Goal: Communication & Community: Answer question/provide support

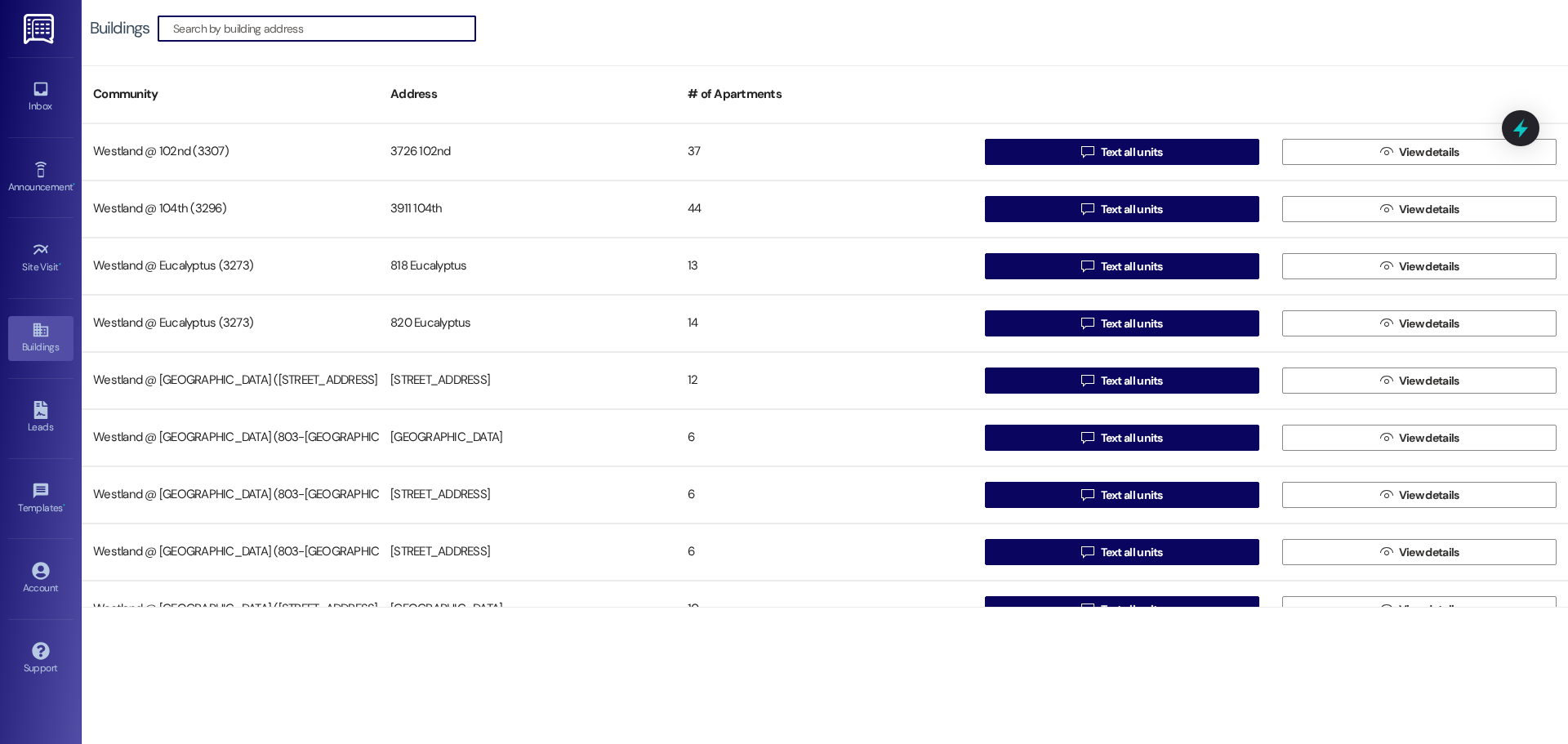
scroll to position [317, 0]
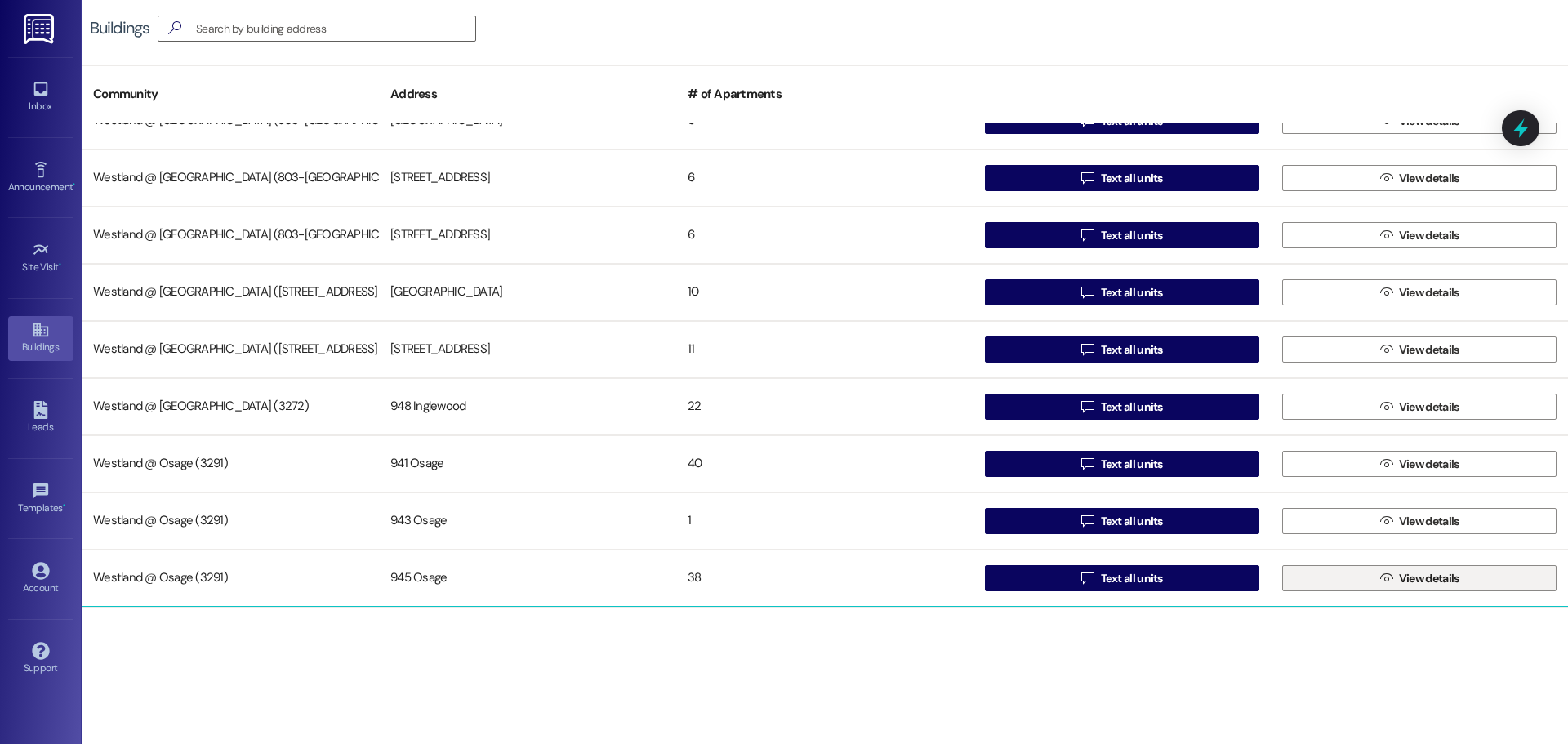
click at [1430, 574] on span "View details" at bounding box center [1428, 578] width 60 height 17
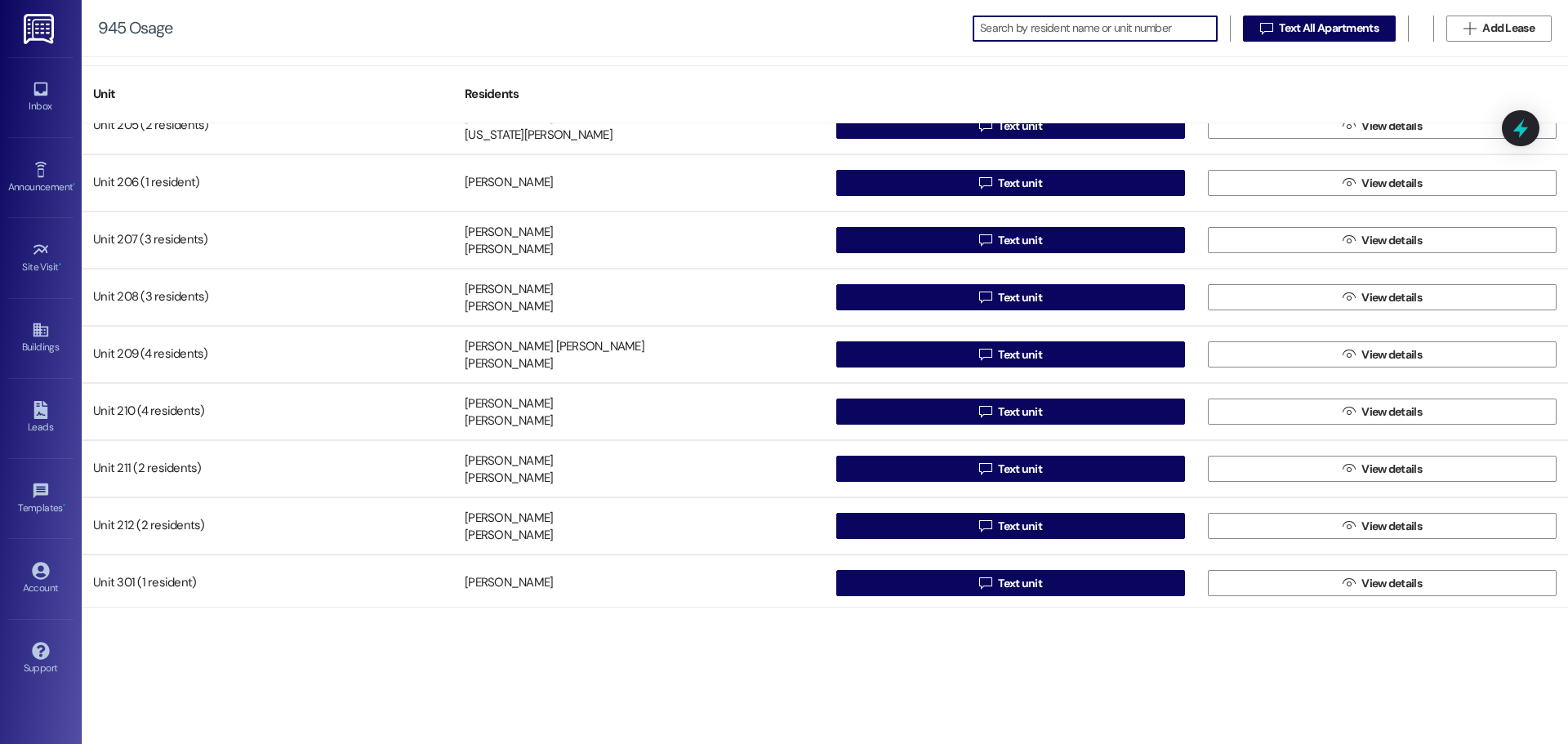
scroll to position [1231, 0]
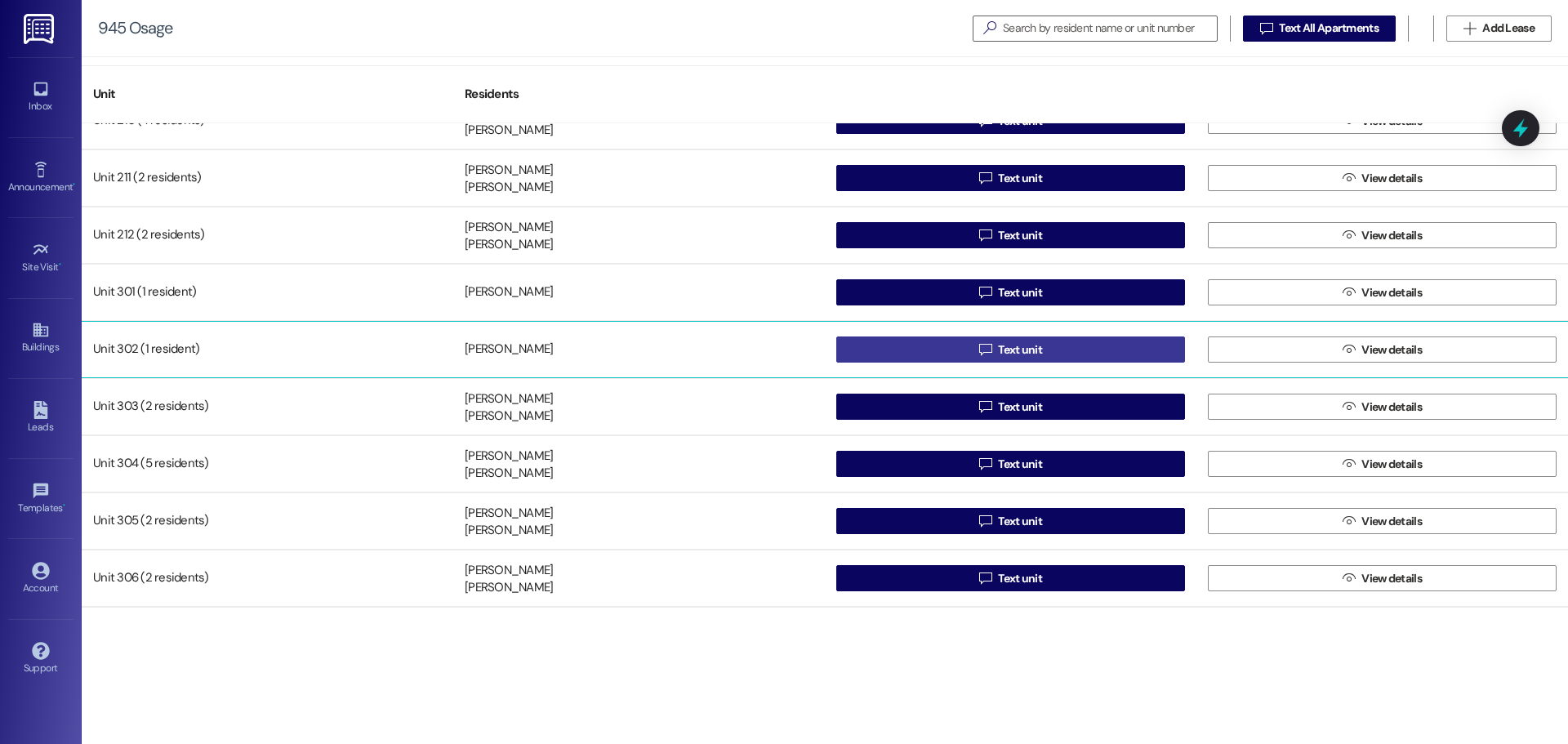
click at [1082, 350] on button " Text unit" at bounding box center [1011, 349] width 349 height 26
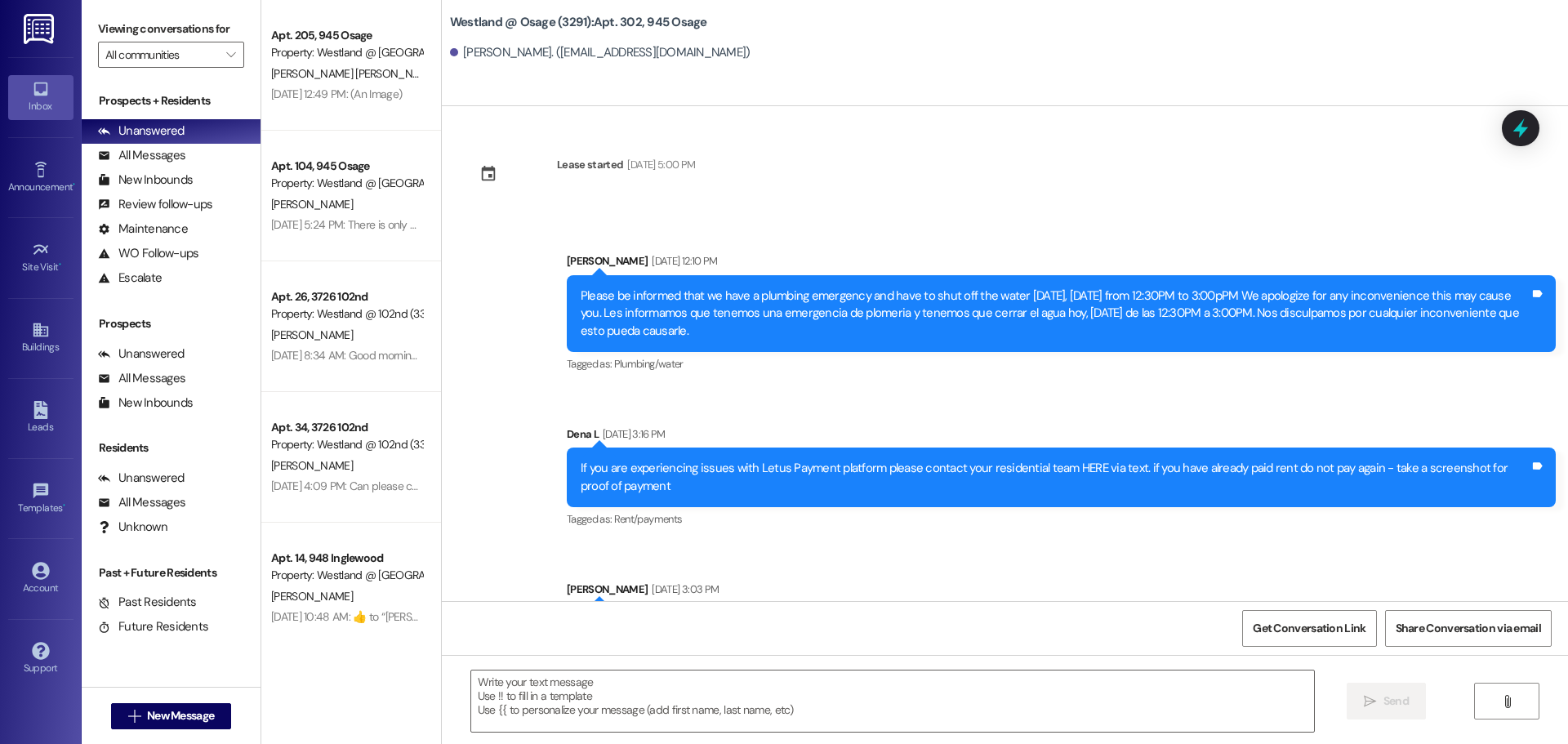
scroll to position [33870, 0]
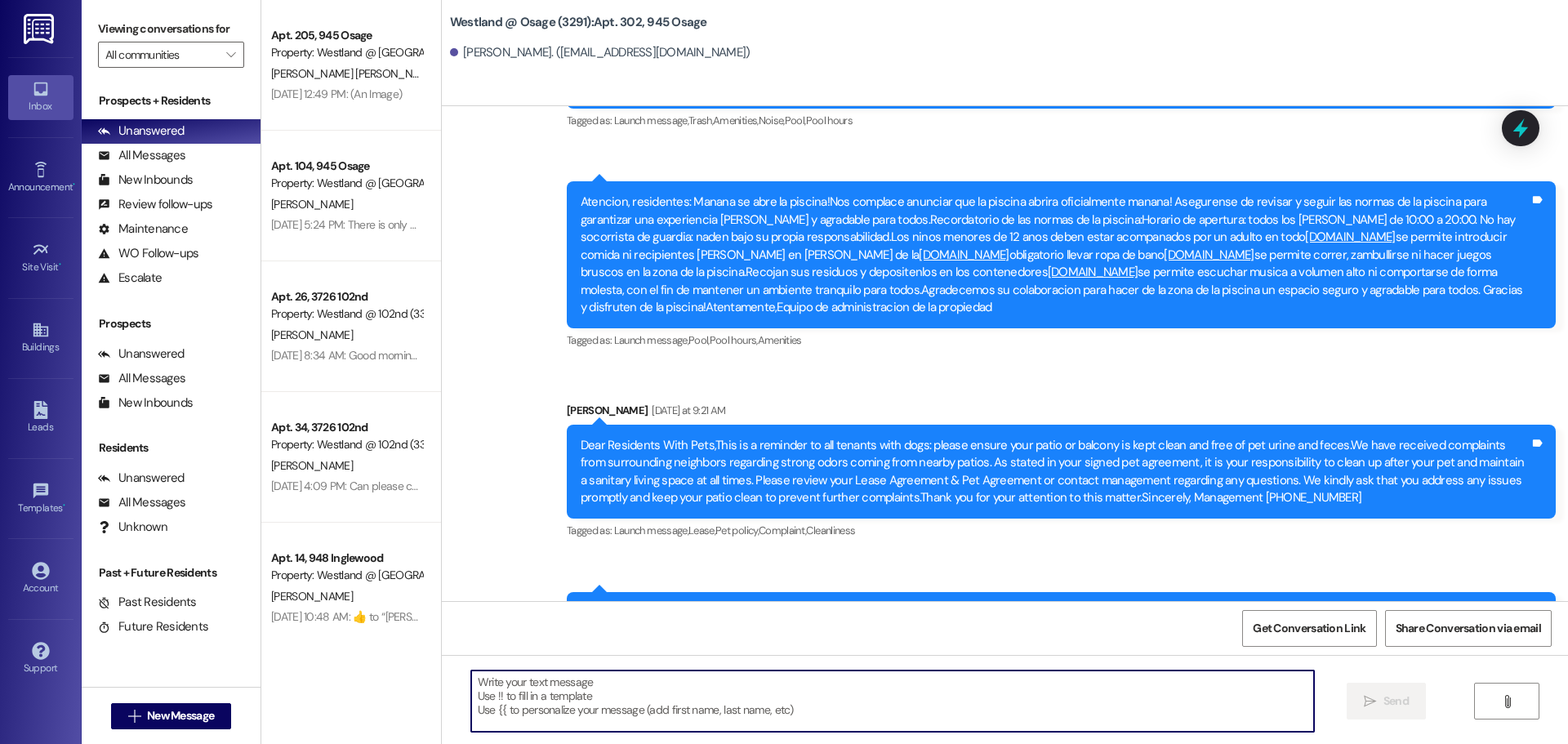
click at [563, 703] on textarea at bounding box center [893, 701] width 843 height 61
paste textarea "Good morning. This is to let you know that you have a package in the Leasing Of…"
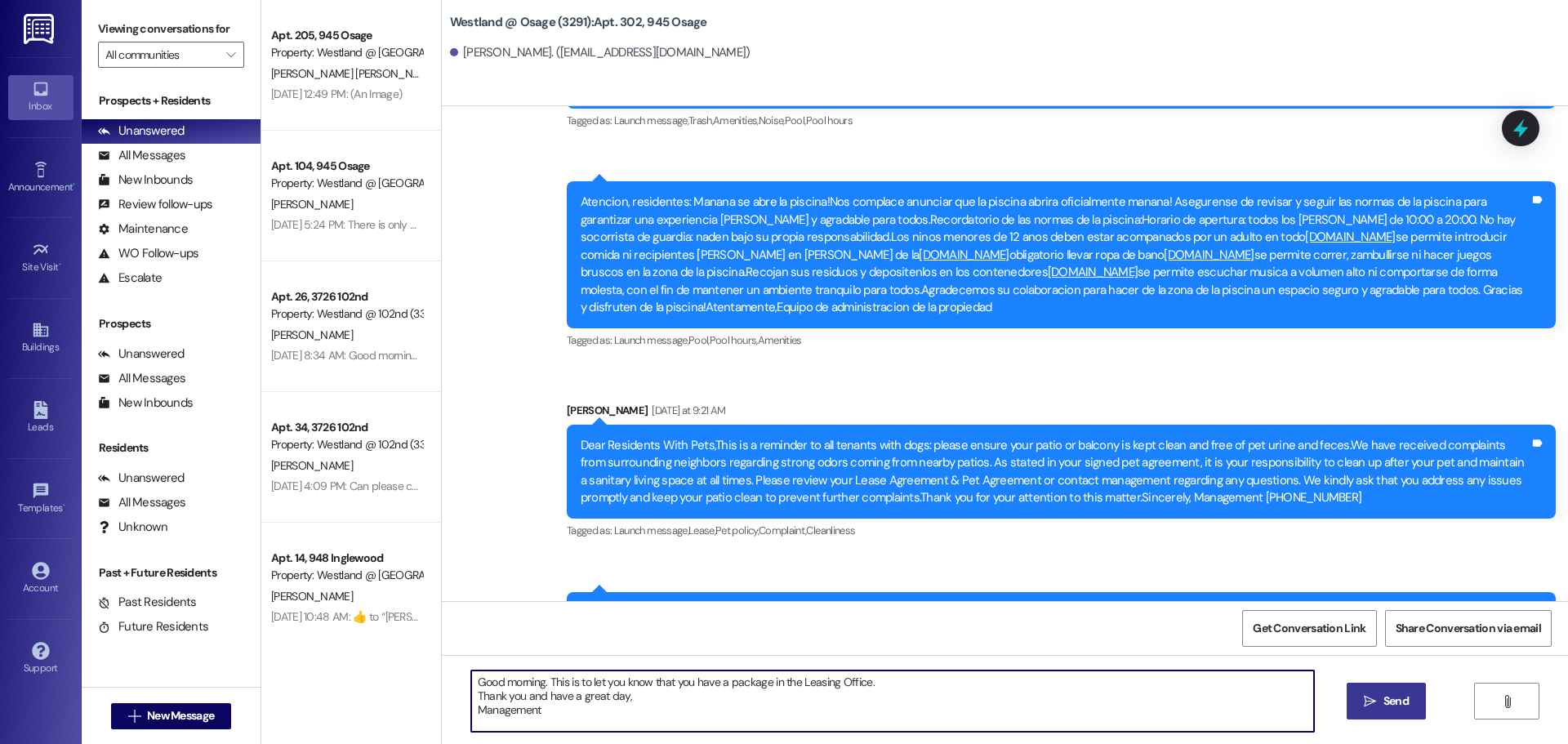
type textarea "Good morning. This is to let you know that you have a package in the Leasing Of…"
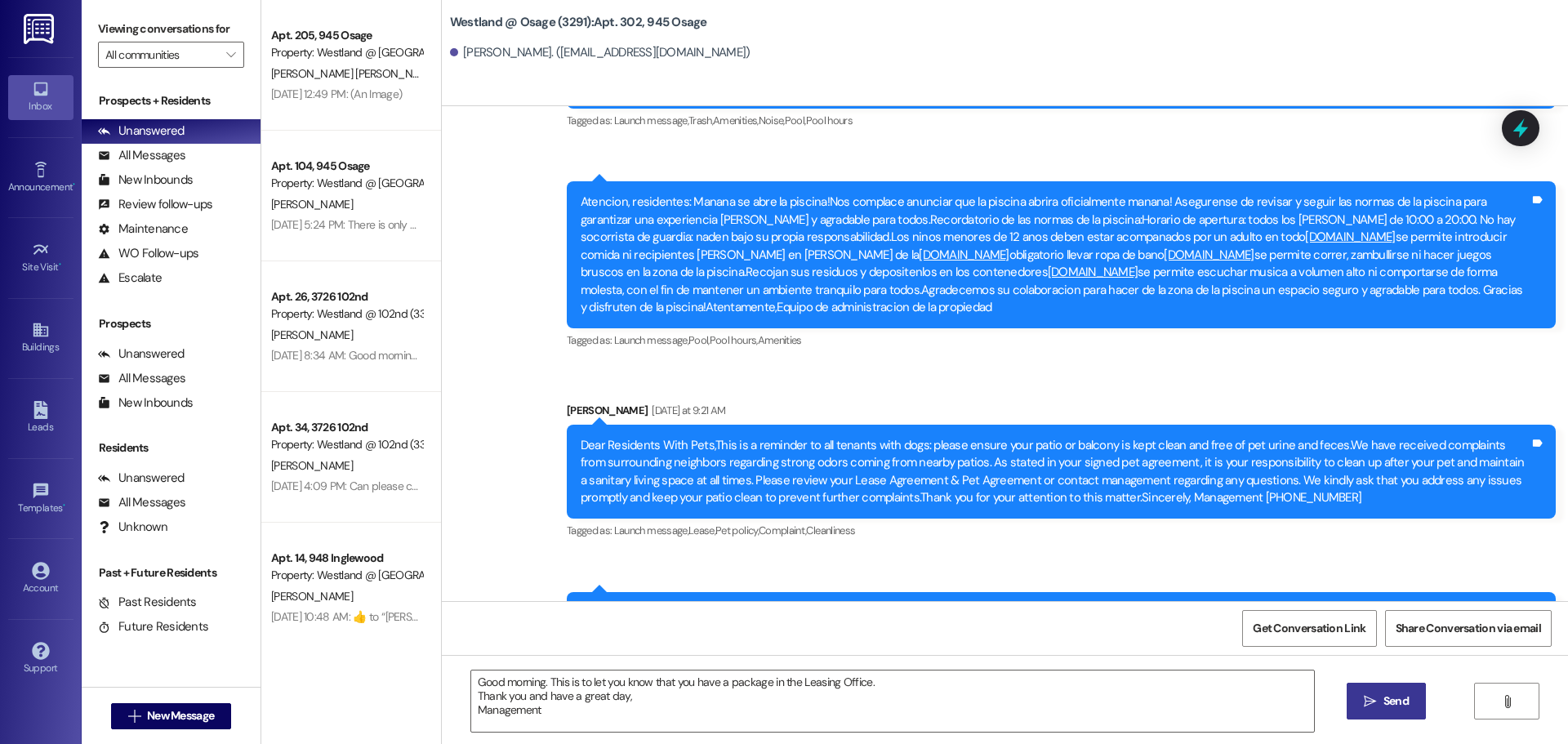
click at [1391, 694] on span "Send" at bounding box center [1396, 701] width 26 height 17
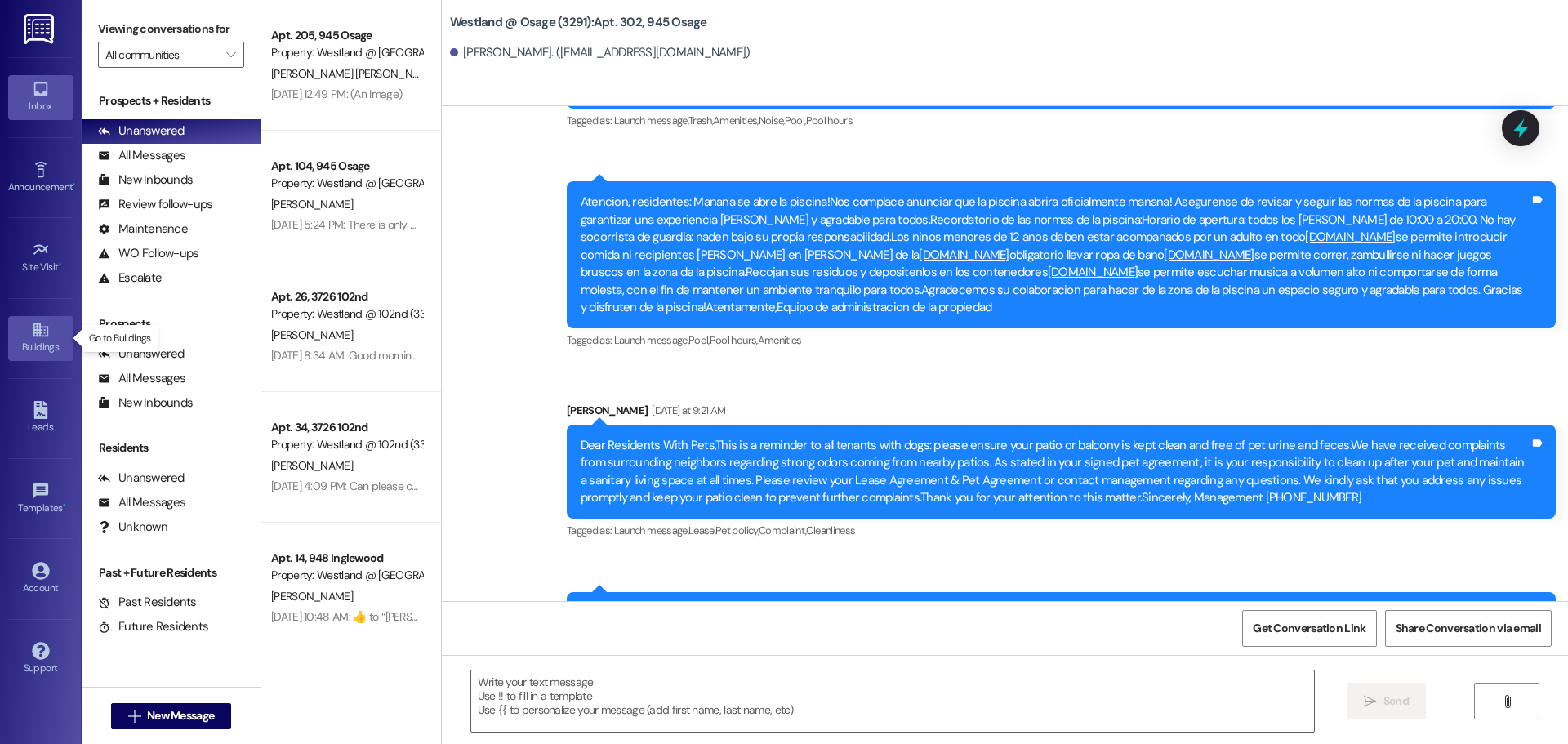
click at [50, 345] on div "Buildings" at bounding box center [41, 347] width 82 height 16
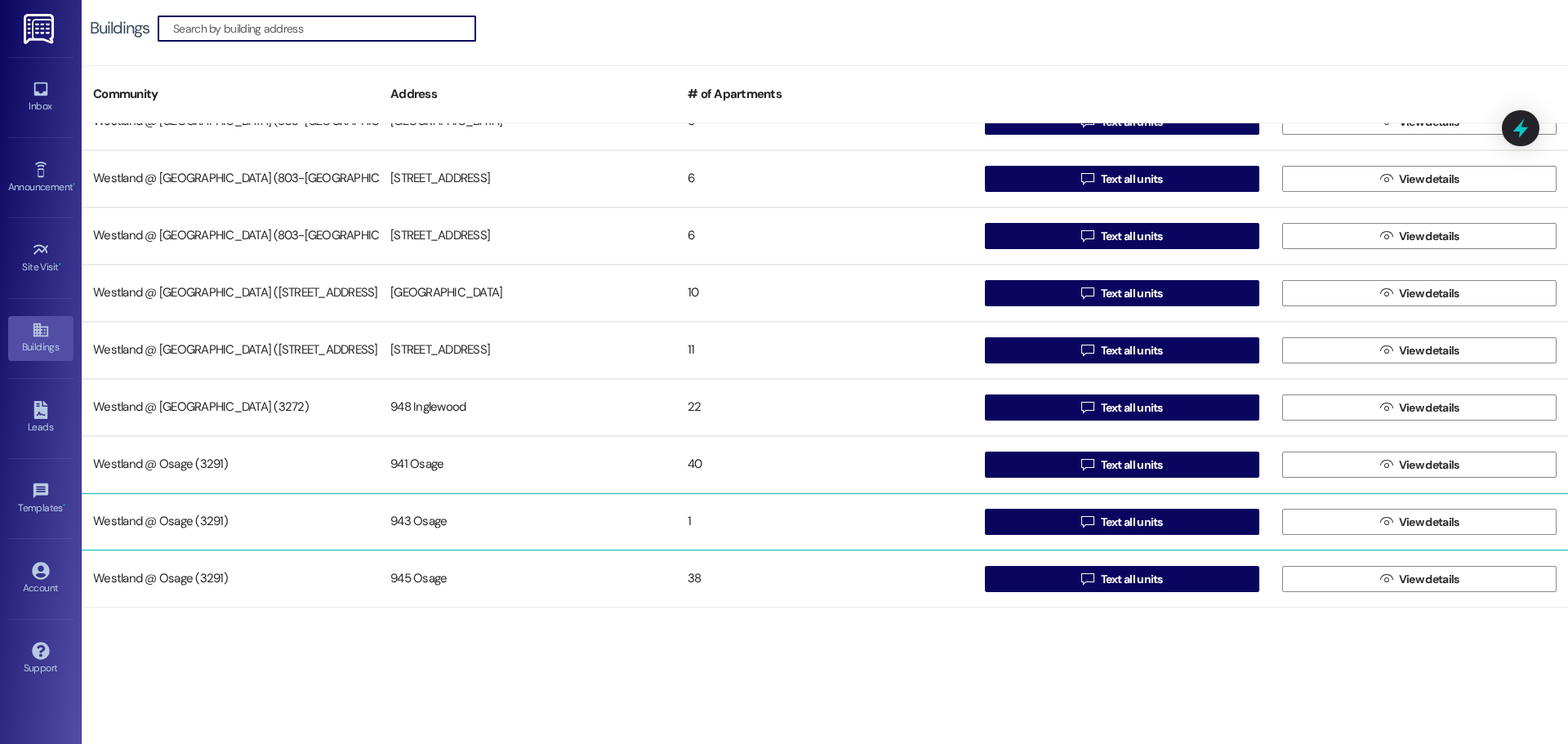
scroll to position [317, 0]
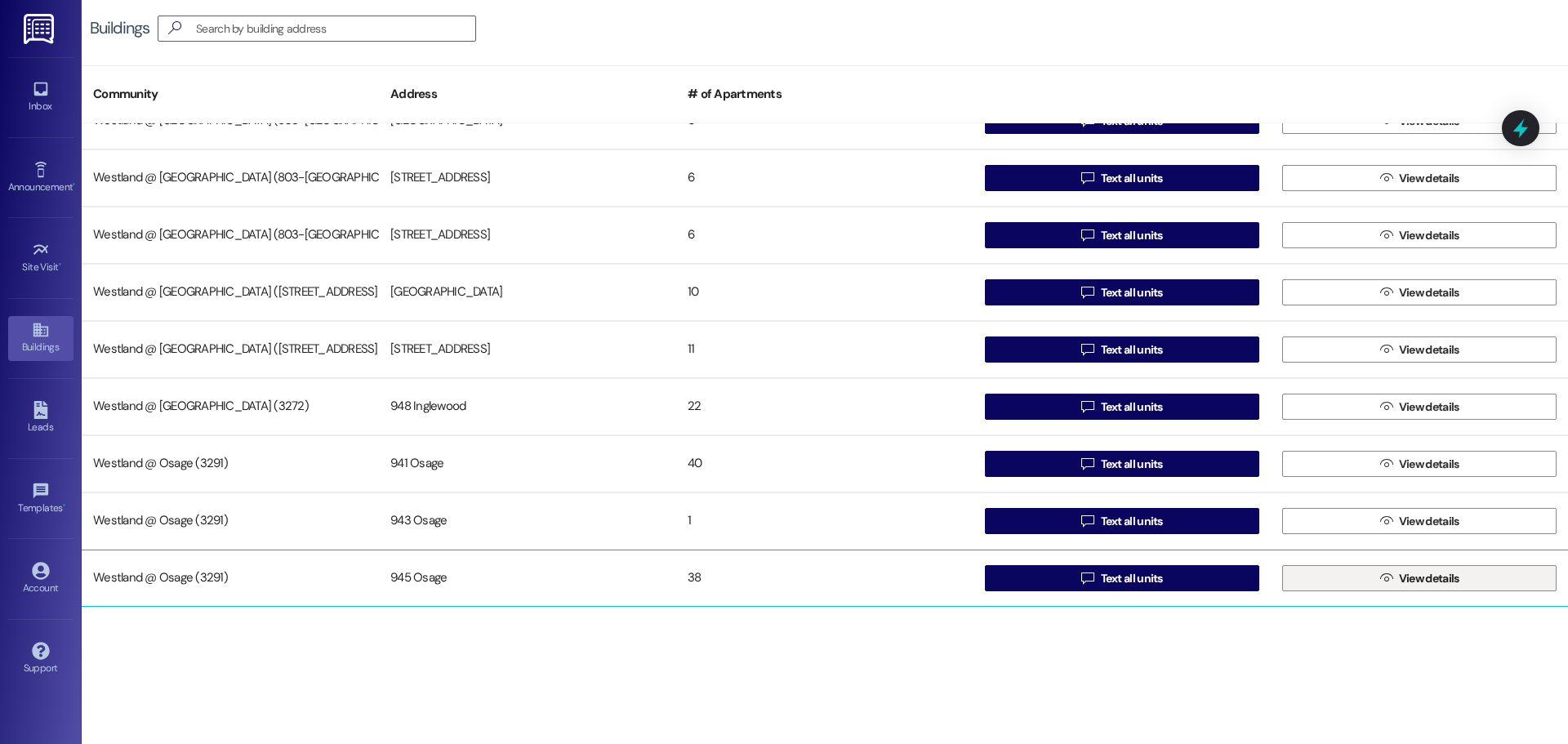
click at [1352, 578] on button " View details" at bounding box center [1419, 577] width 274 height 26
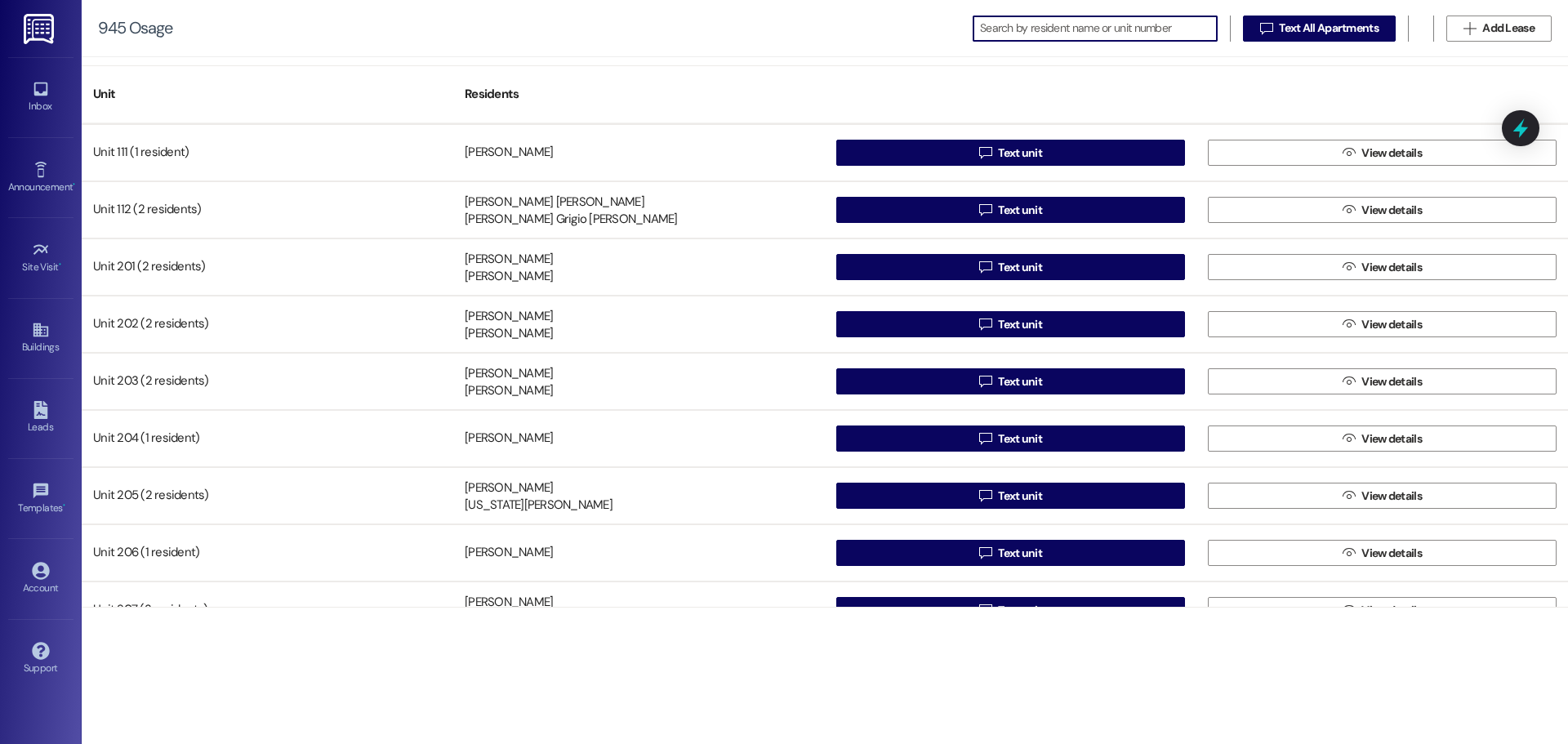
scroll to position [575, 0]
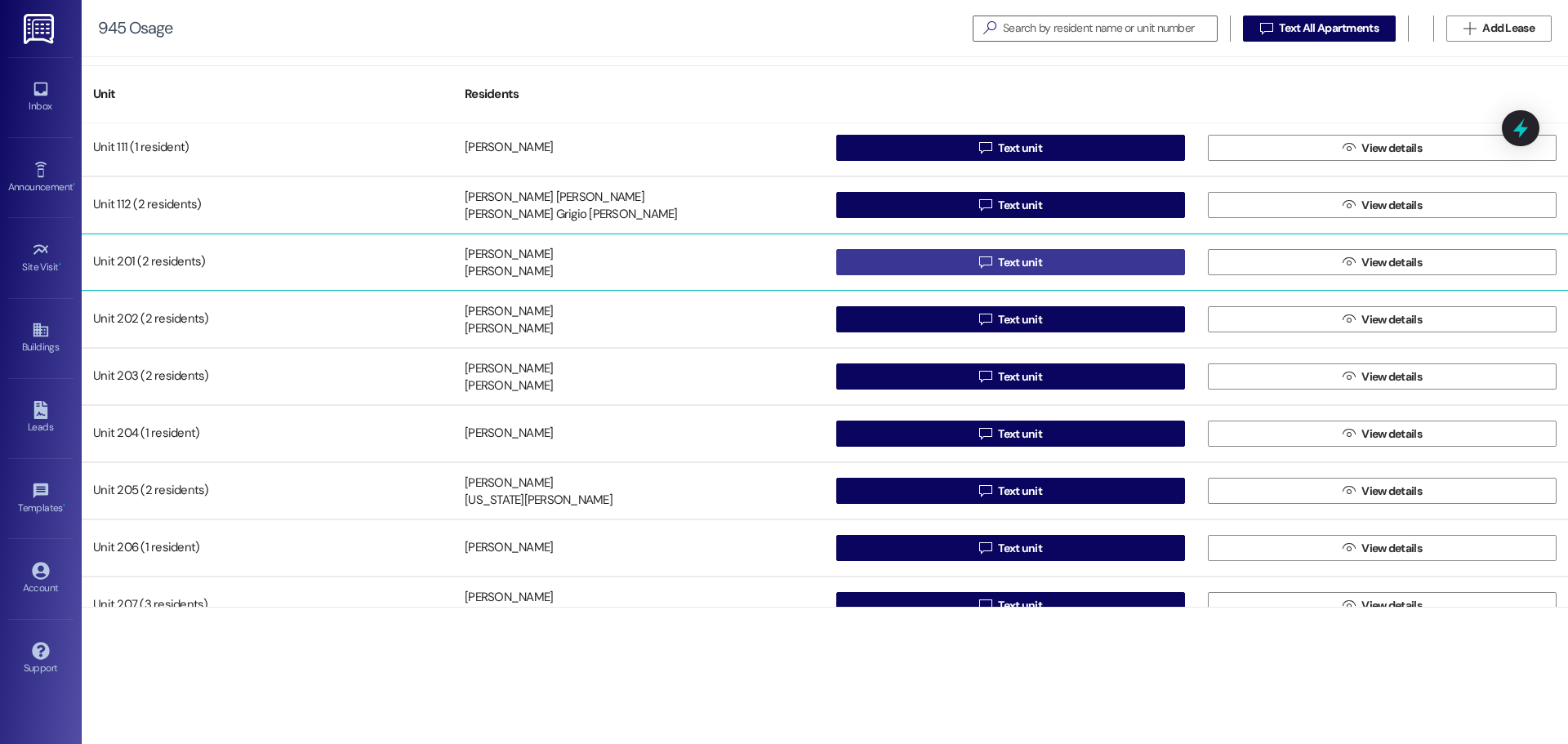
click at [1087, 257] on button " Text unit" at bounding box center [1011, 261] width 349 height 26
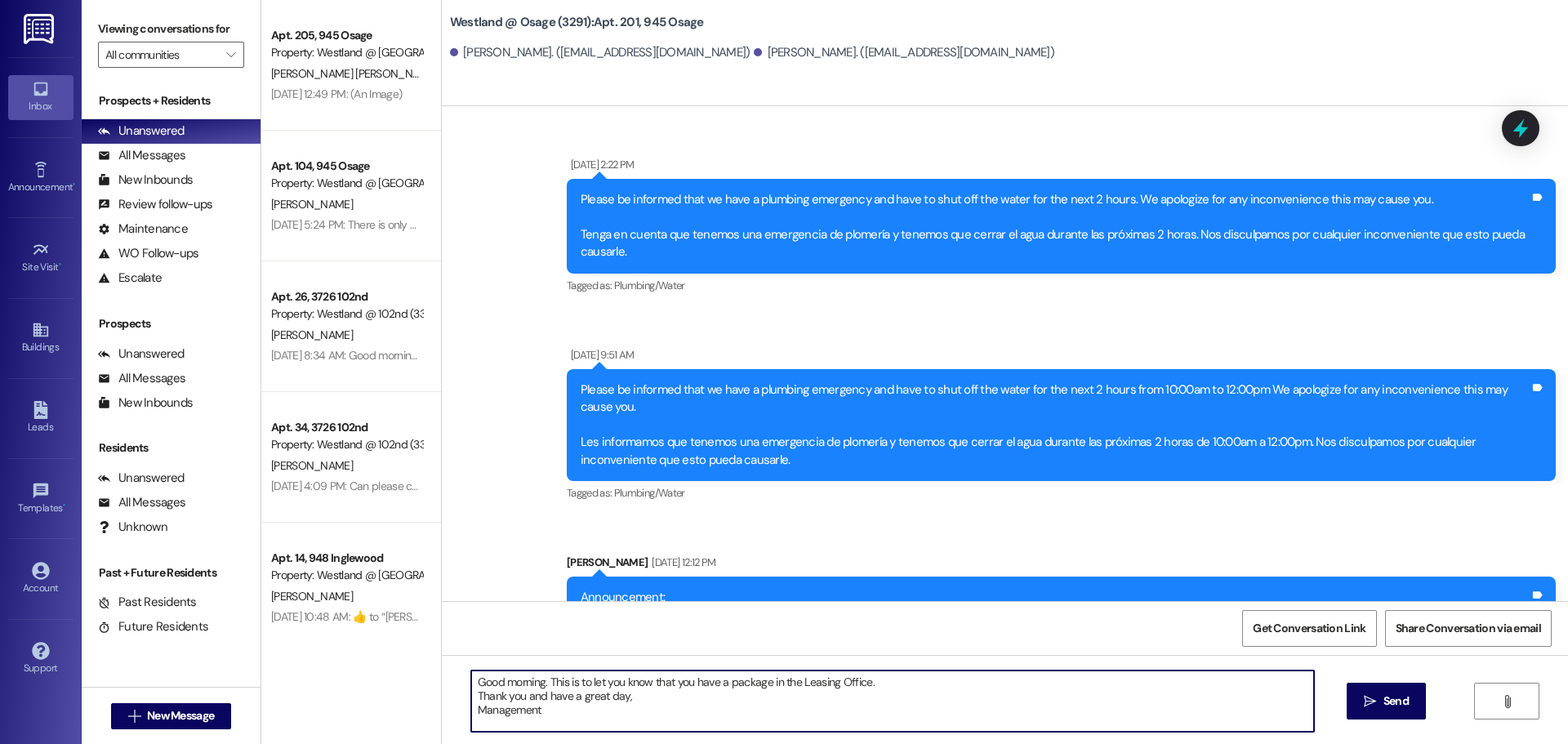
scroll to position [80916, 0]
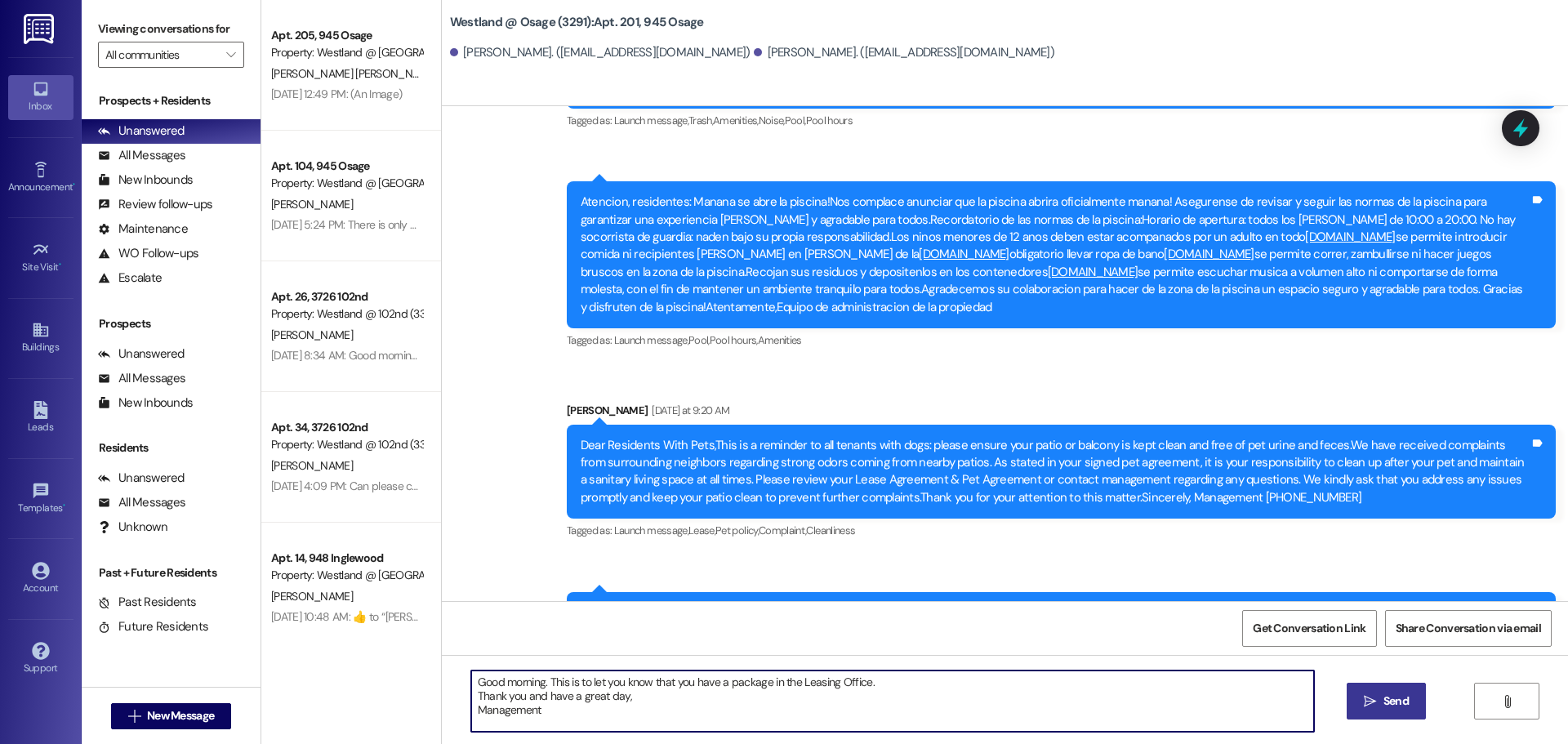
type textarea "Good morning. This is to let you know that you have a package in the Leasing Of…"
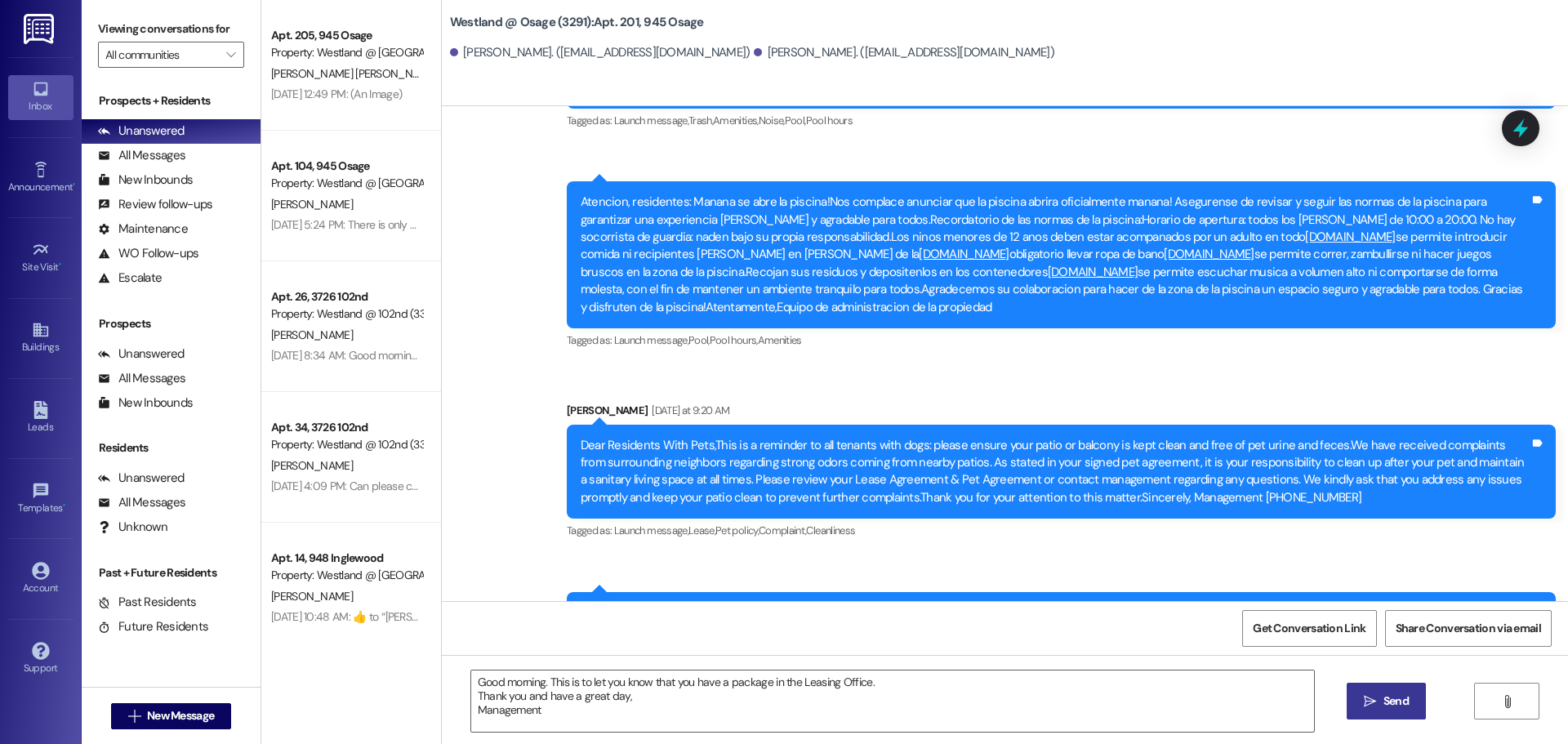
click at [1368, 718] on button " Send" at bounding box center [1385, 701] width 79 height 37
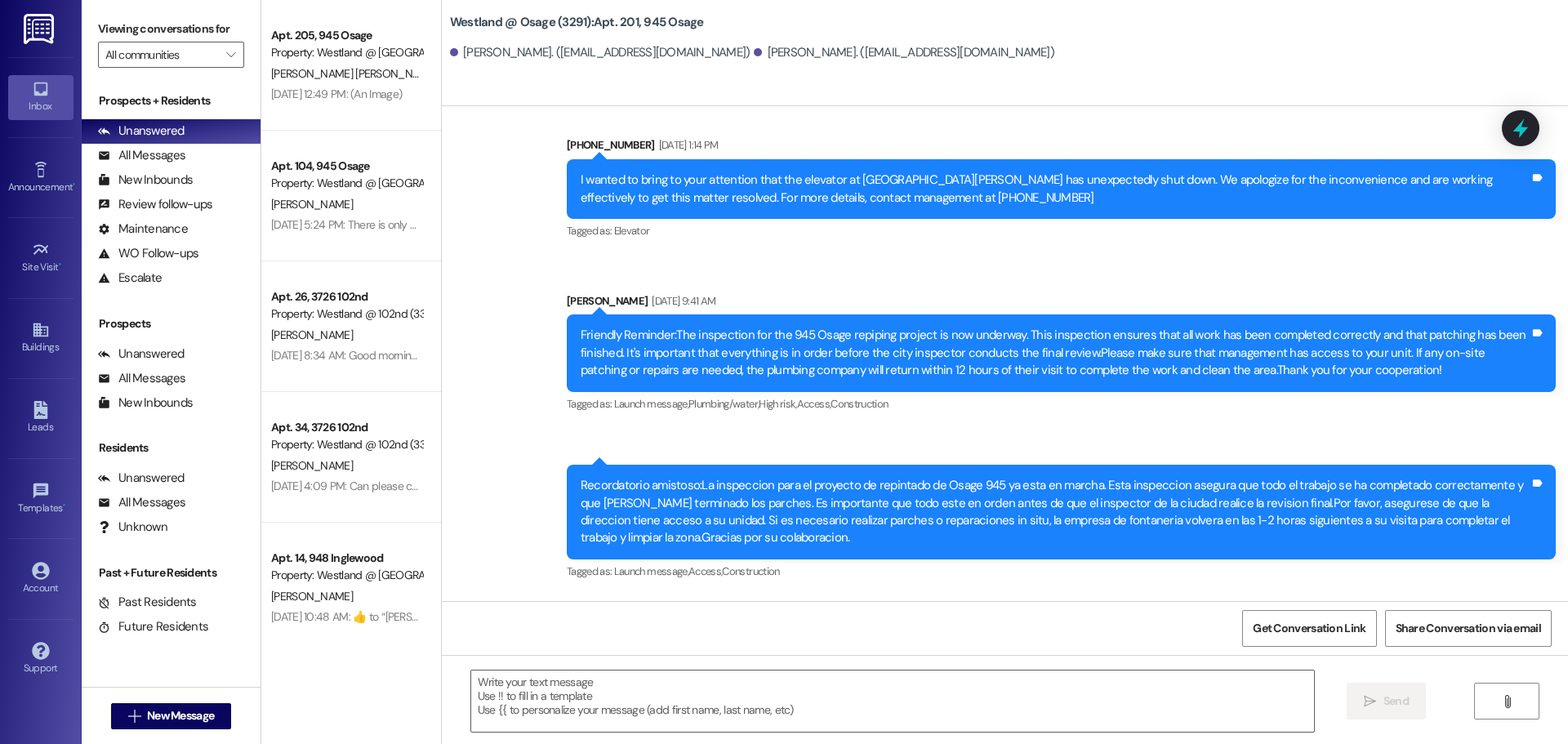
scroll to position [73496, 0]
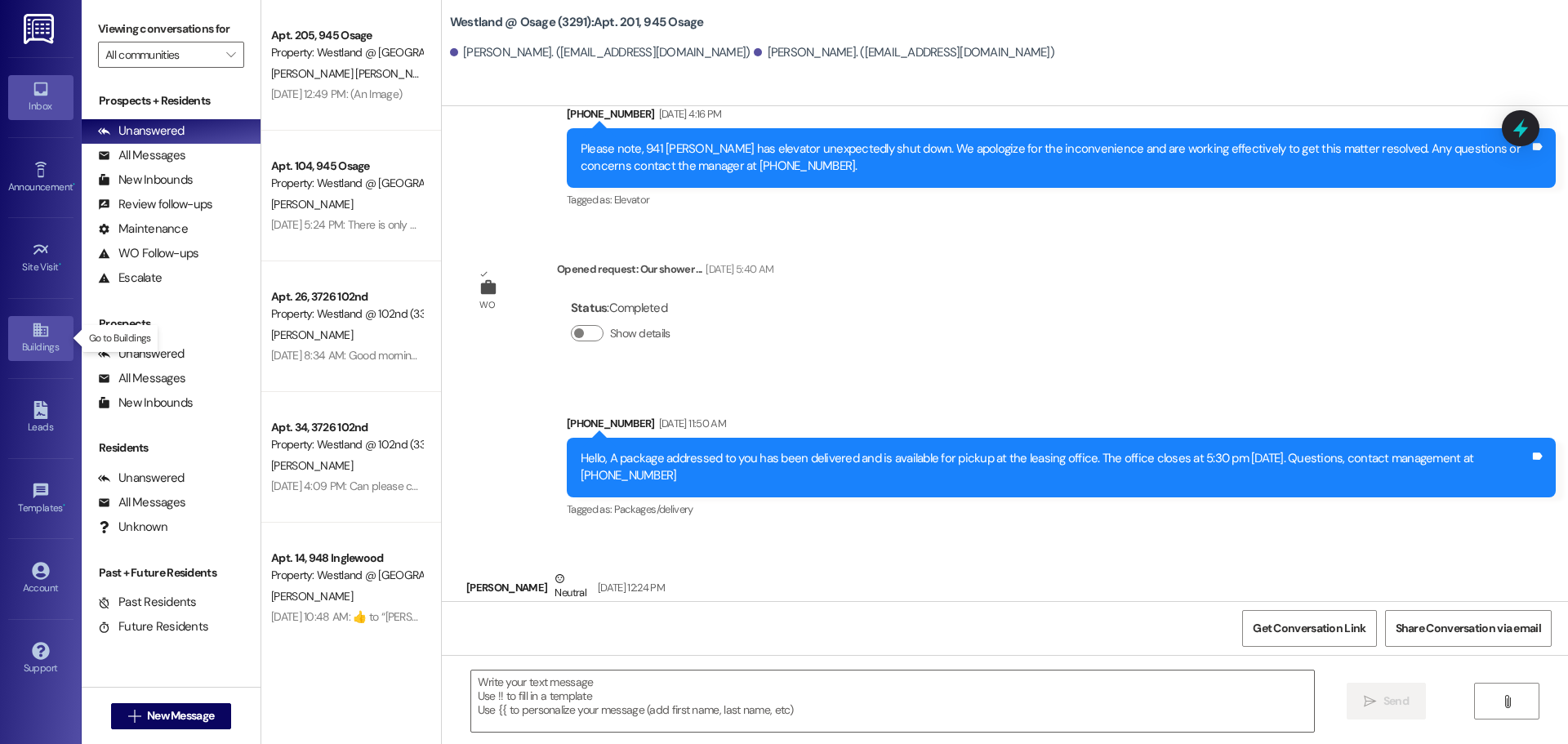
click at [50, 334] on link "Buildings" at bounding box center [41, 338] width 66 height 44
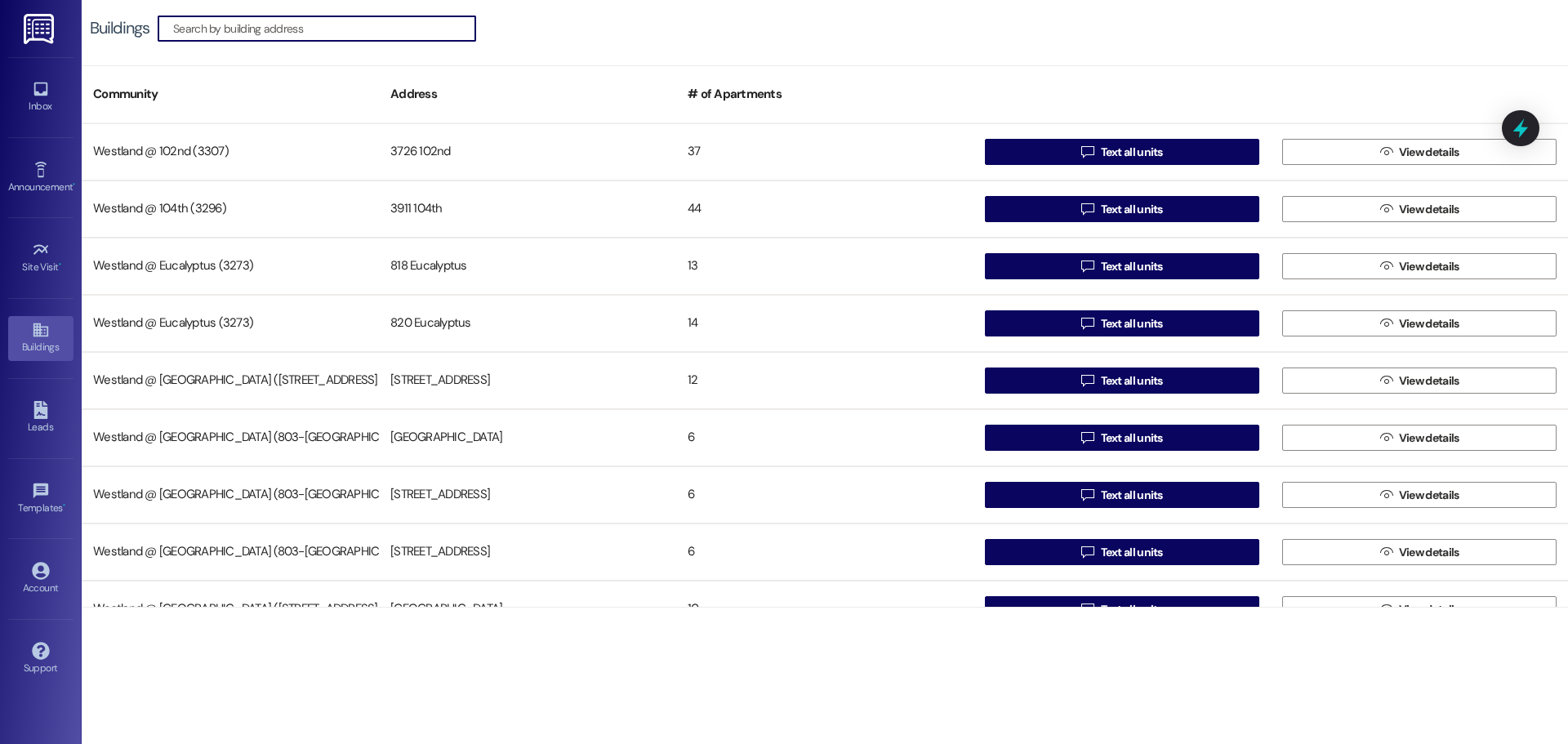
scroll to position [317, 0]
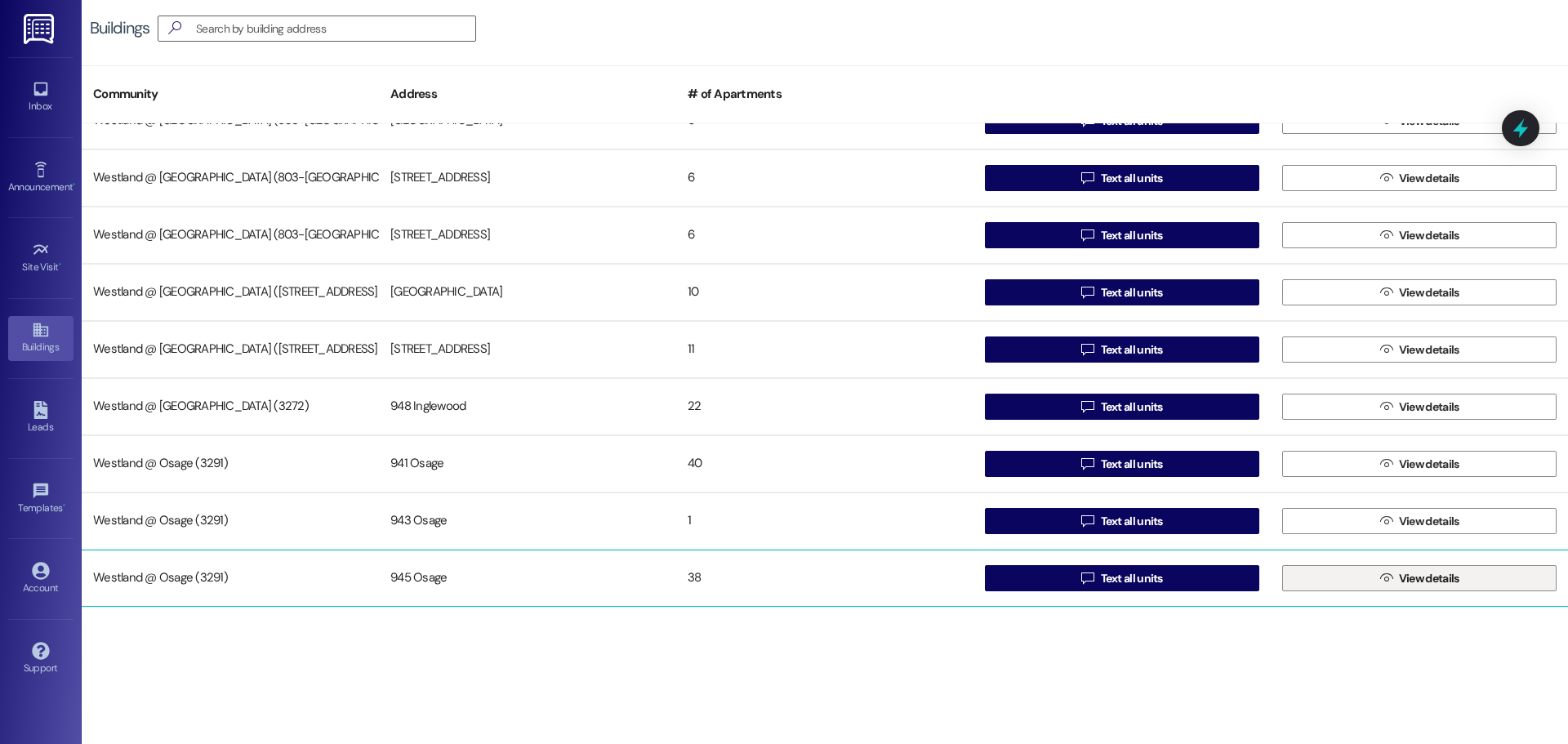
click at [1418, 572] on span "View details" at bounding box center [1428, 578] width 60 height 17
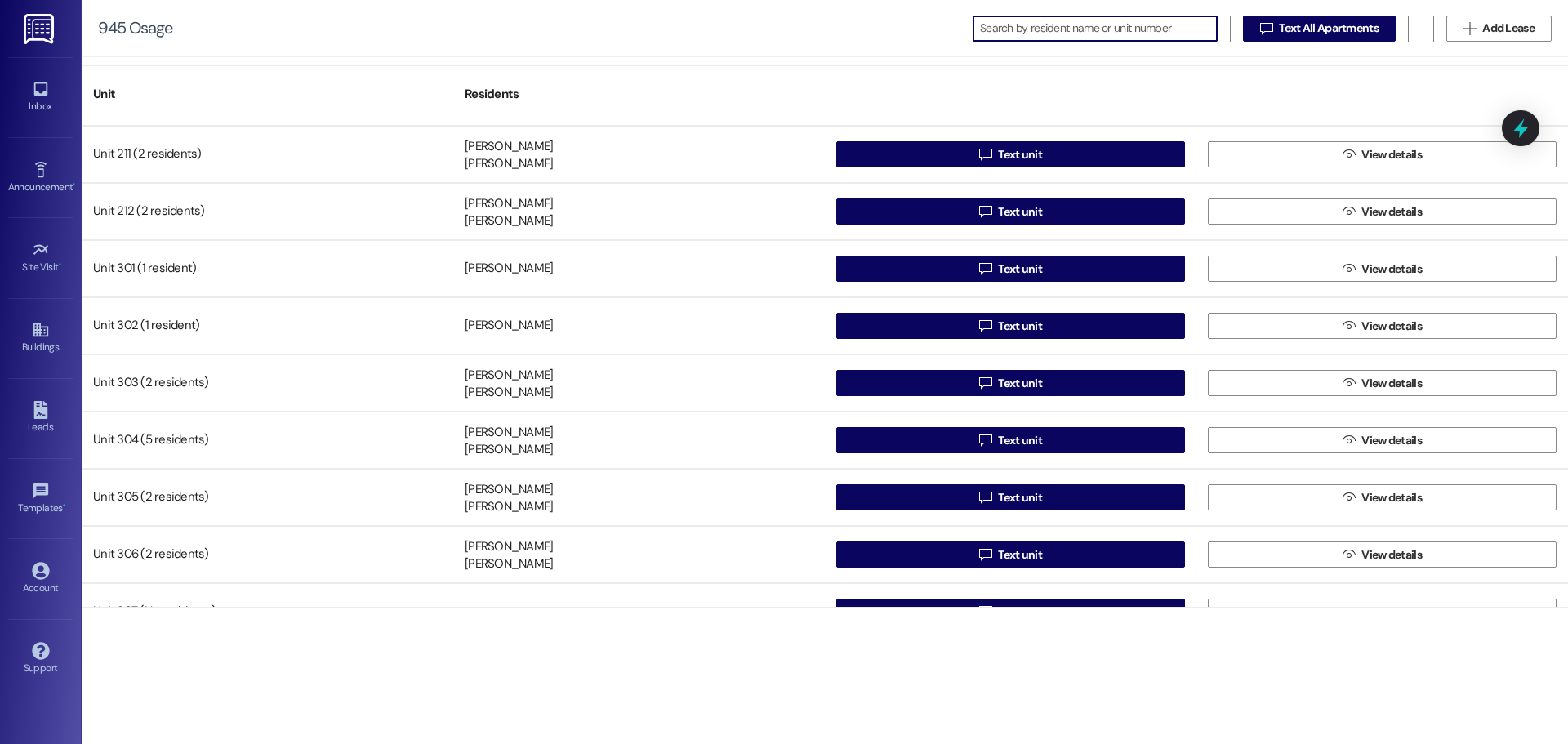
scroll to position [1256, 0]
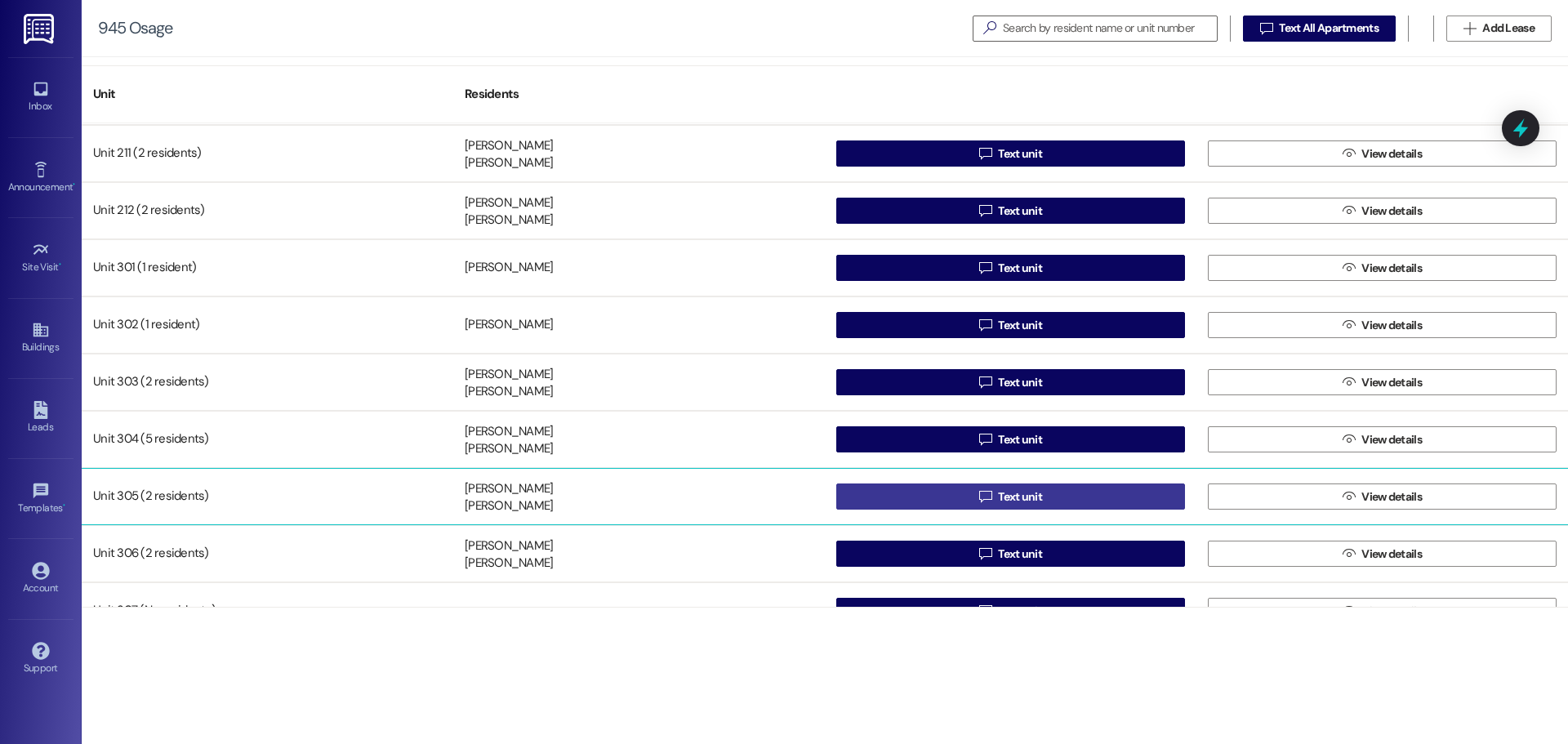
click at [1075, 493] on button " Text unit" at bounding box center [1011, 495] width 349 height 26
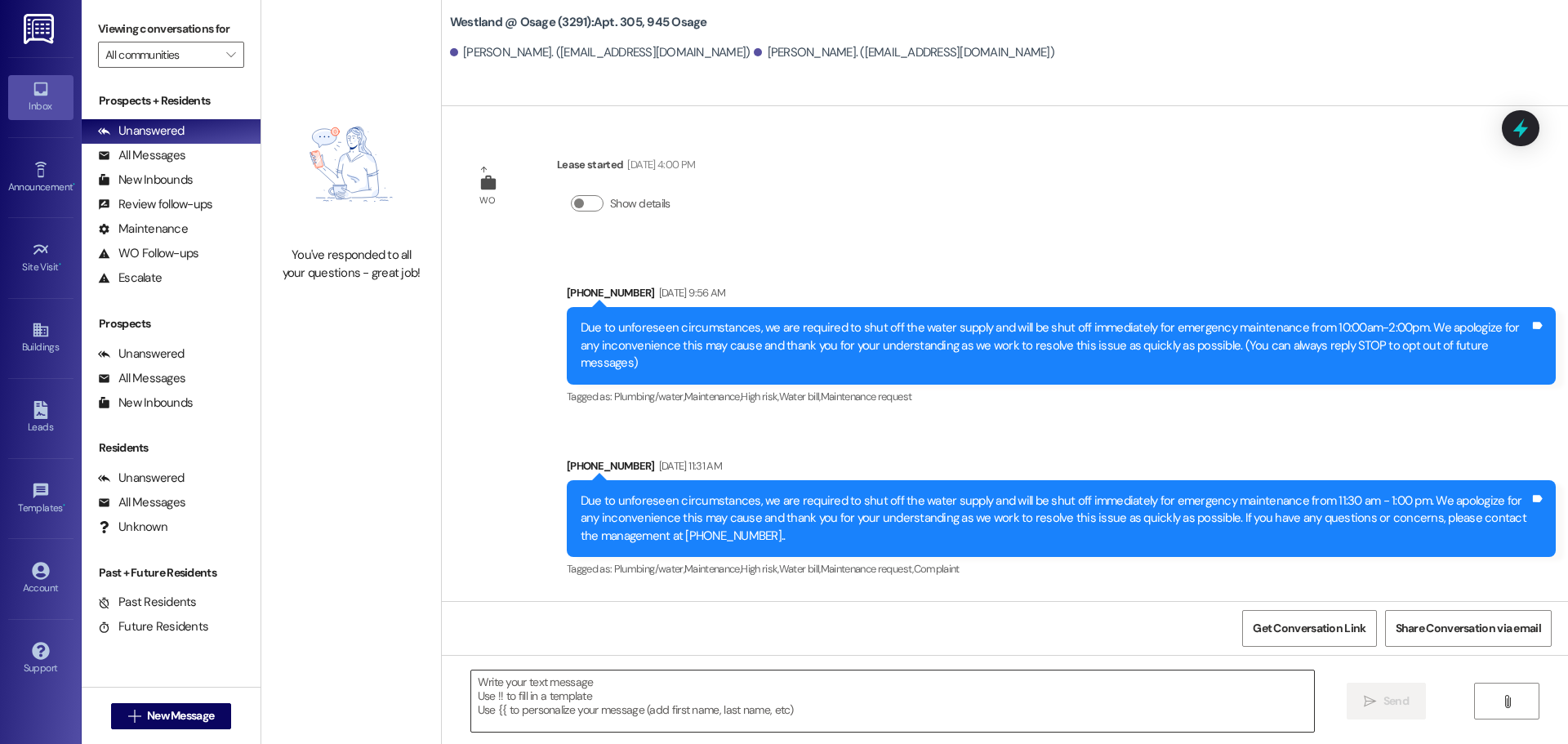
scroll to position [12931, 0]
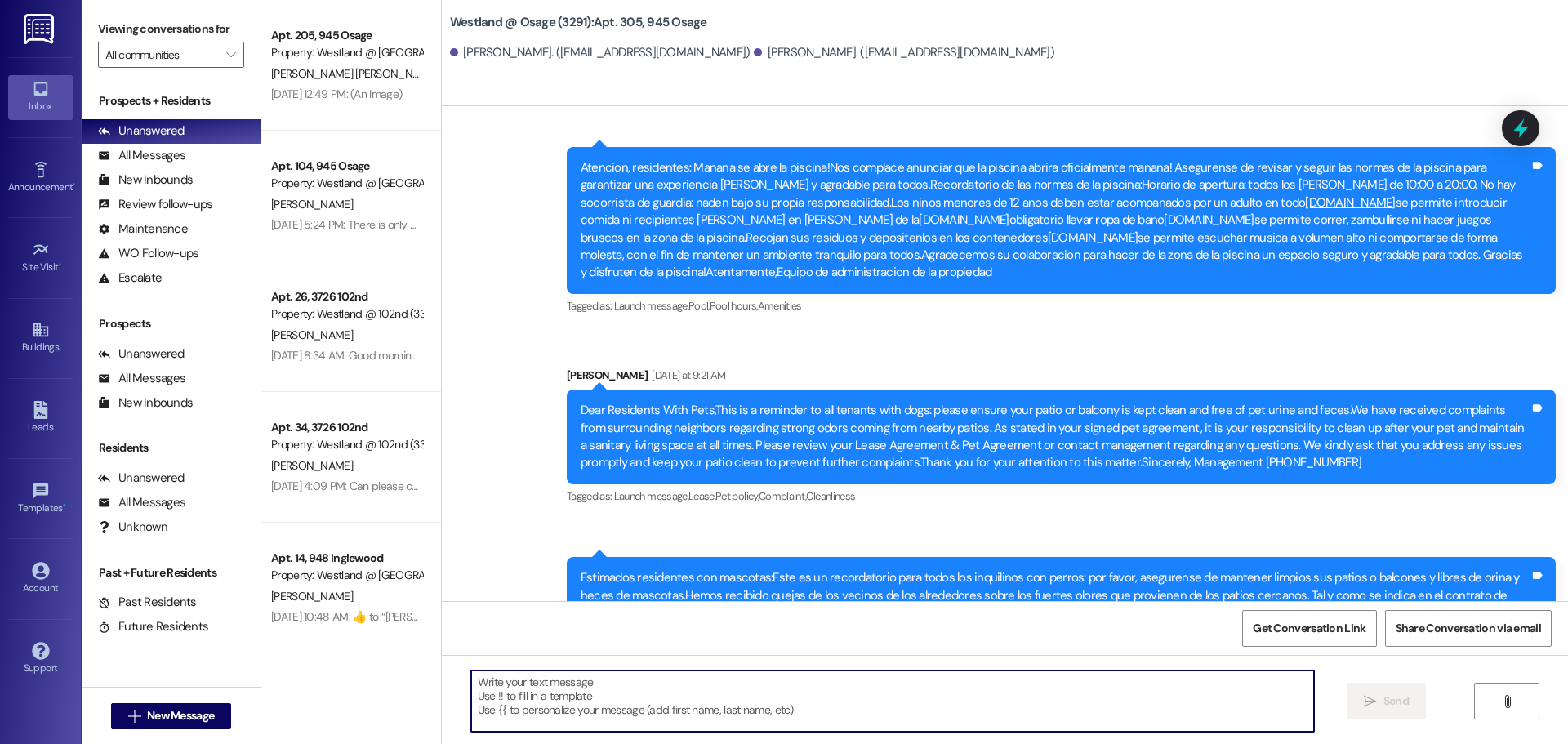
click at [603, 689] on textarea at bounding box center [893, 701] width 843 height 61
paste textarea "Good morning. This is to let you know that you have a package in the Leasing Of…"
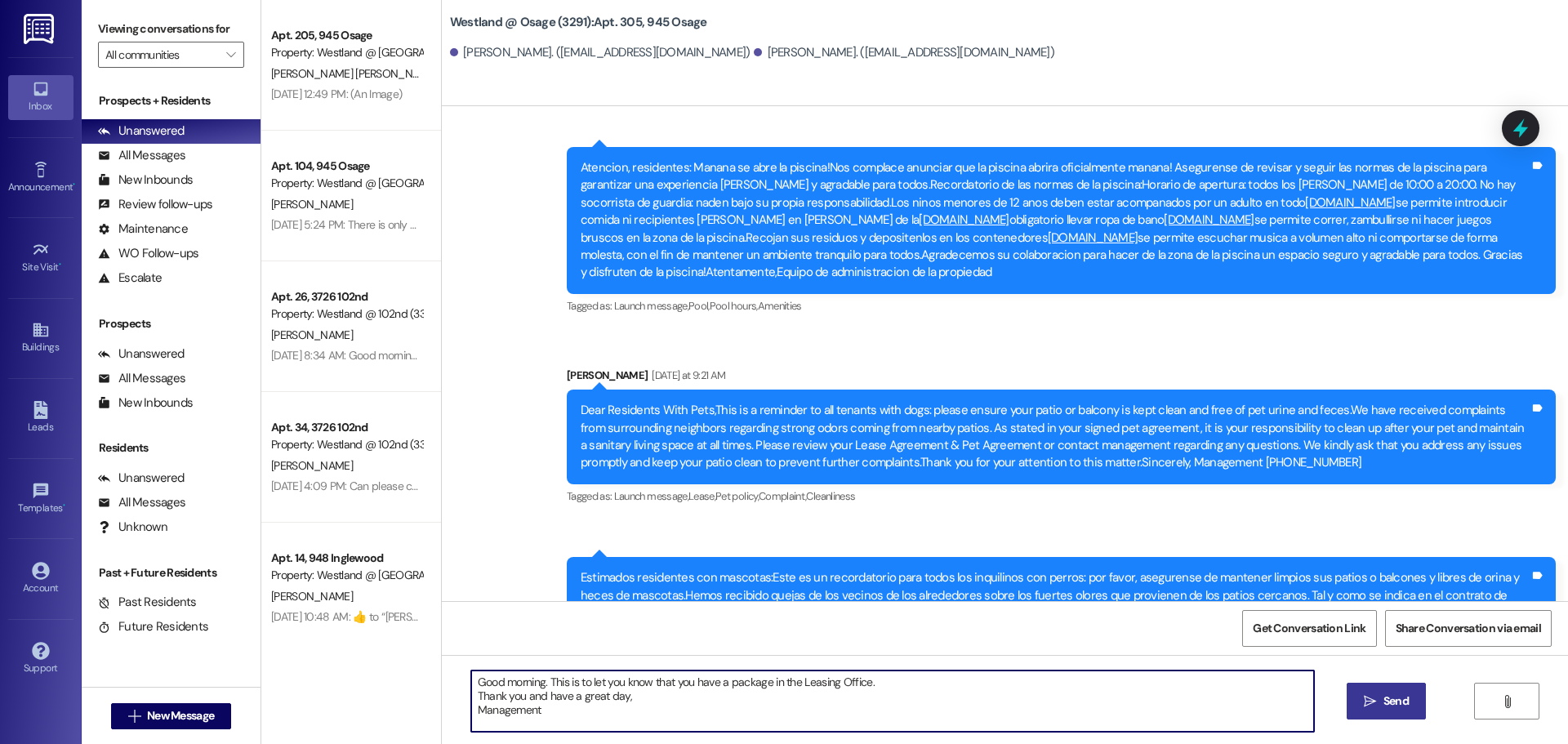
type textarea "Good morning. This is to let you know that you have a package in the Leasing Of…"
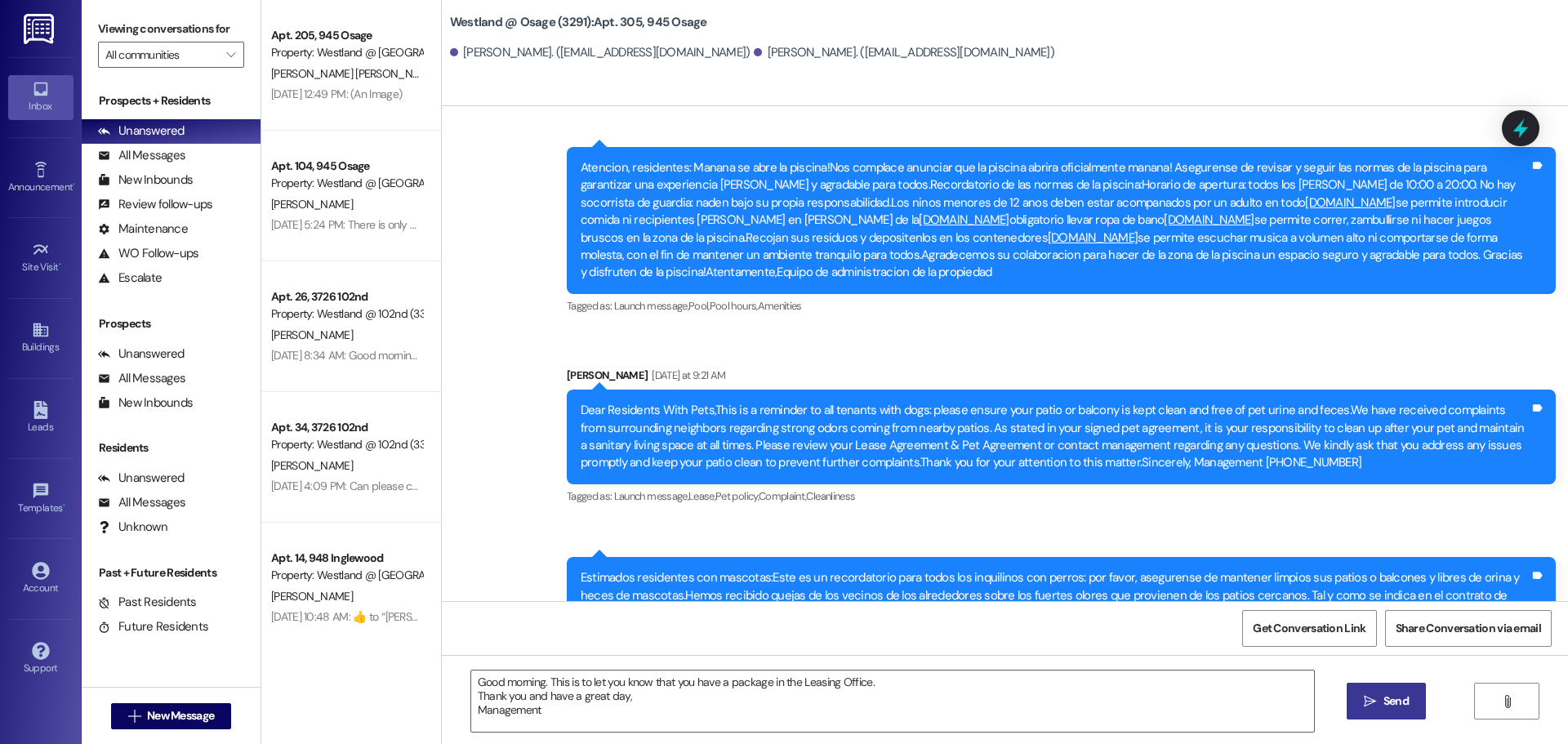
click at [1399, 698] on span "Send" at bounding box center [1396, 701] width 26 height 17
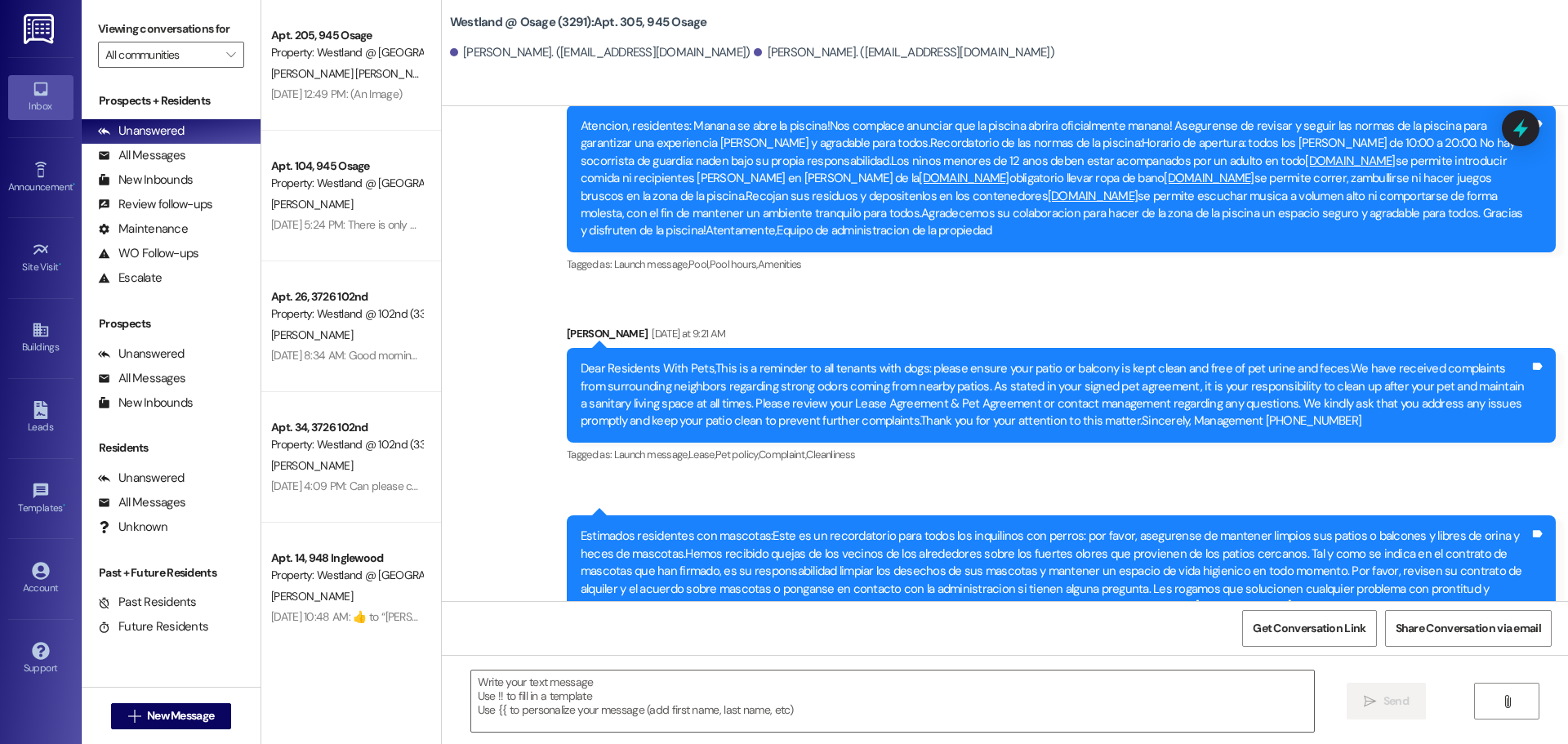
scroll to position [13080, 0]
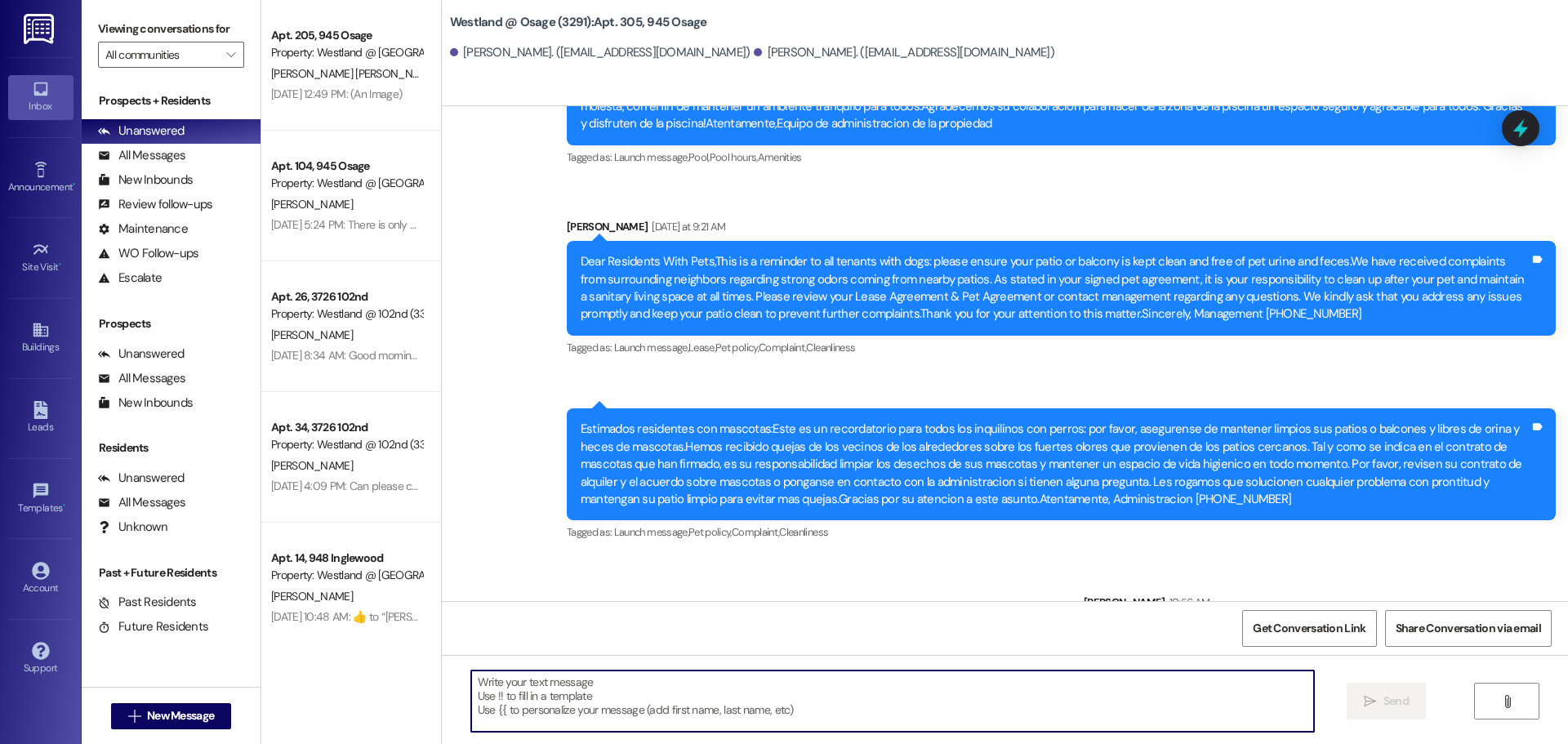
click at [849, 694] on textarea at bounding box center [893, 701] width 843 height 61
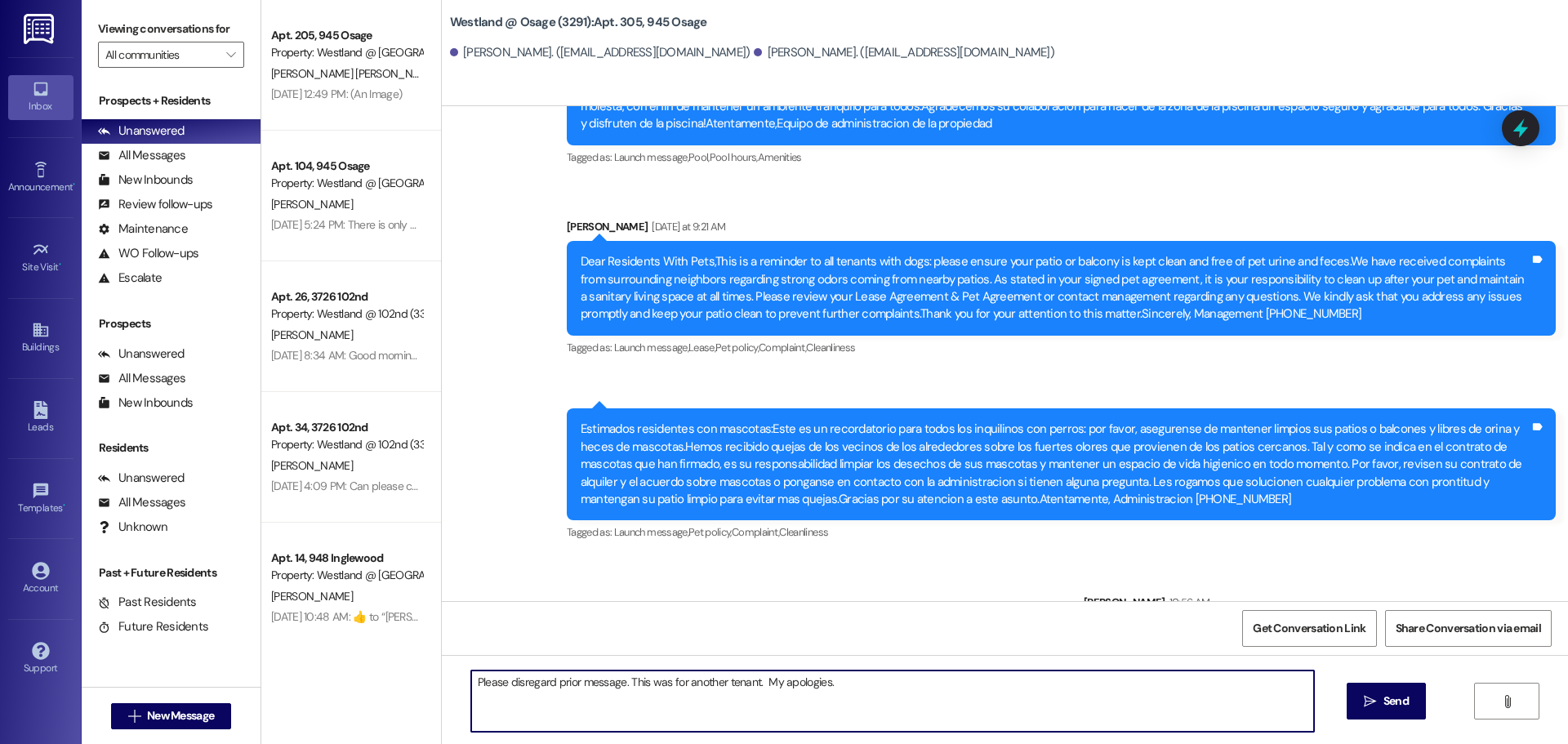
type textarea "Please disregard prior message. This was for another tenant. My apologies."
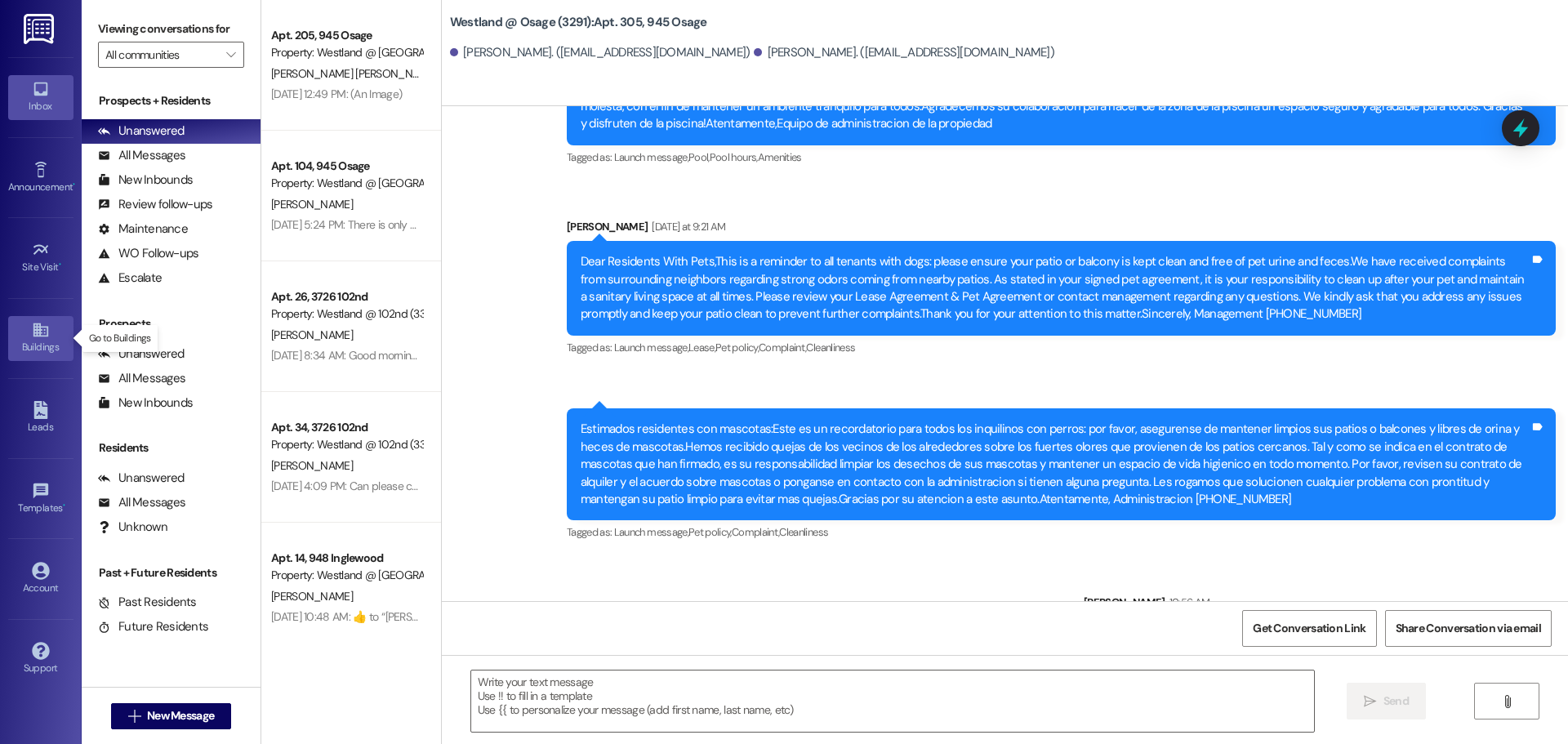
click at [31, 334] on icon at bounding box center [40, 330] width 18 height 18
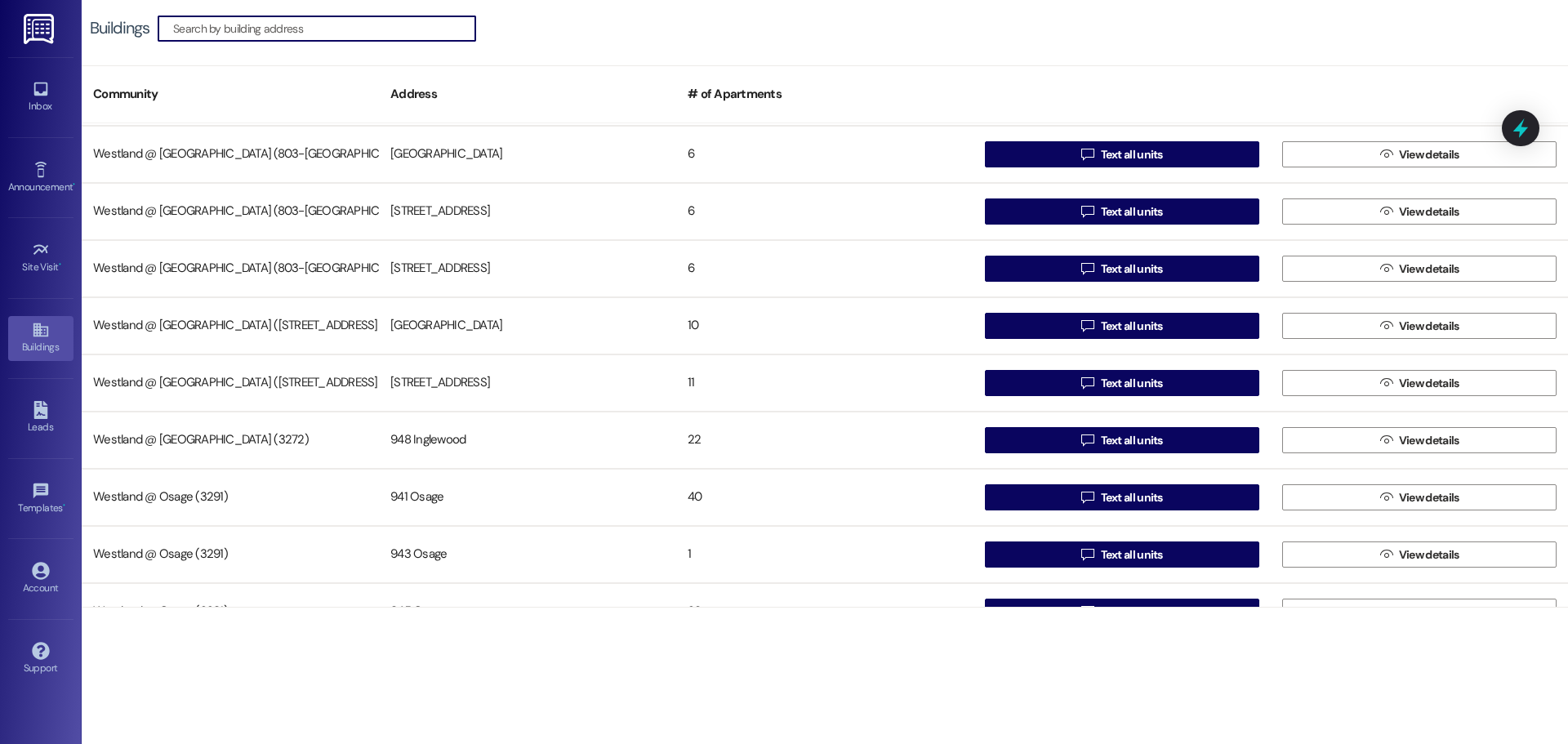
scroll to position [317, 0]
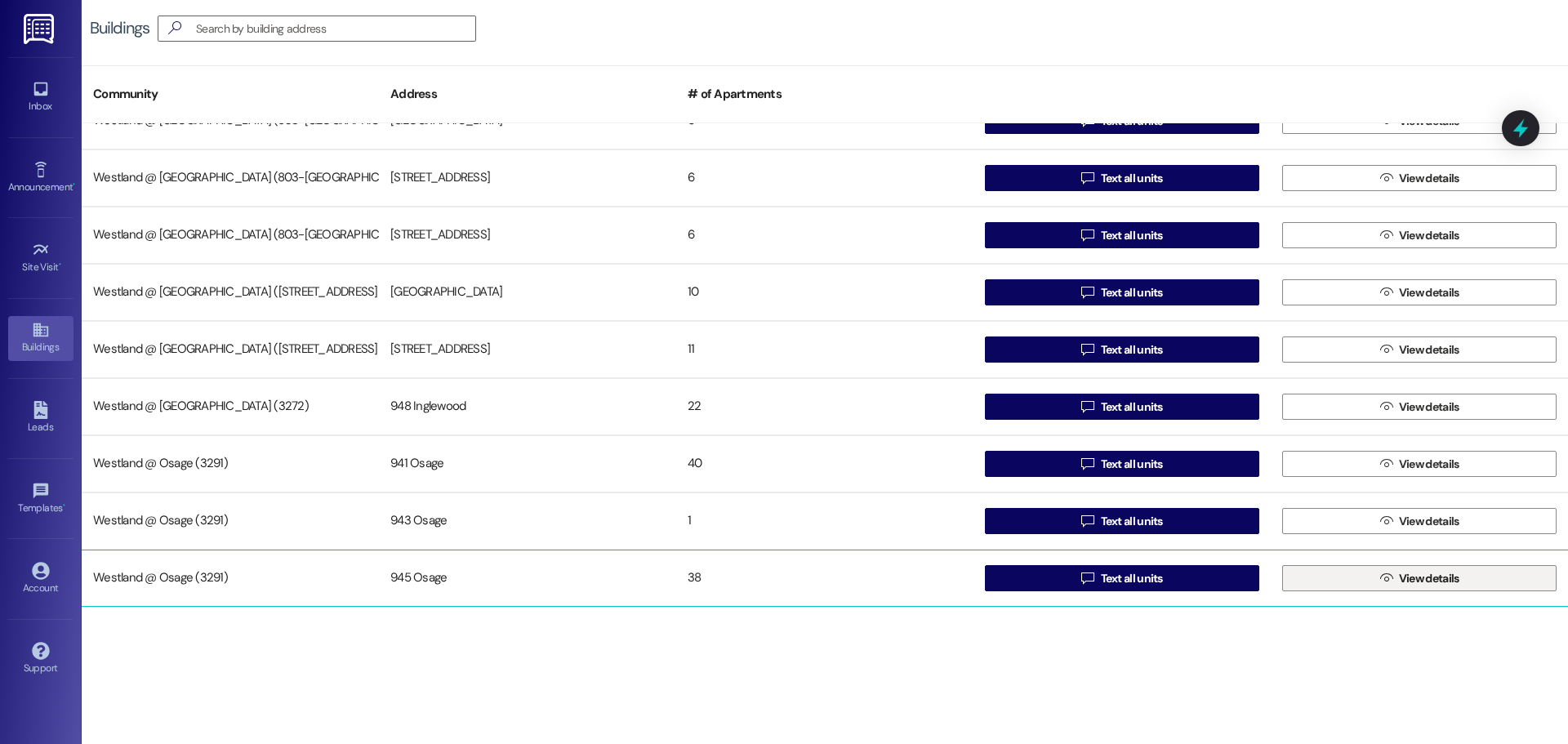
click at [1499, 579] on button " View details" at bounding box center [1419, 577] width 274 height 26
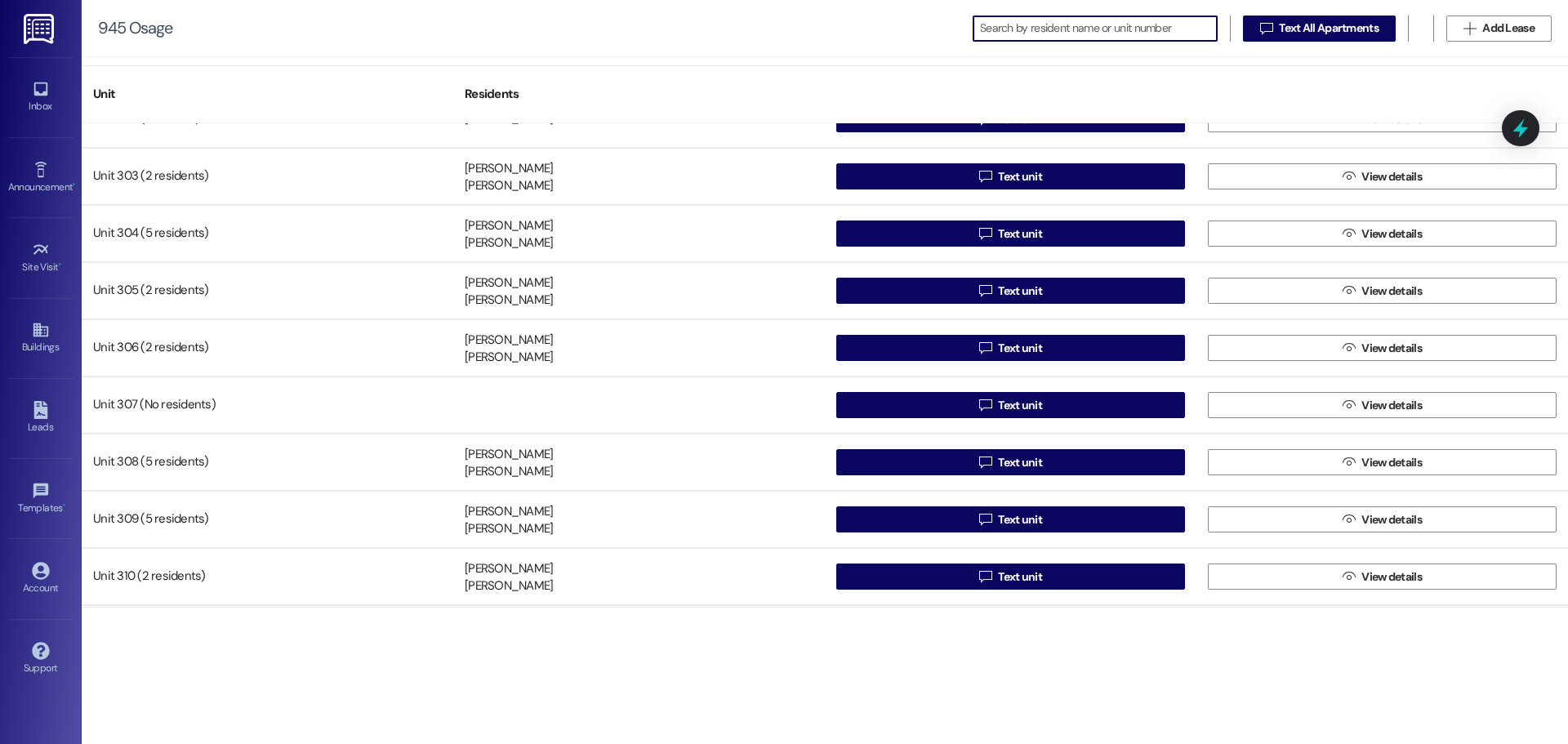
scroll to position [1602, 0]
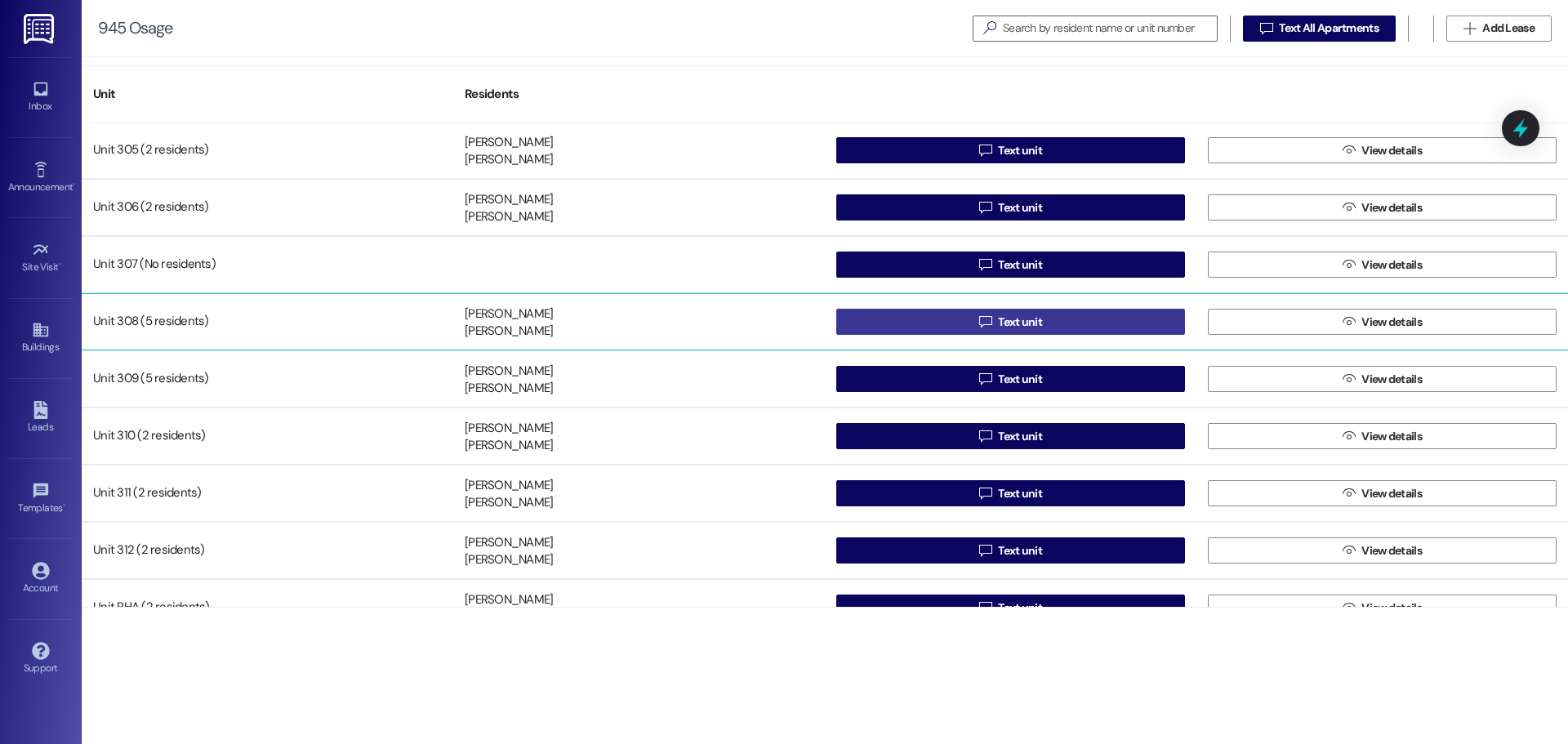
click at [966, 323] on button " Text unit" at bounding box center [1011, 321] width 349 height 26
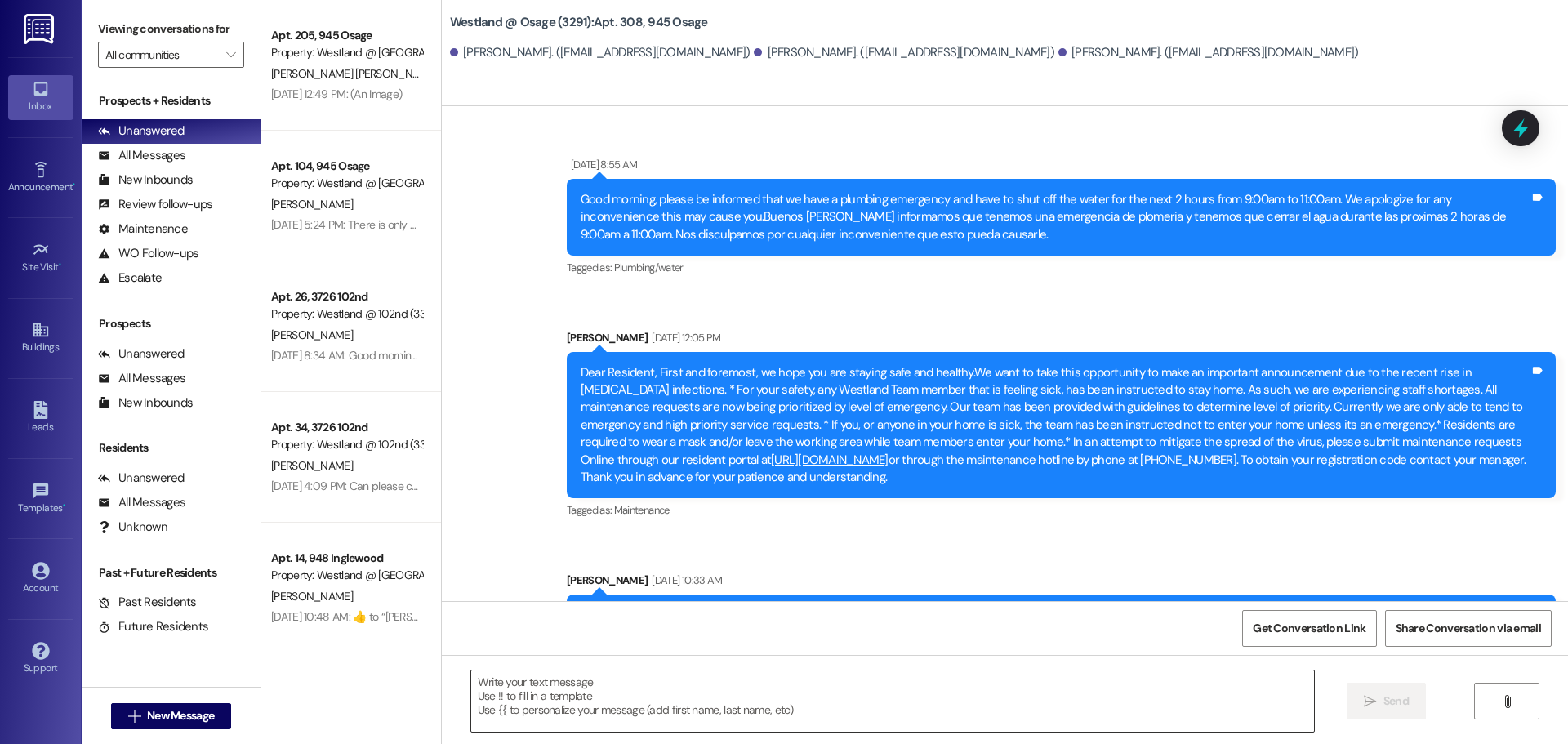
scroll to position [28675, 0]
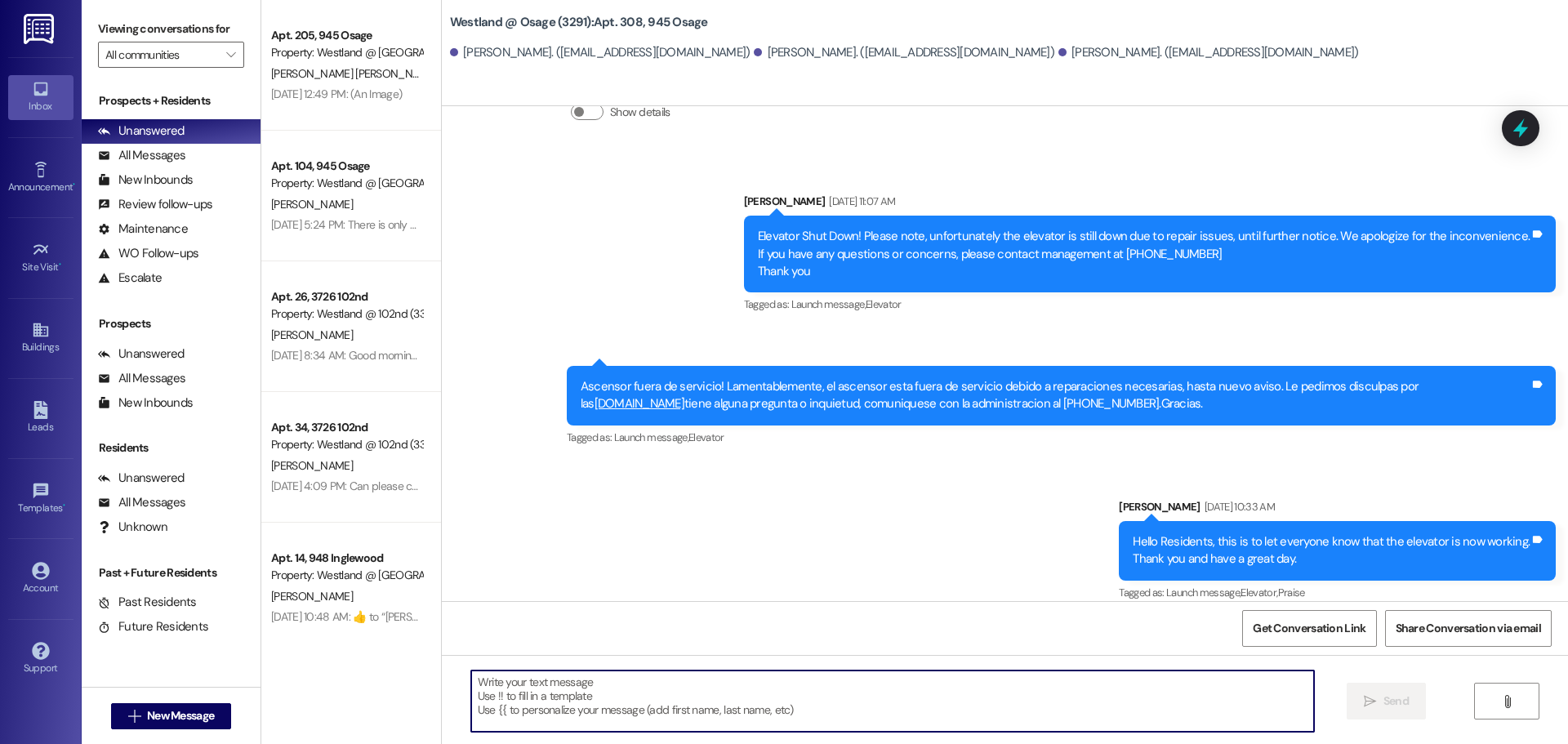
click at [687, 696] on textarea at bounding box center [893, 701] width 843 height 61
paste textarea "Good morning. This is to let you know that you have a package in the Leasing Of…"
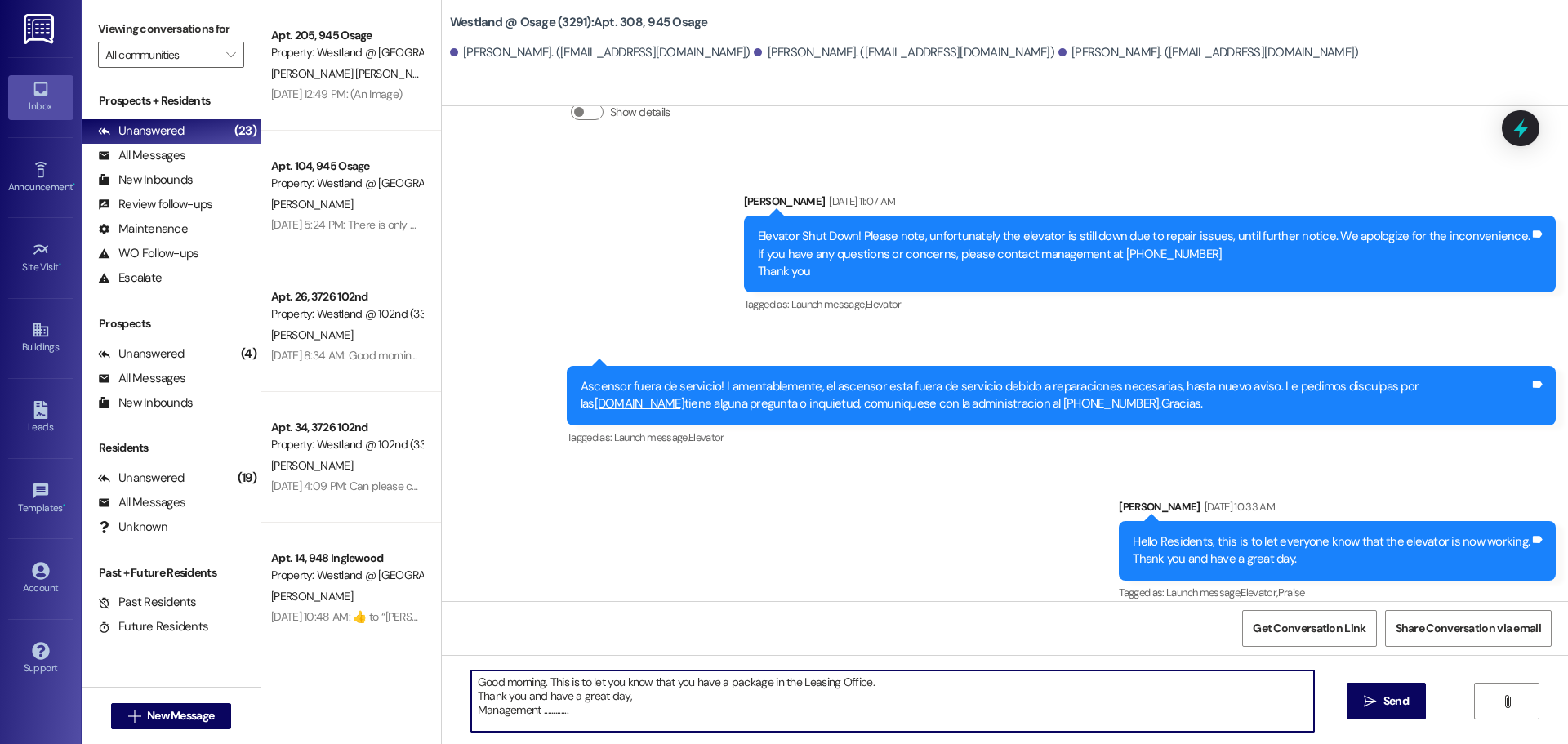
type textarea "Good morning. This is to let you know that you have a package in the Leasing Of…"
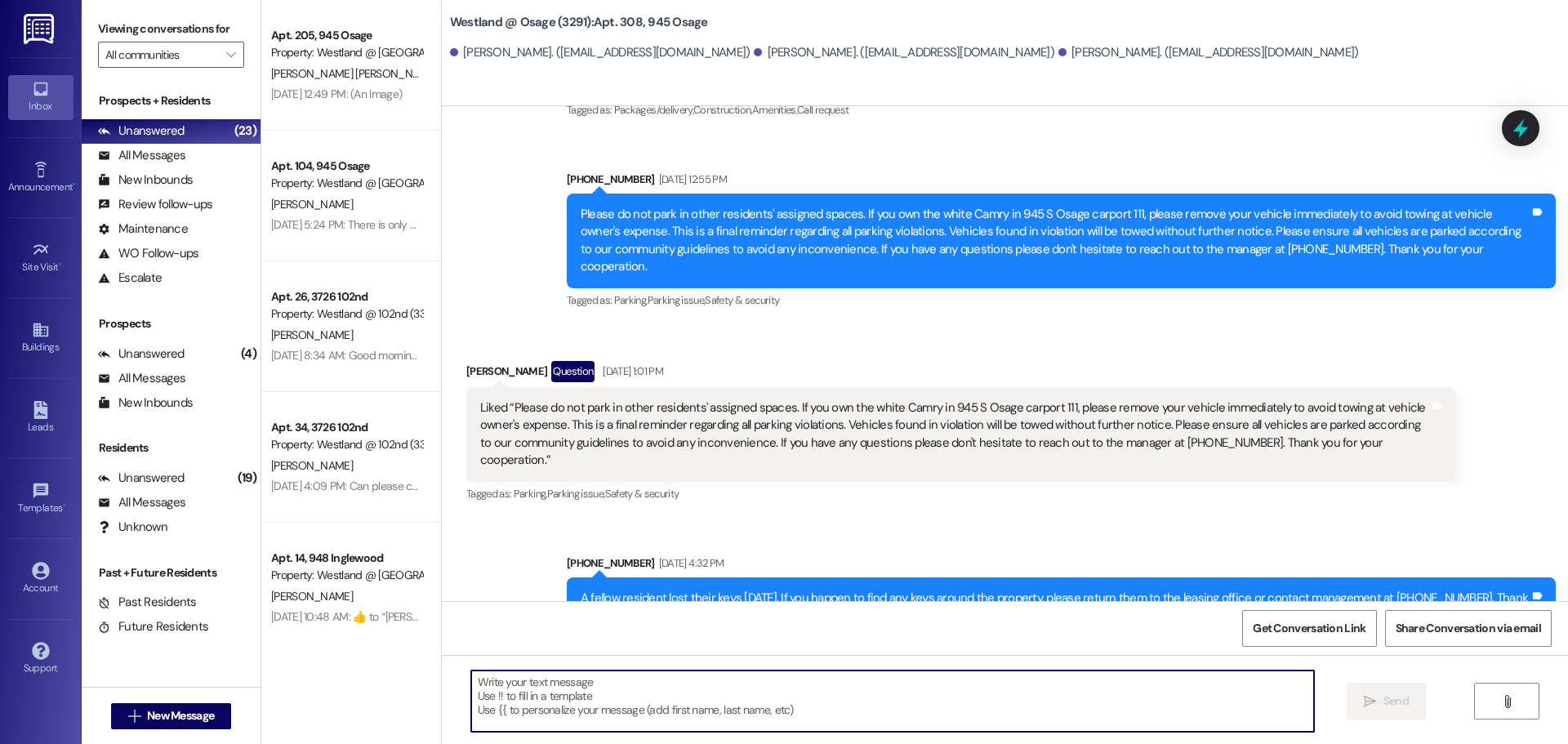
scroll to position [25639, 0]
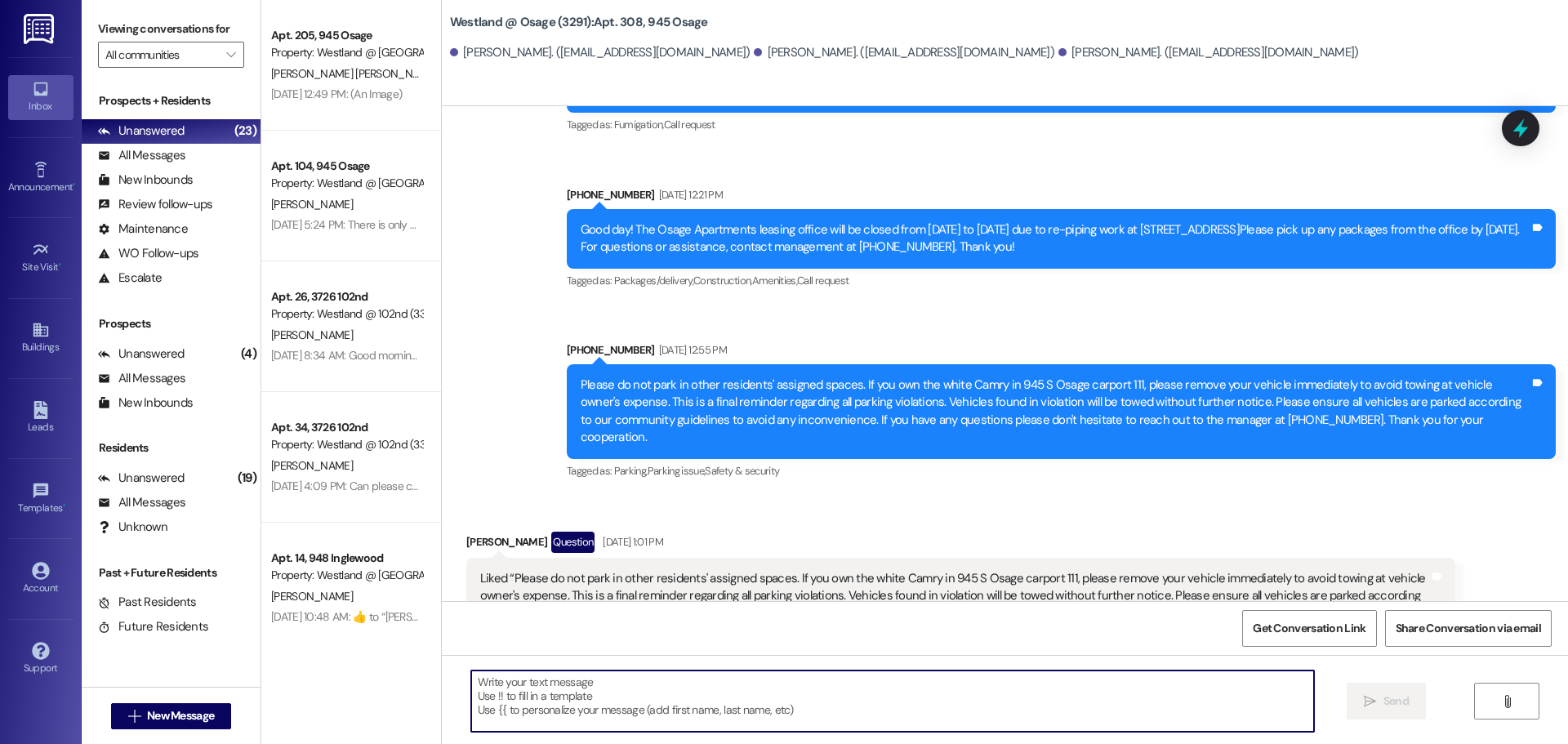
paste textarea "Buenos [PERSON_NAME]. Le informamos de que tiene un paquete en la oficina de ar…"
type textarea "Buenos [PERSON_NAME]. Le informamos de que tiene un paquete en la oficina de ar…"
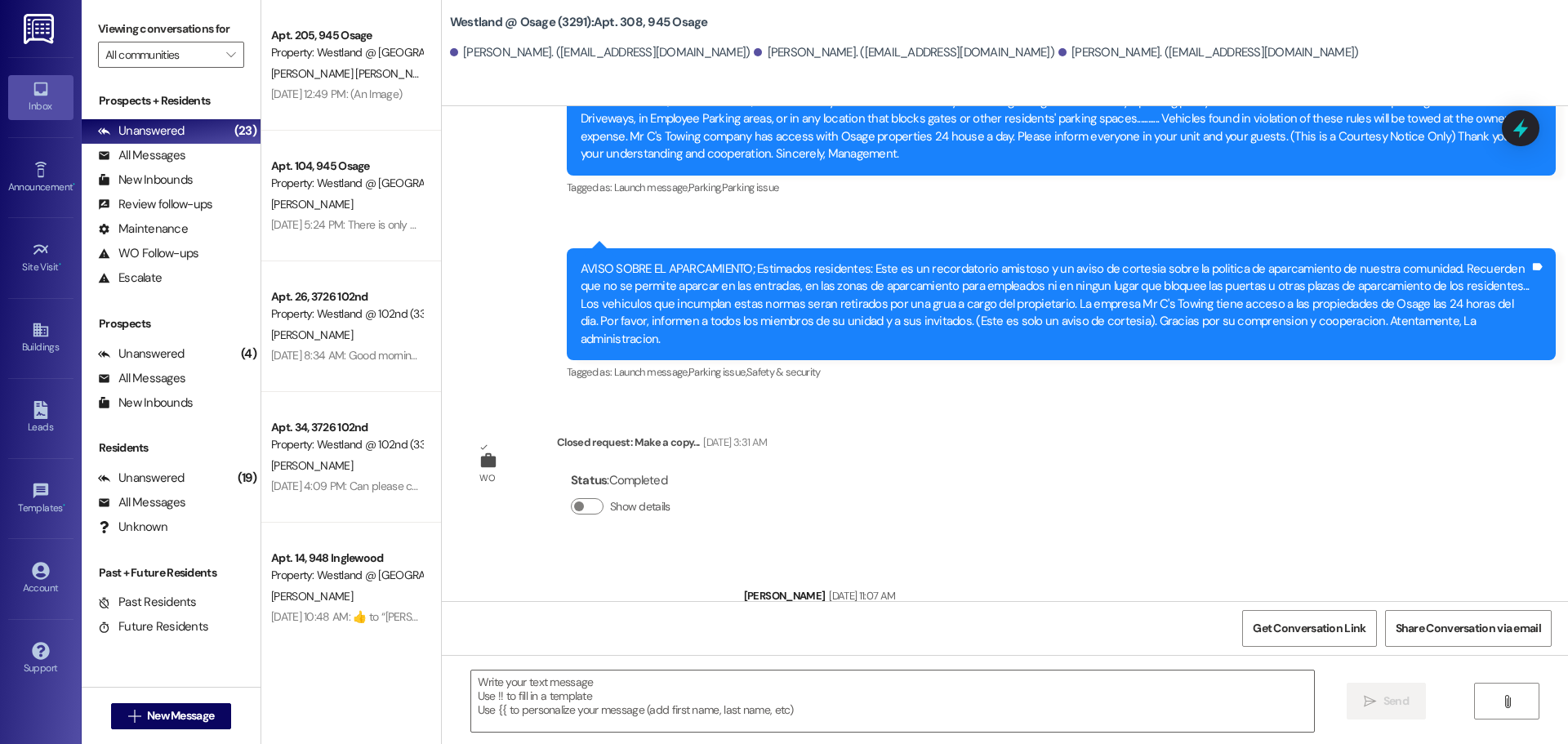
scroll to position [29374, 0]
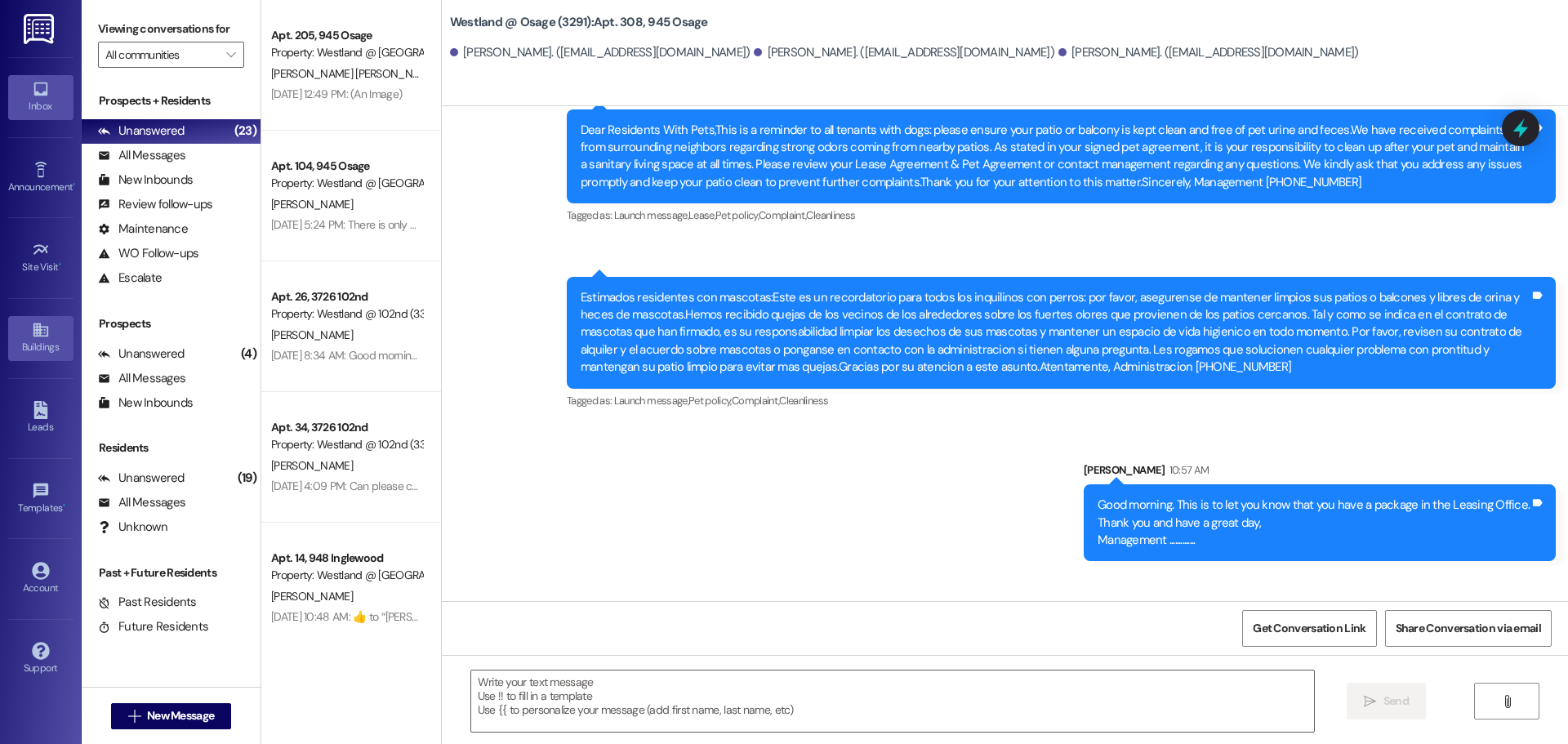
click at [26, 333] on link "Buildings" at bounding box center [41, 338] width 66 height 44
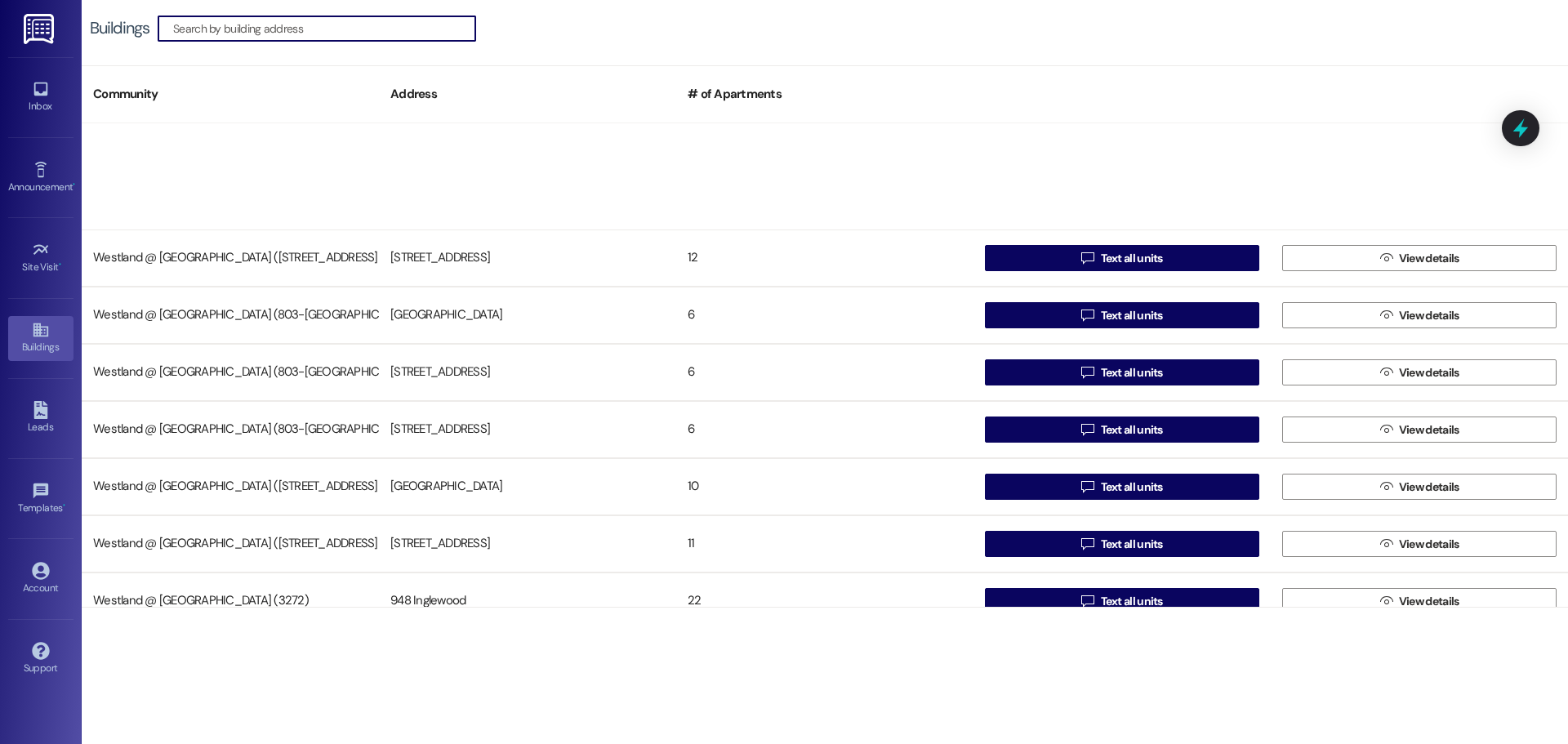
scroll to position [317, 0]
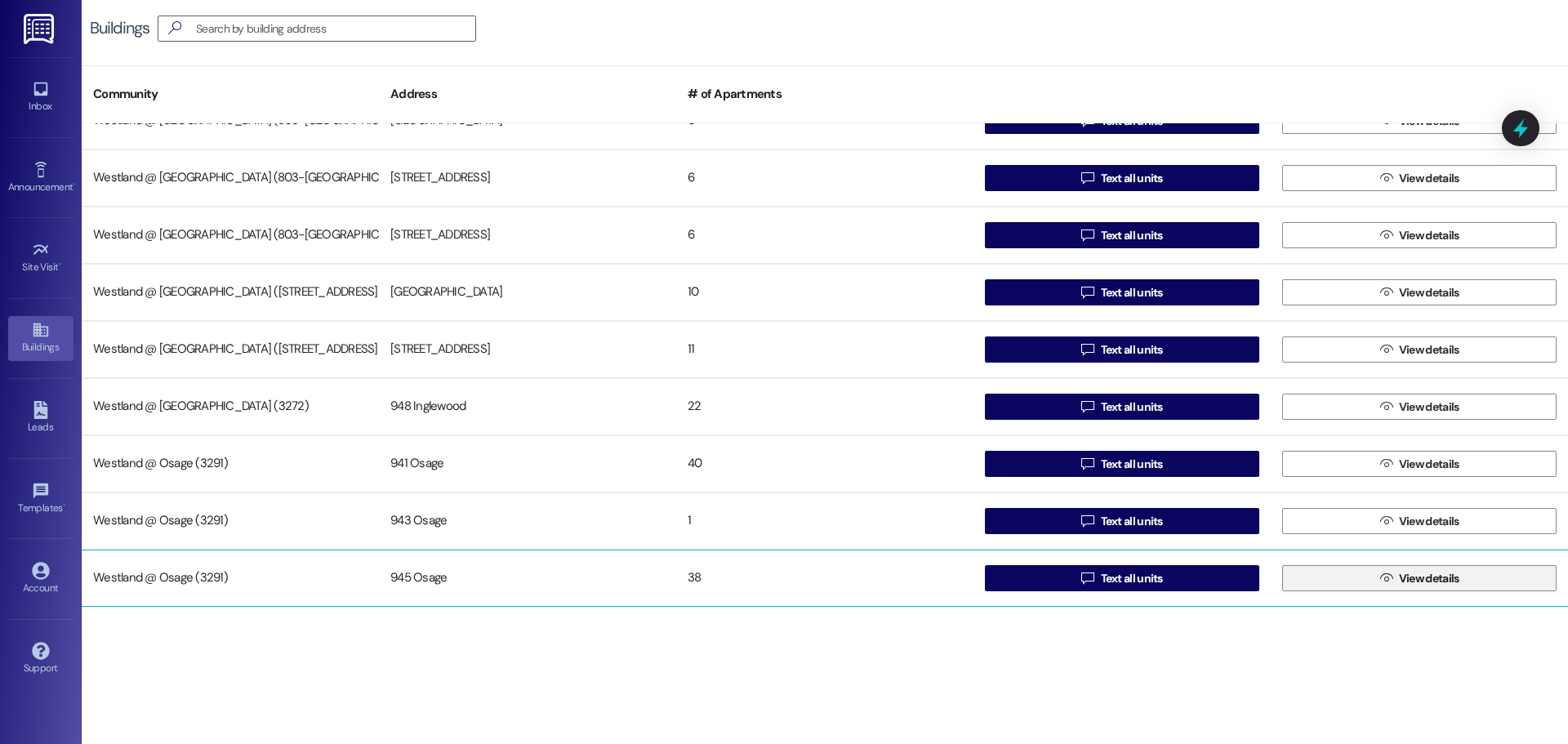
click at [1322, 579] on button " View details" at bounding box center [1419, 577] width 274 height 26
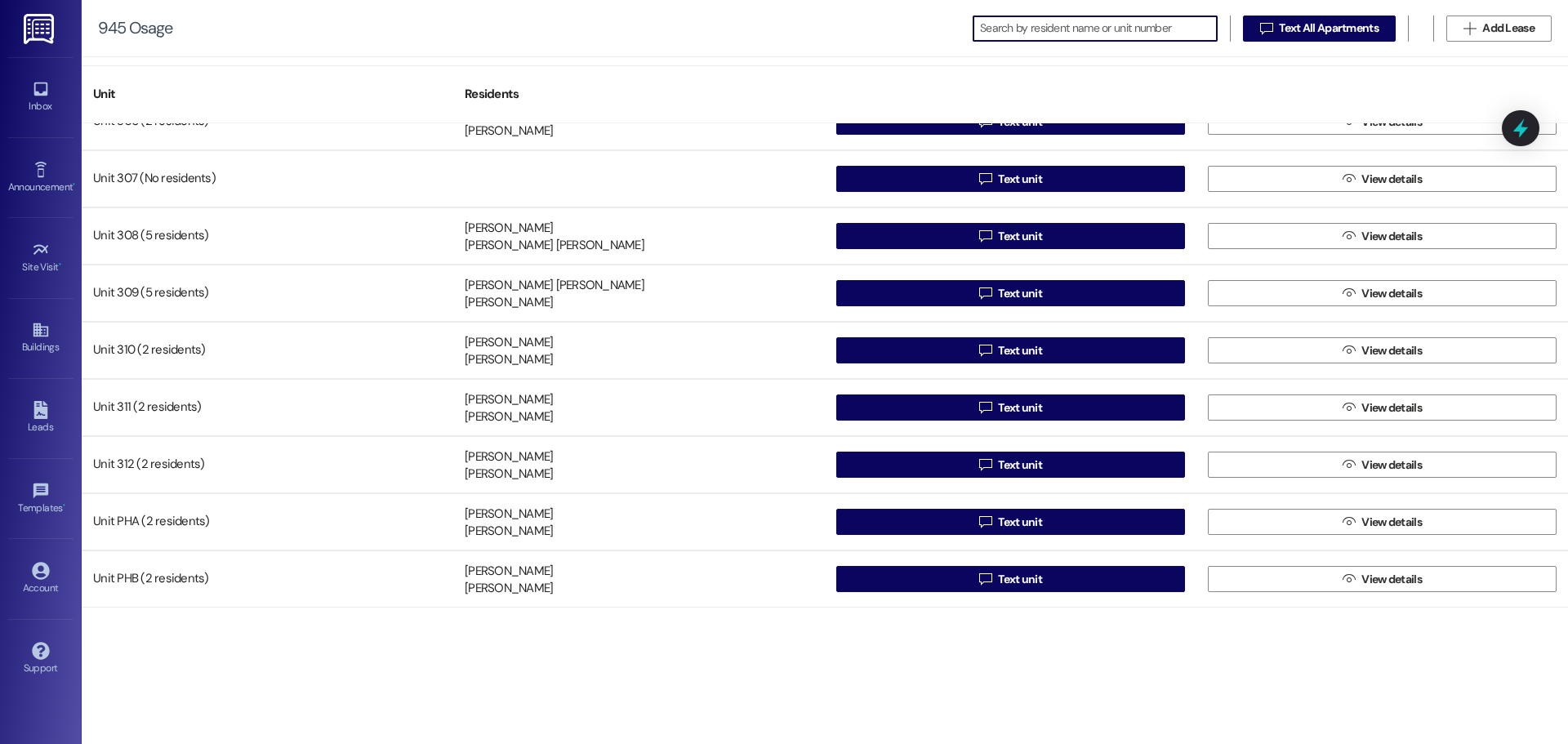
scroll to position [1688, 0]
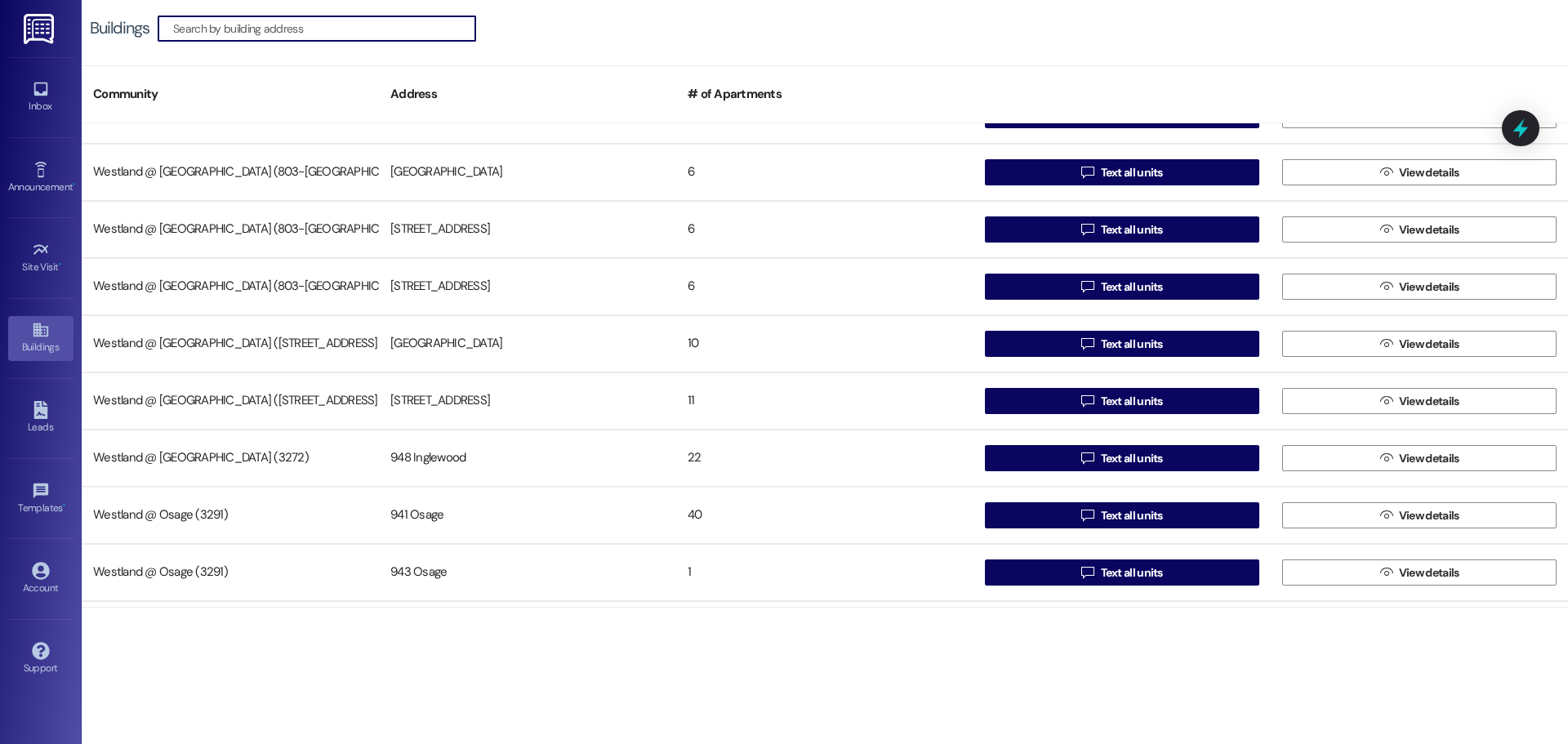
scroll to position [317, 0]
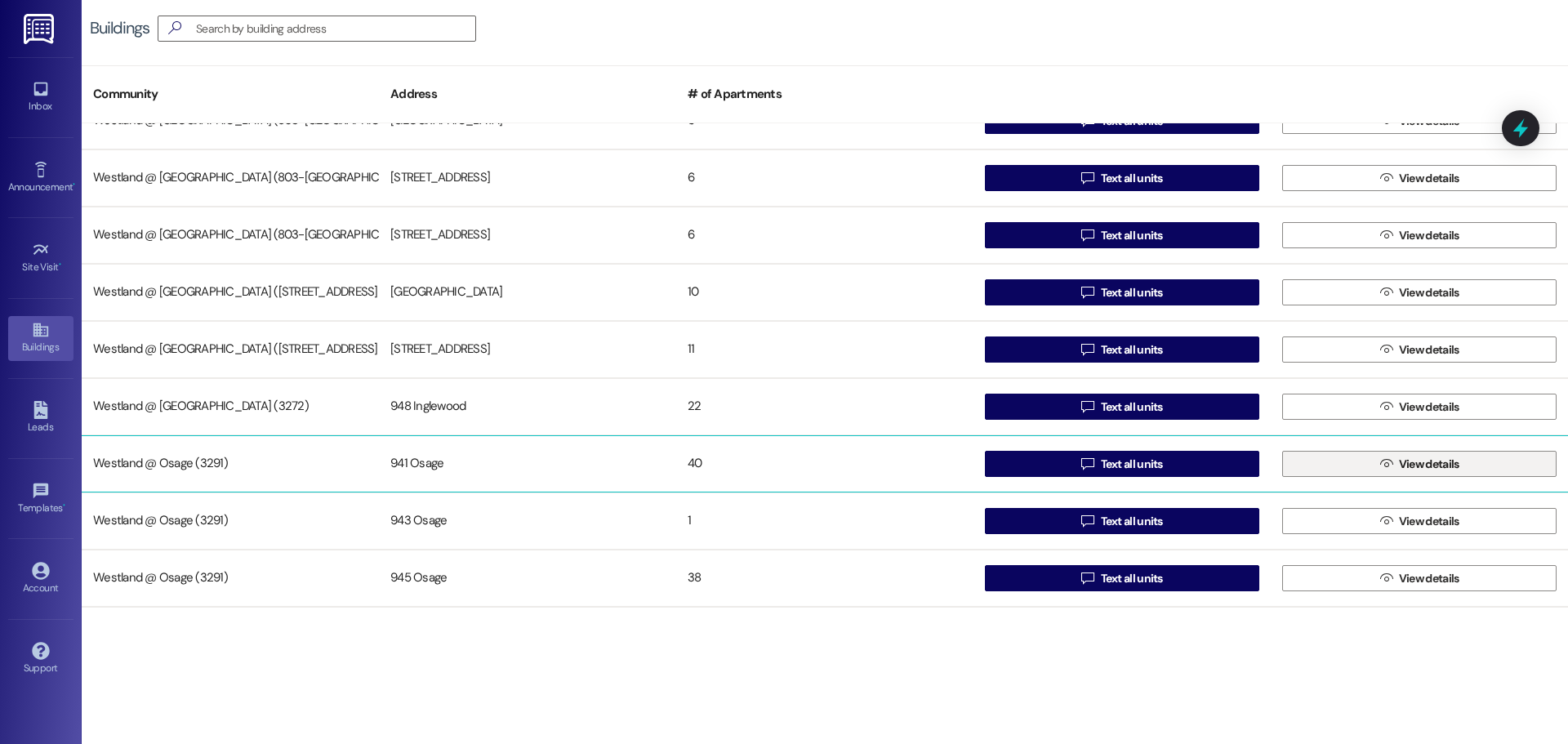
click at [1398, 459] on span "View details" at bounding box center [1428, 464] width 60 height 17
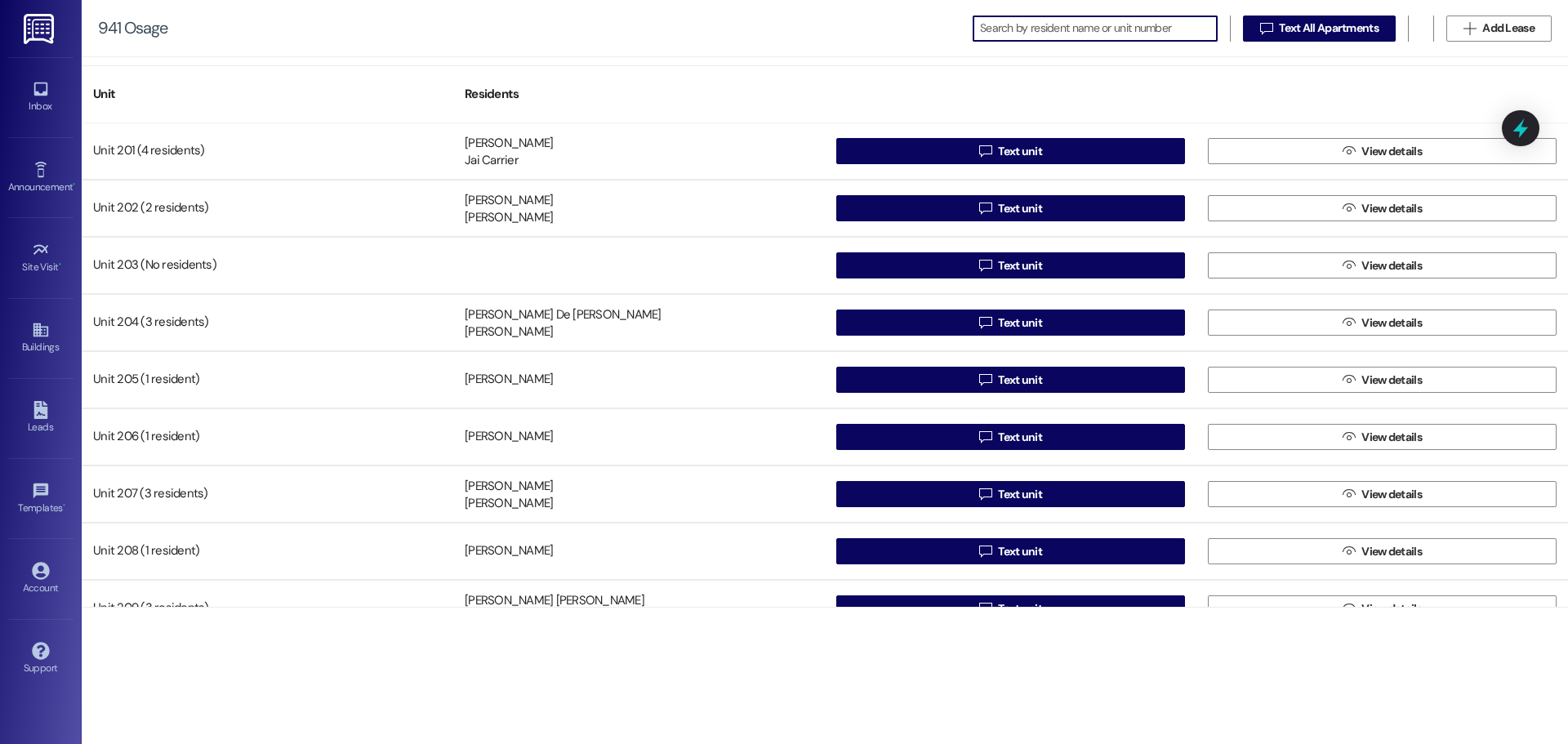
scroll to position [763, 0]
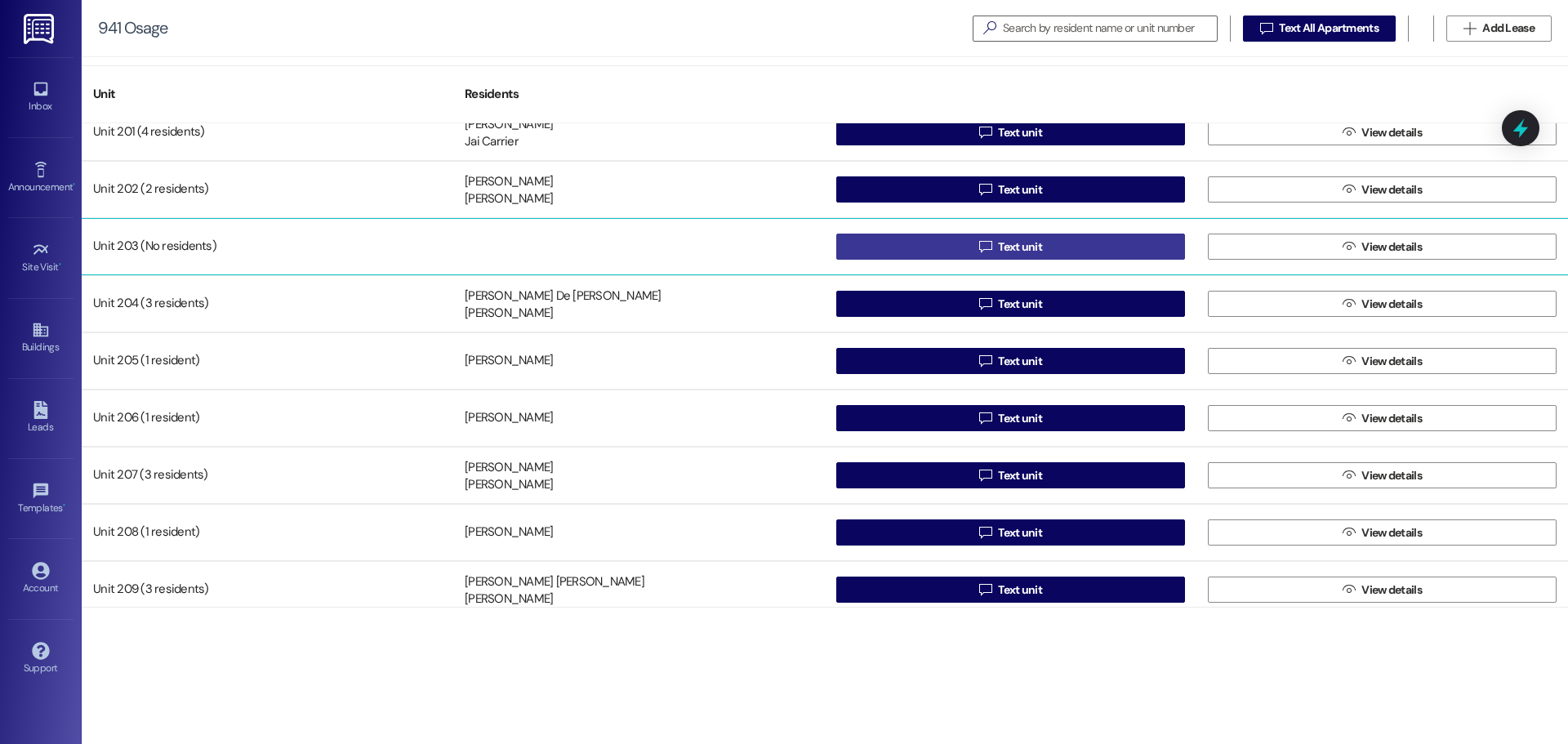
click at [1045, 241] on button " Text unit" at bounding box center [1011, 246] width 349 height 26
click at [988, 249] on span " Text unit" at bounding box center [1010, 247] width 70 height 25
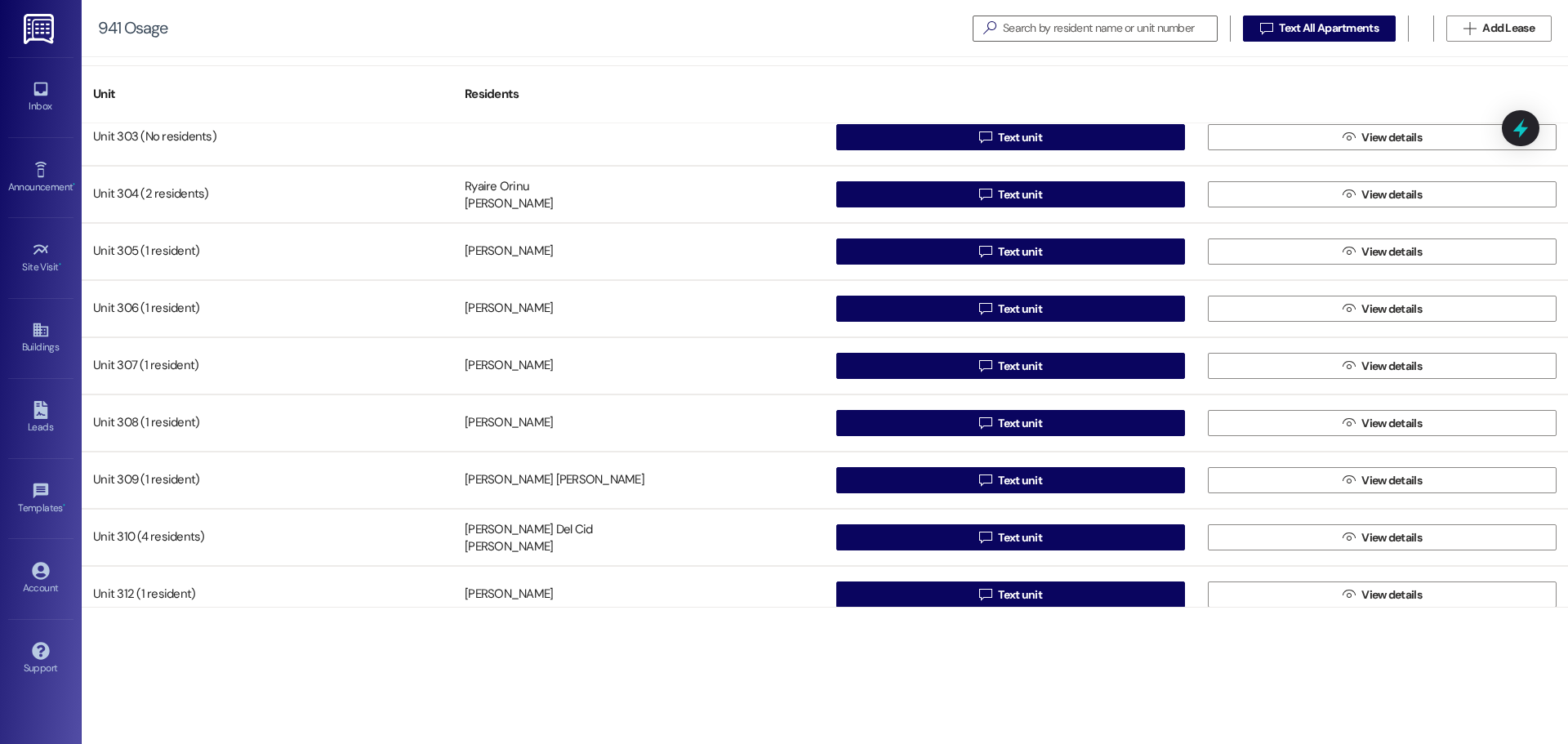
scroll to position [1619, 0]
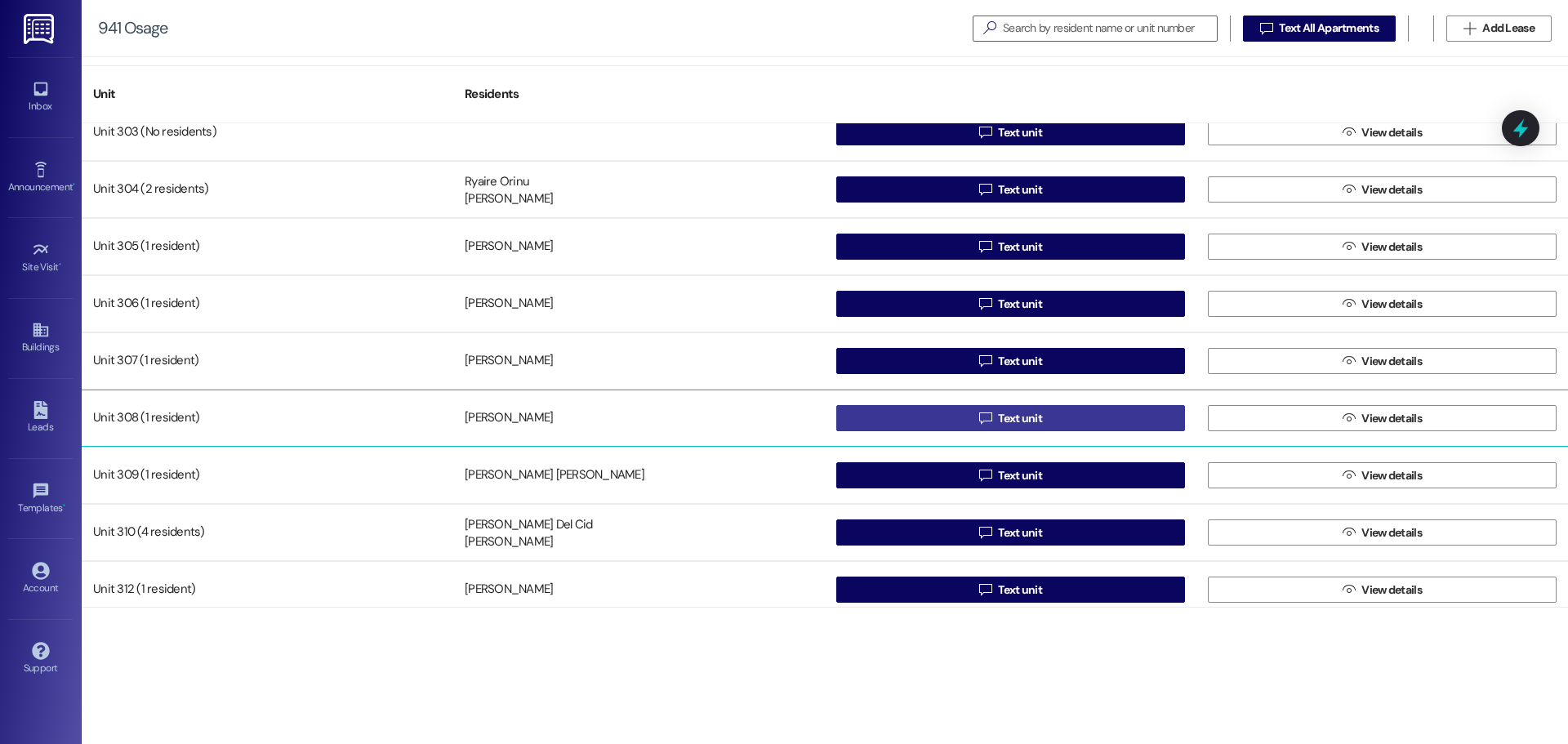
click at [1063, 415] on button " Text unit" at bounding box center [1011, 417] width 349 height 26
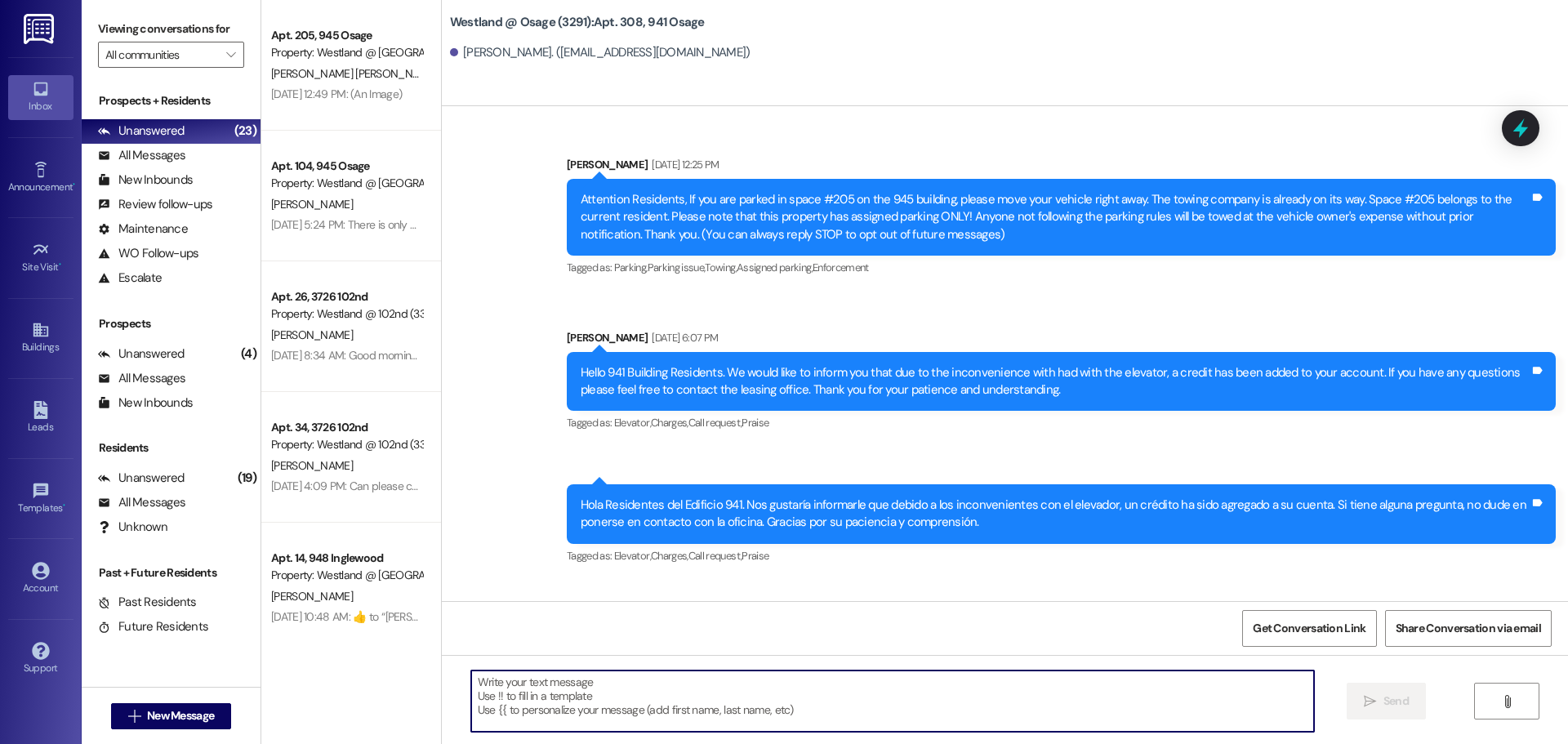
click at [731, 722] on textarea at bounding box center [893, 701] width 843 height 61
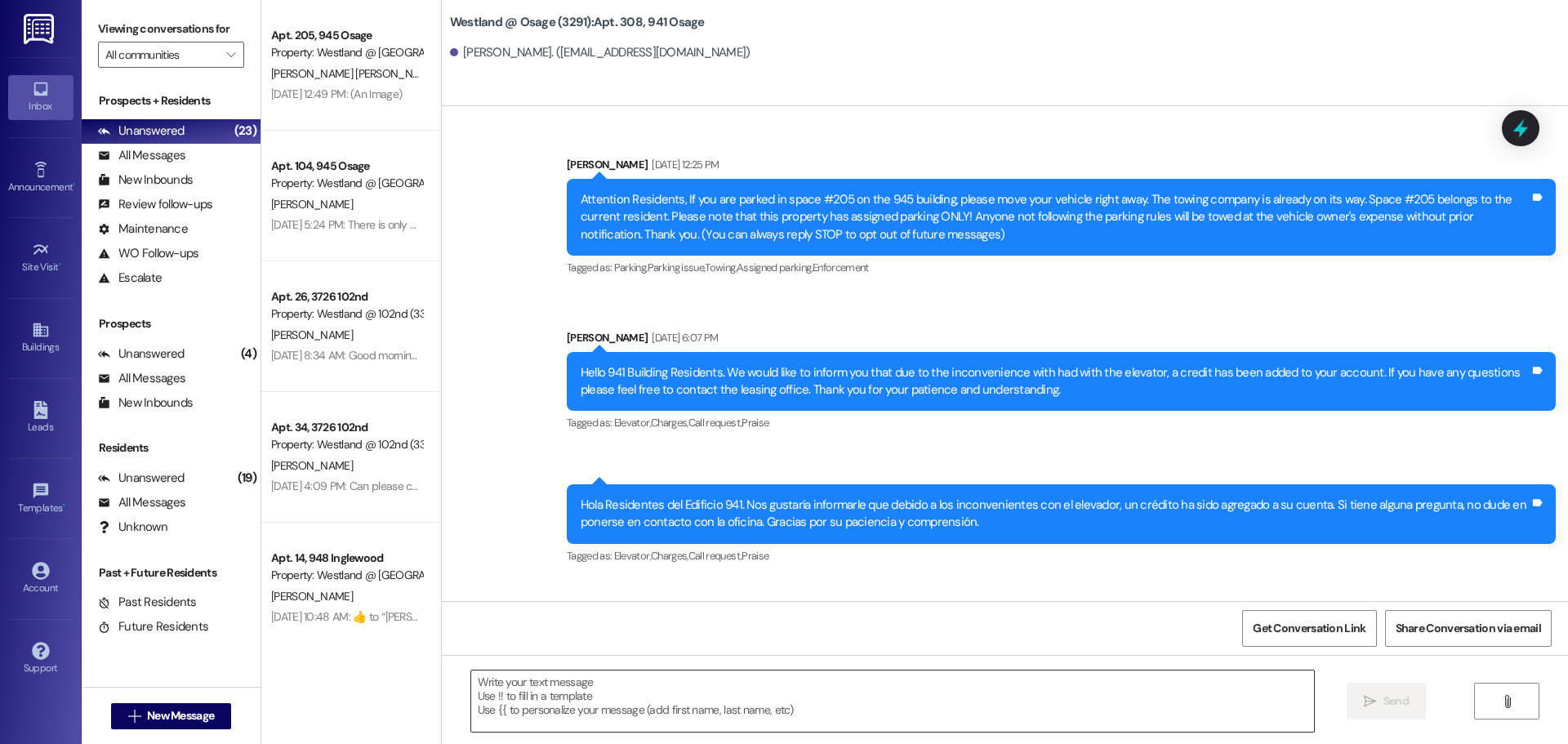
drag, startPoint x: 704, startPoint y: 667, endPoint x: 658, endPoint y: 712, distance: 64.4
click at [658, 712] on div " Send " at bounding box center [1005, 715] width 1126 height 123
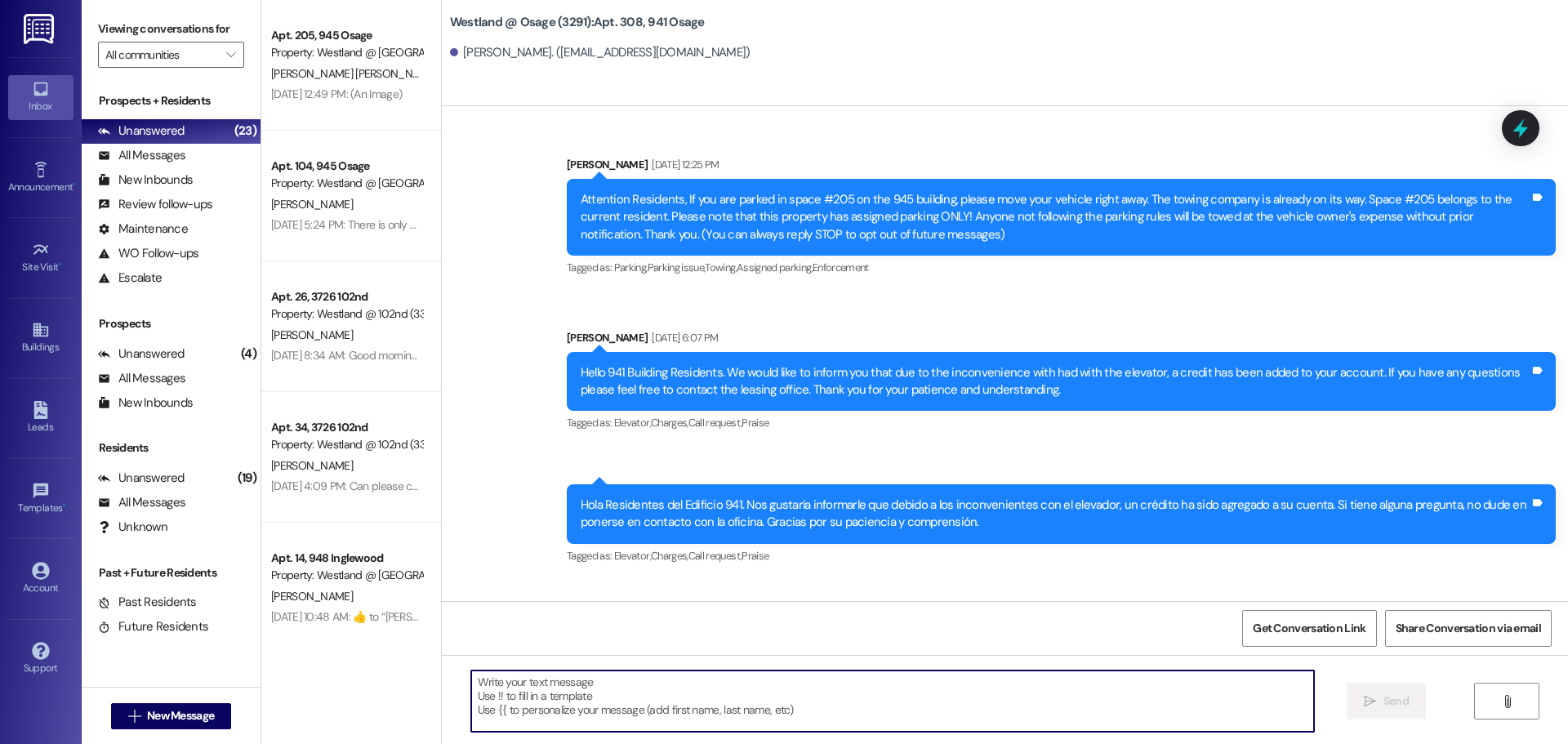
click at [645, 699] on textarea at bounding box center [893, 701] width 843 height 61
paste textarea "Good morning. We would like to inform you that you have a package at the rental…"
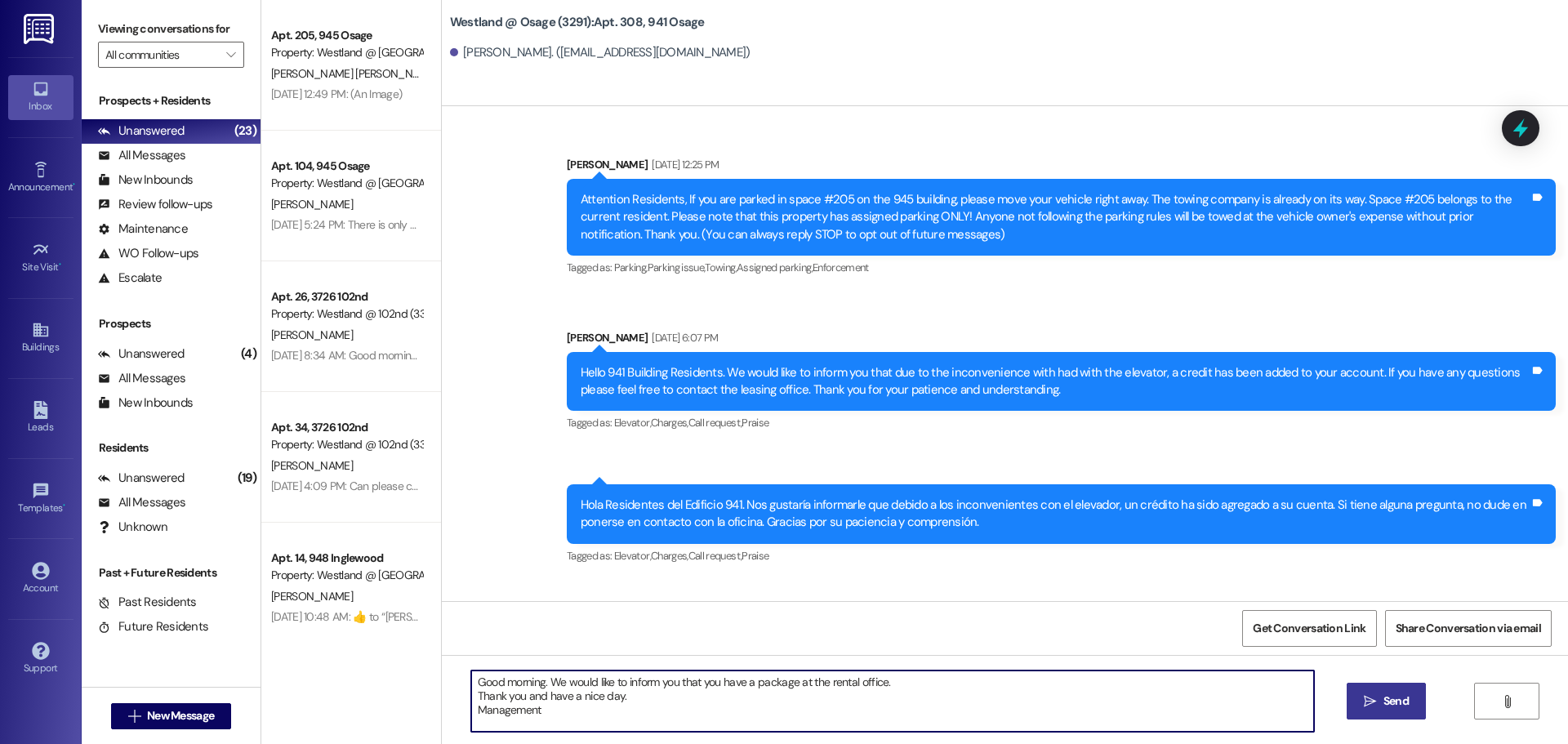
type textarea "Good morning. We would like to inform you that you have a package at the rental…"
click at [1398, 685] on button " Send" at bounding box center [1385, 701] width 79 height 37
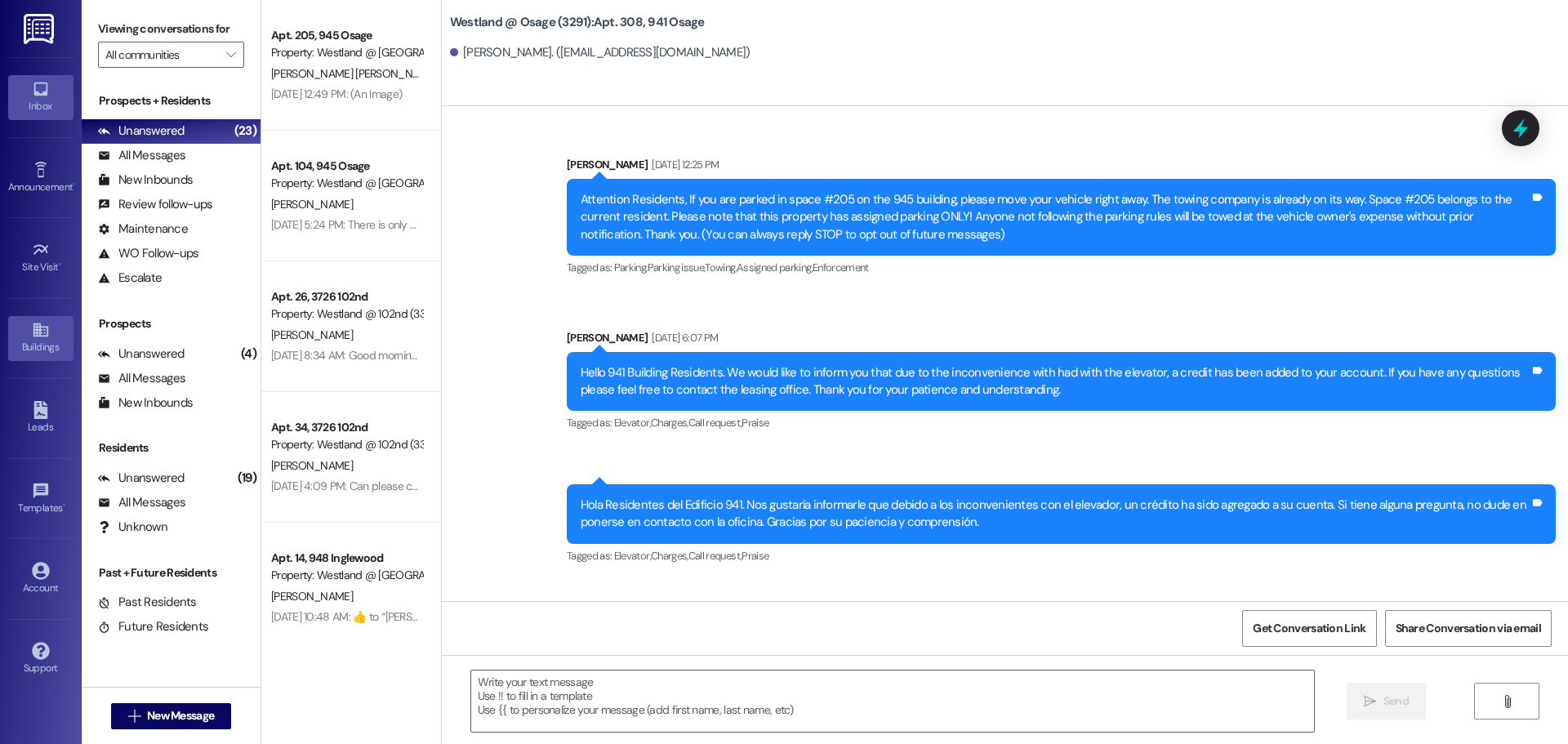
click at [31, 340] on div "Buildings" at bounding box center [41, 347] width 82 height 16
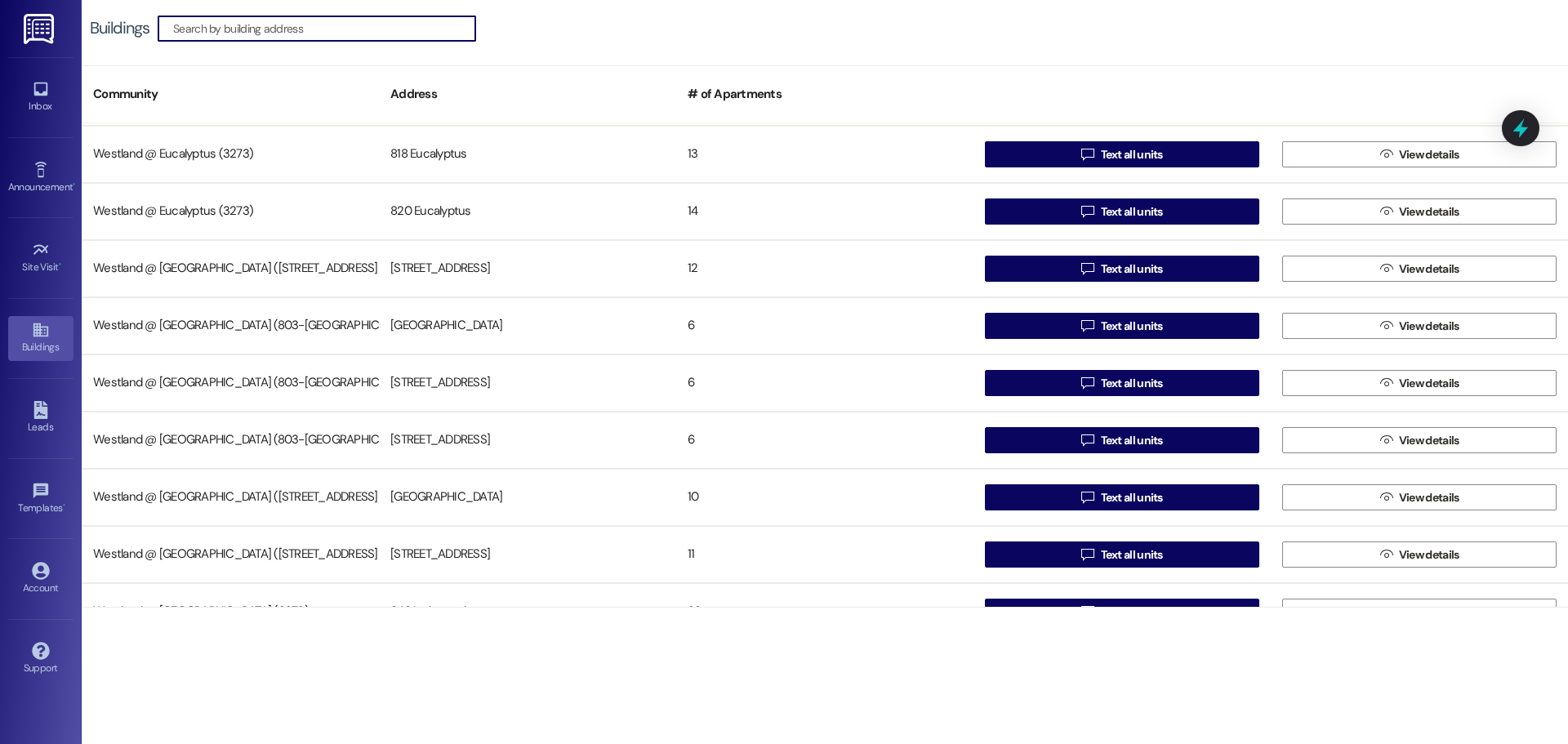
scroll to position [317, 0]
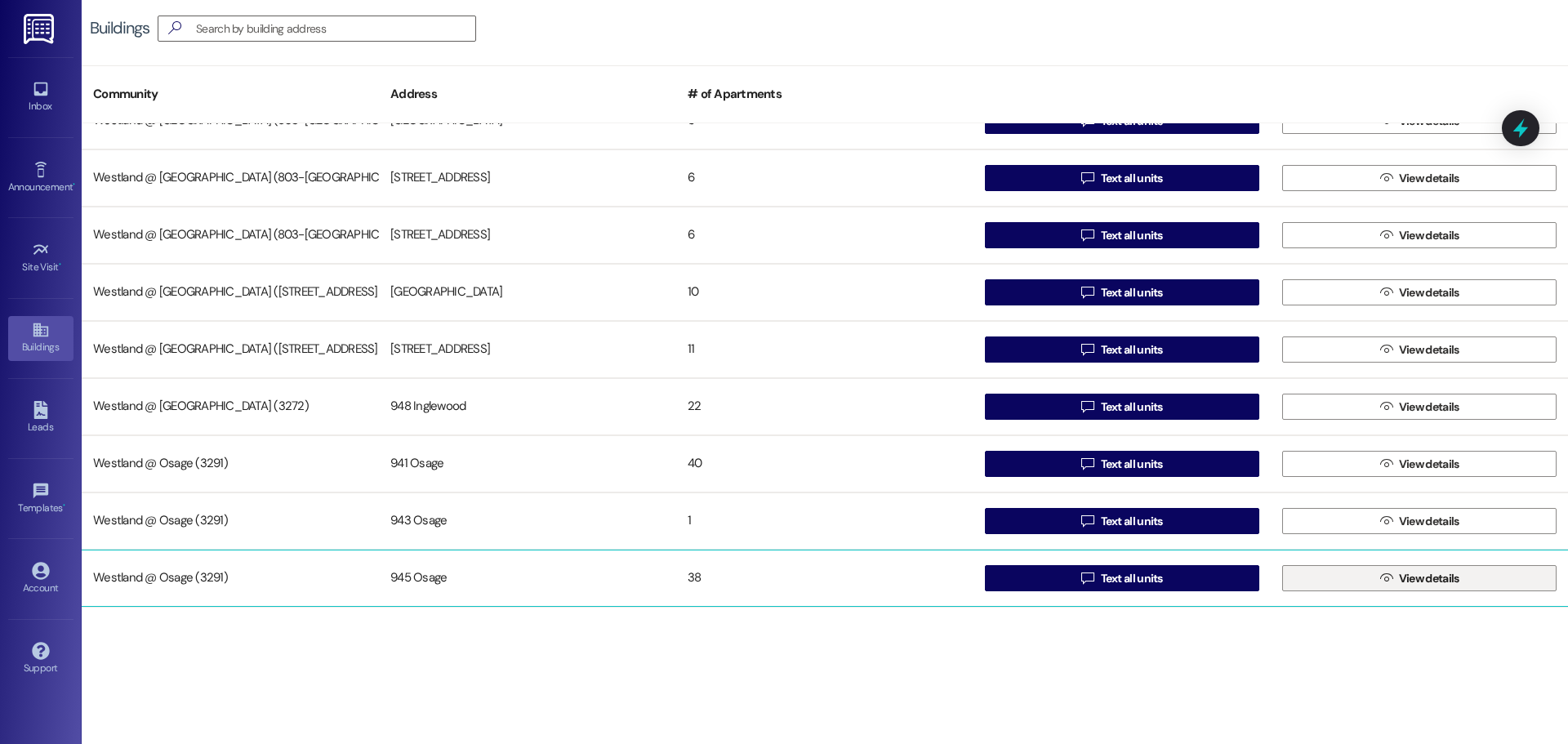
click at [1424, 578] on span "View details" at bounding box center [1428, 578] width 60 height 17
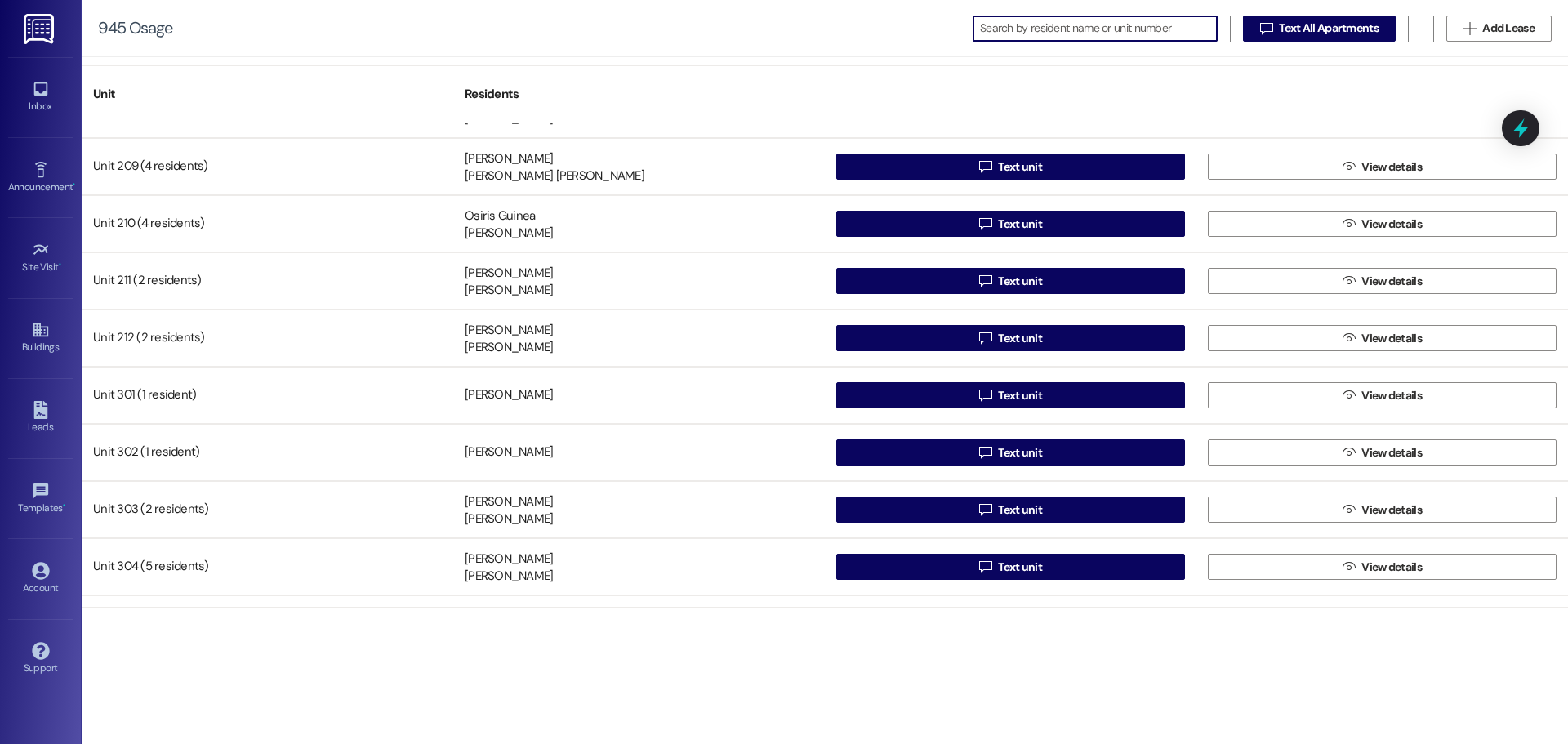
scroll to position [1114, 0]
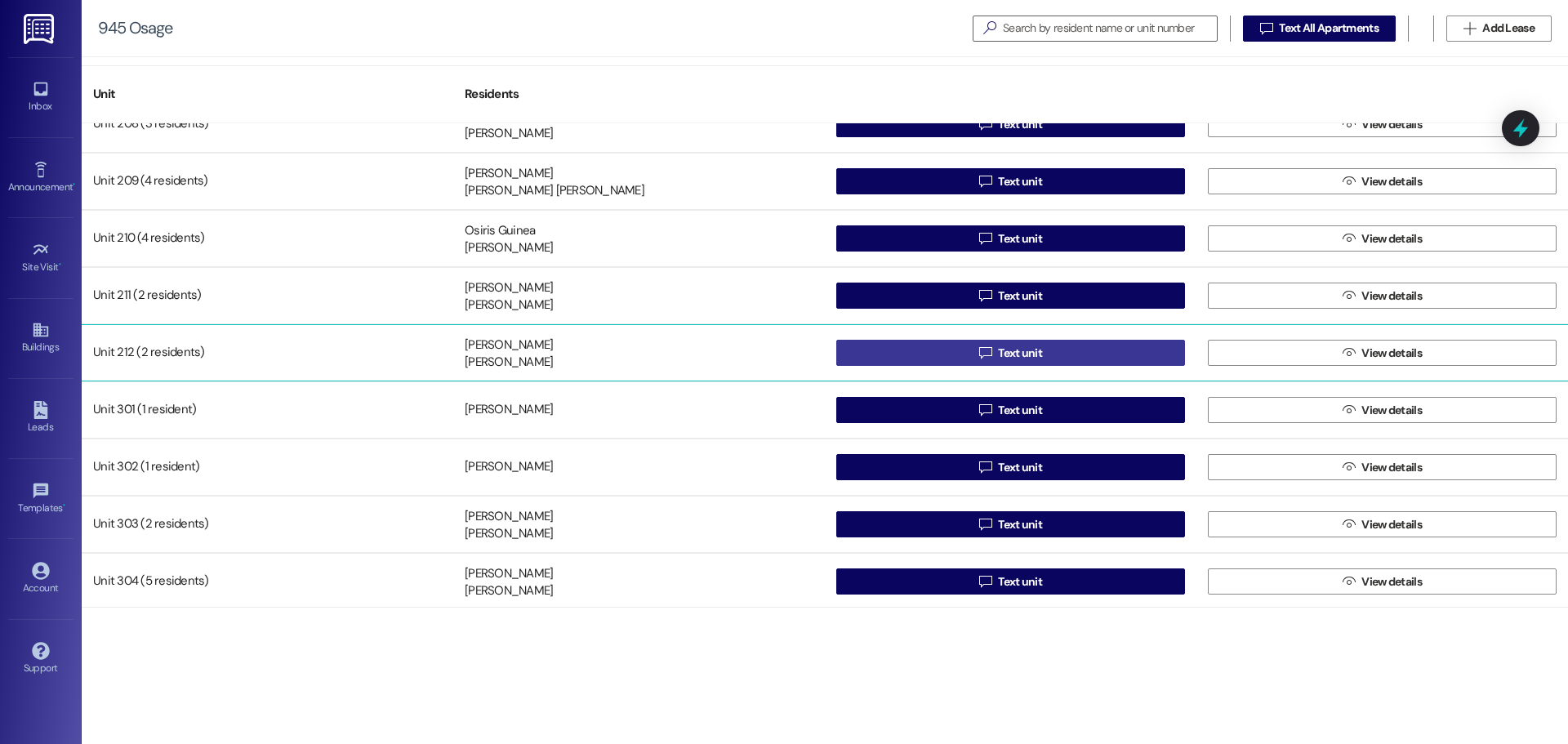
click at [1059, 345] on button " Text unit" at bounding box center [1011, 352] width 349 height 26
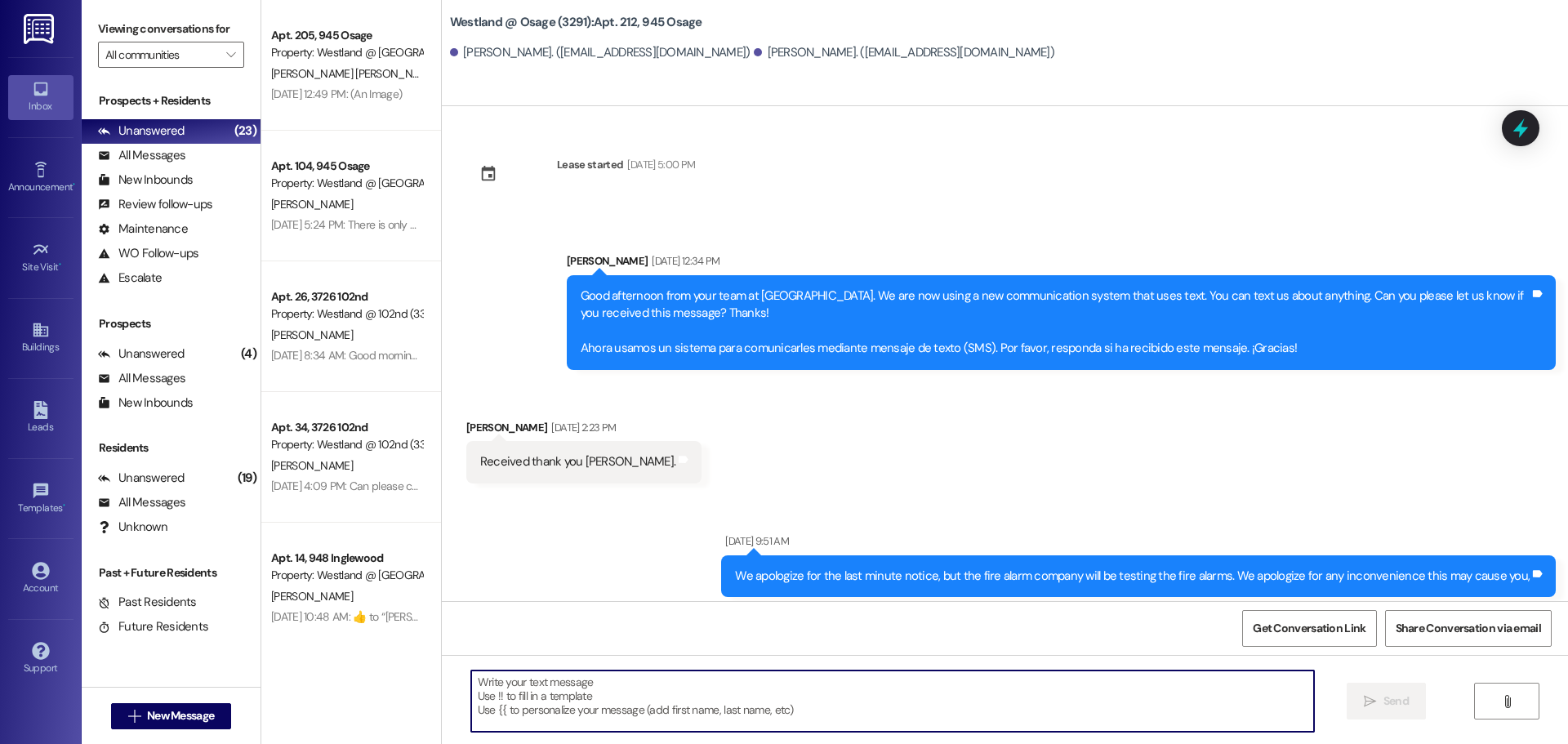
scroll to position [74250, 0]
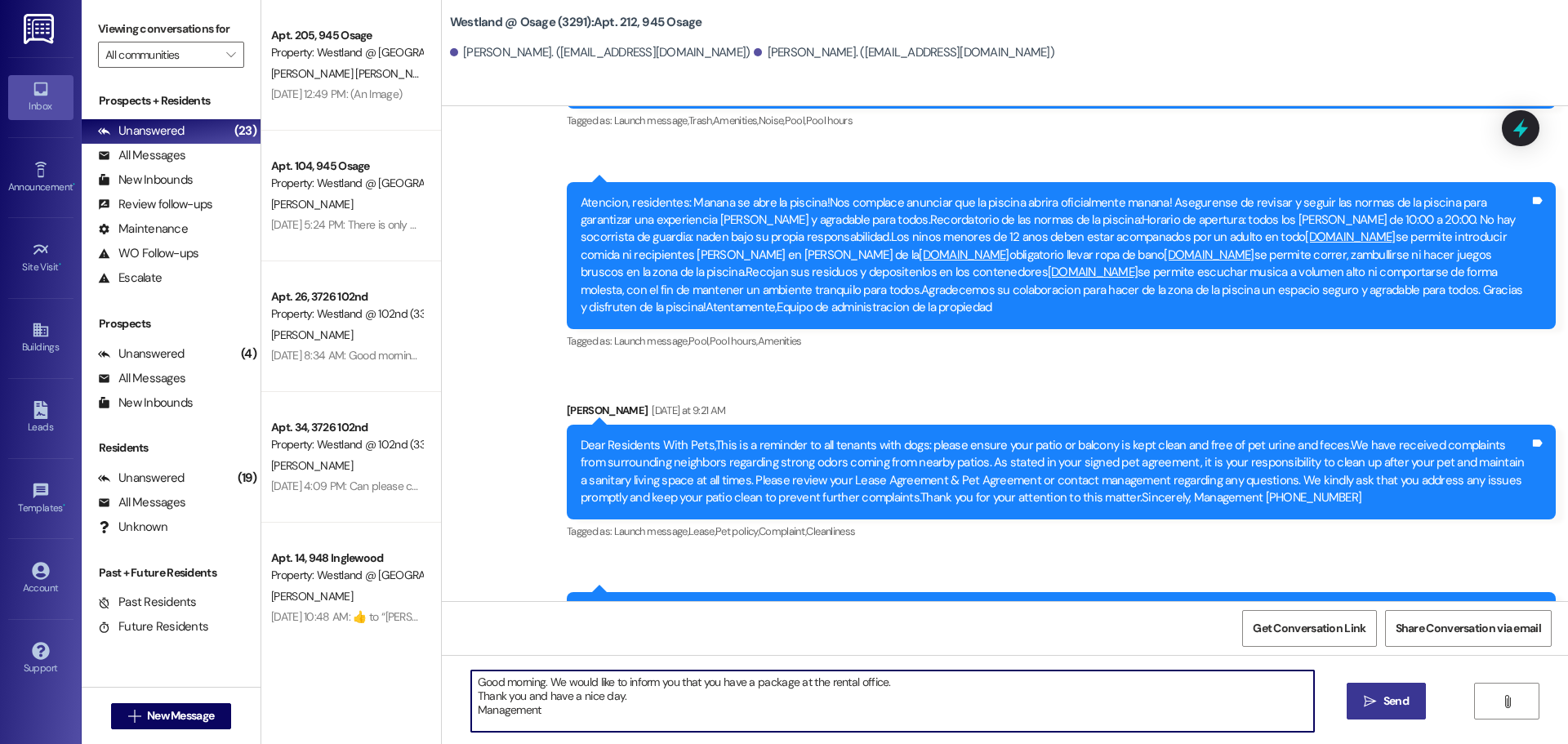
type textarea "Good morning. We would like to inform you that you have a package at the rental…"
click at [1396, 692] on button " Send" at bounding box center [1385, 701] width 79 height 37
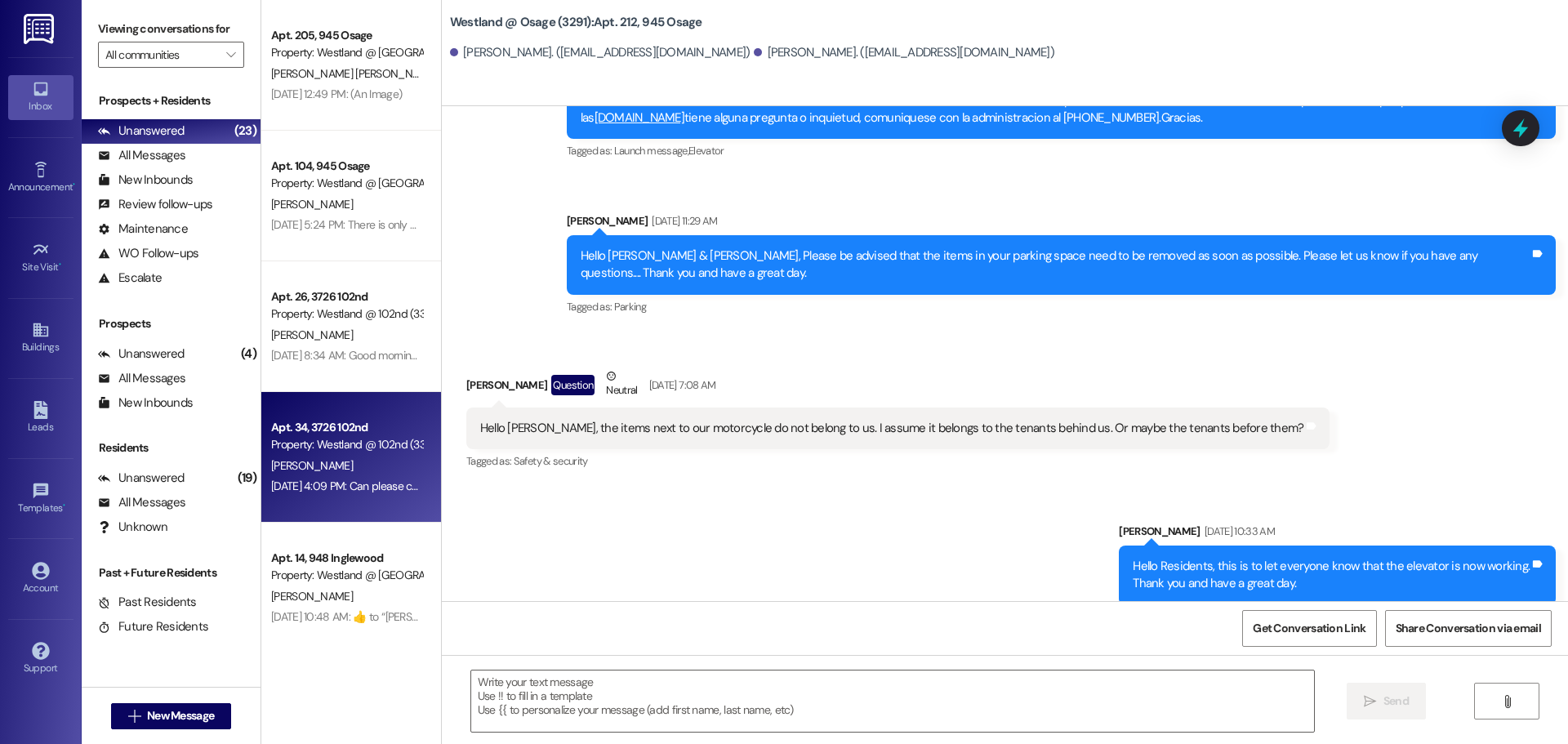
scroll to position [72578, 0]
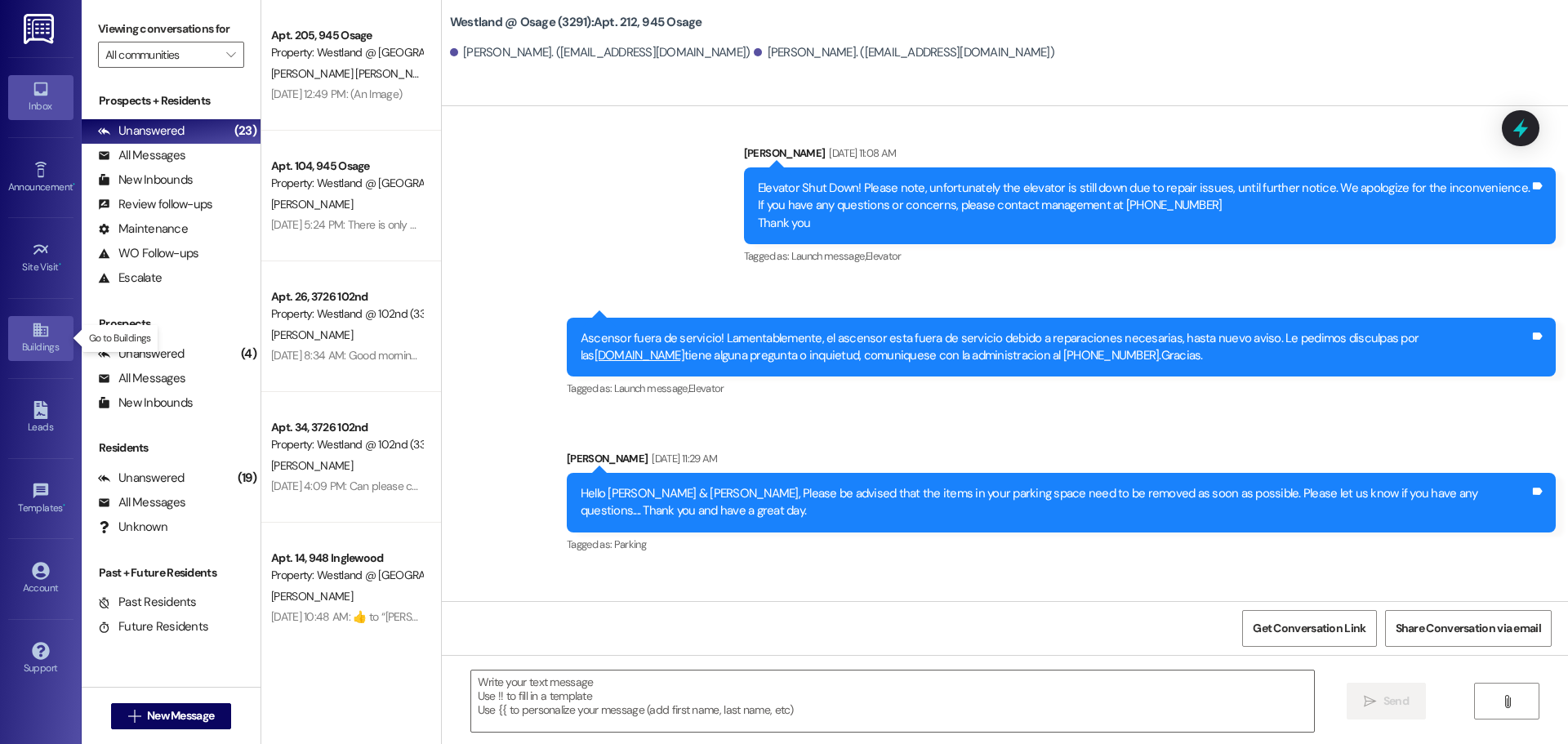
click at [36, 331] on icon at bounding box center [39, 330] width 14 height 14
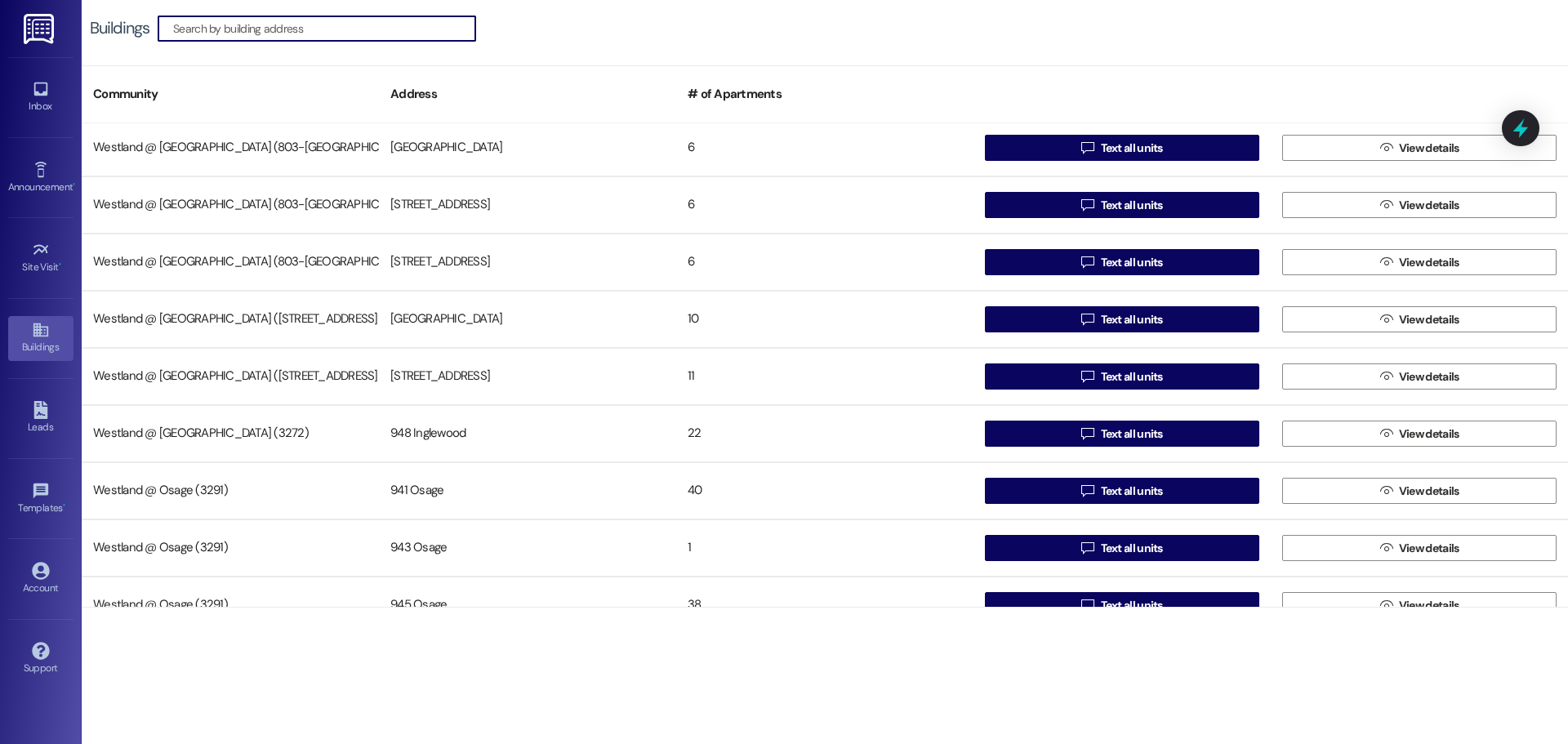
scroll to position [317, 0]
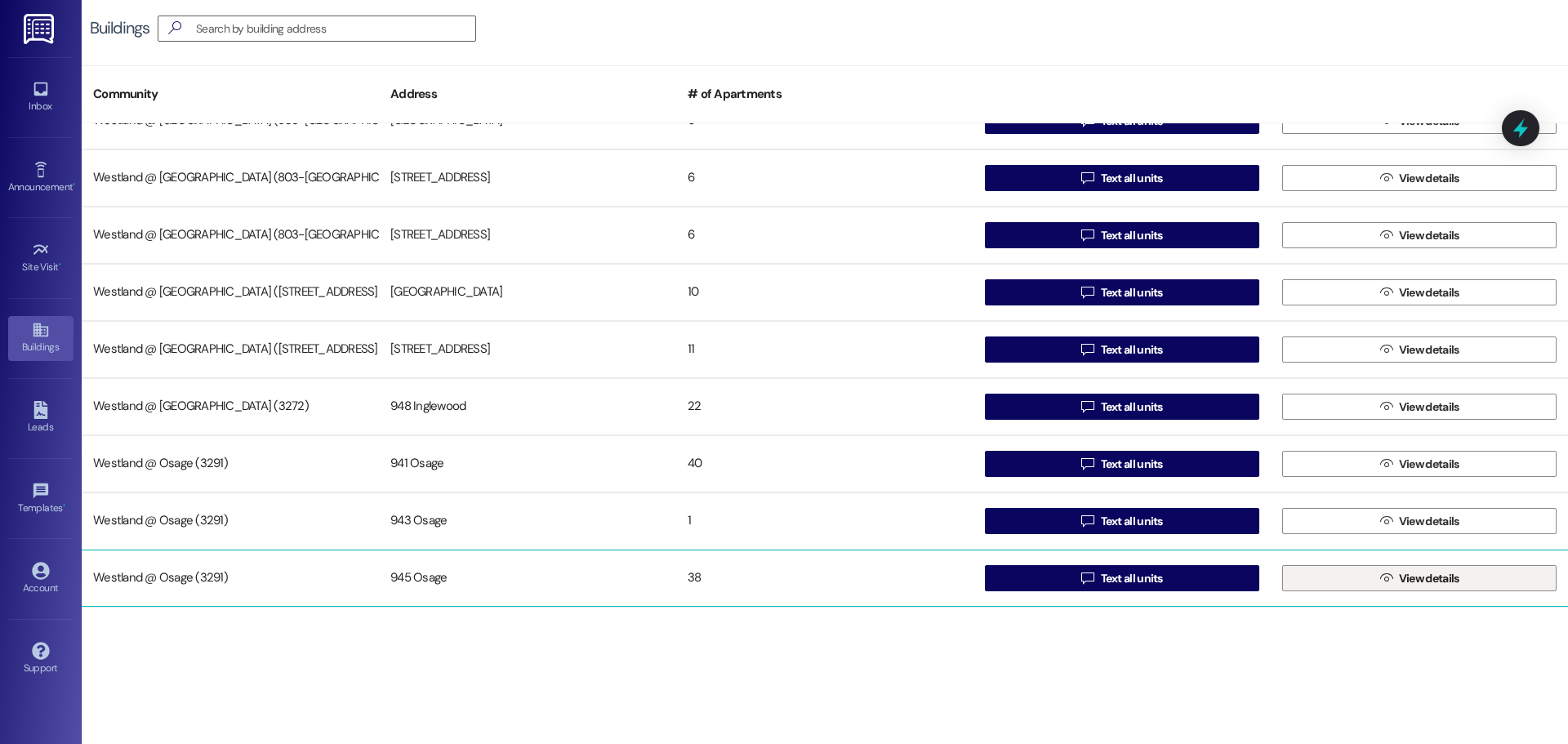
click at [1414, 571] on span "View details" at bounding box center [1428, 578] width 60 height 17
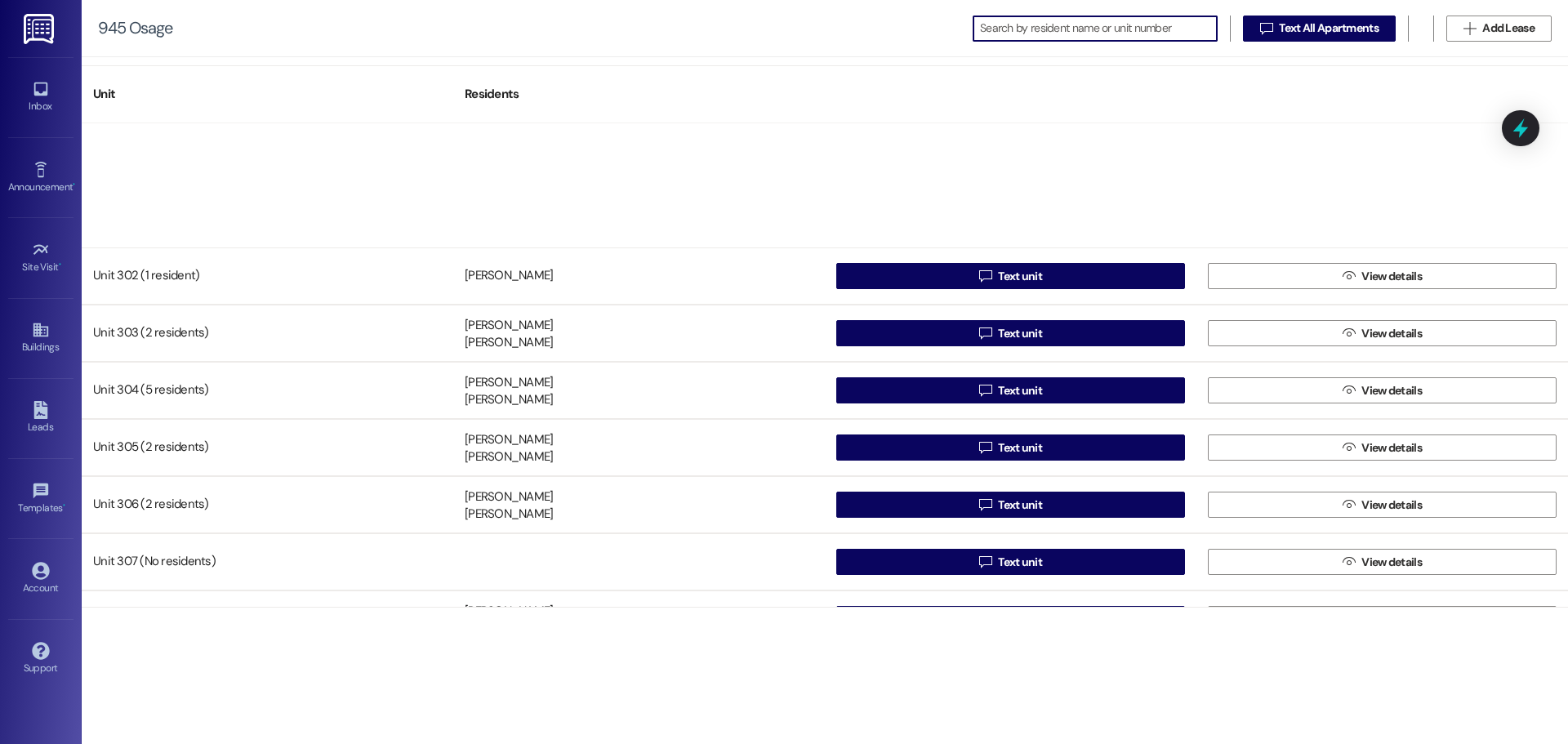
scroll to position [1526, 0]
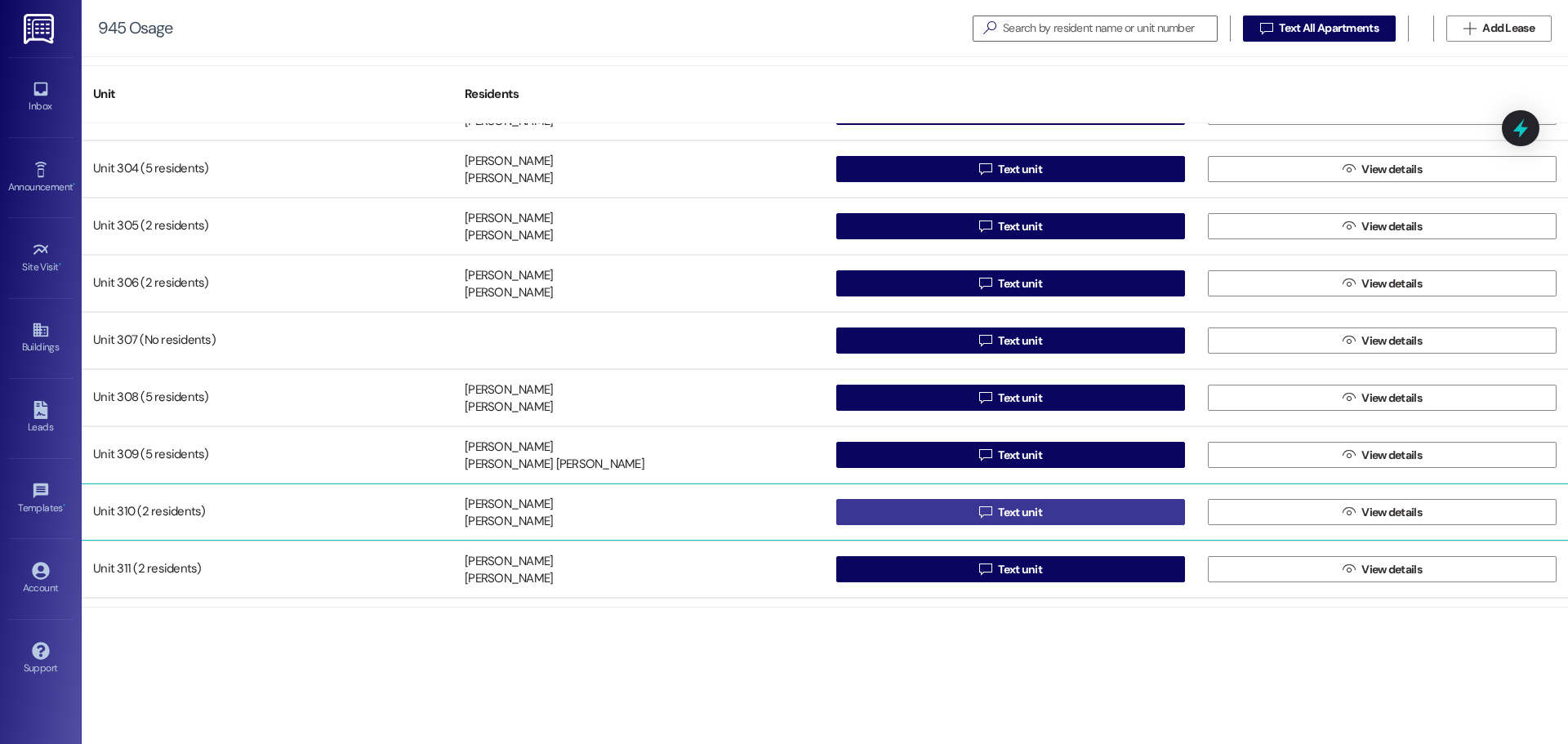
click at [1002, 512] on span "Text unit" at bounding box center [1019, 513] width 44 height 17
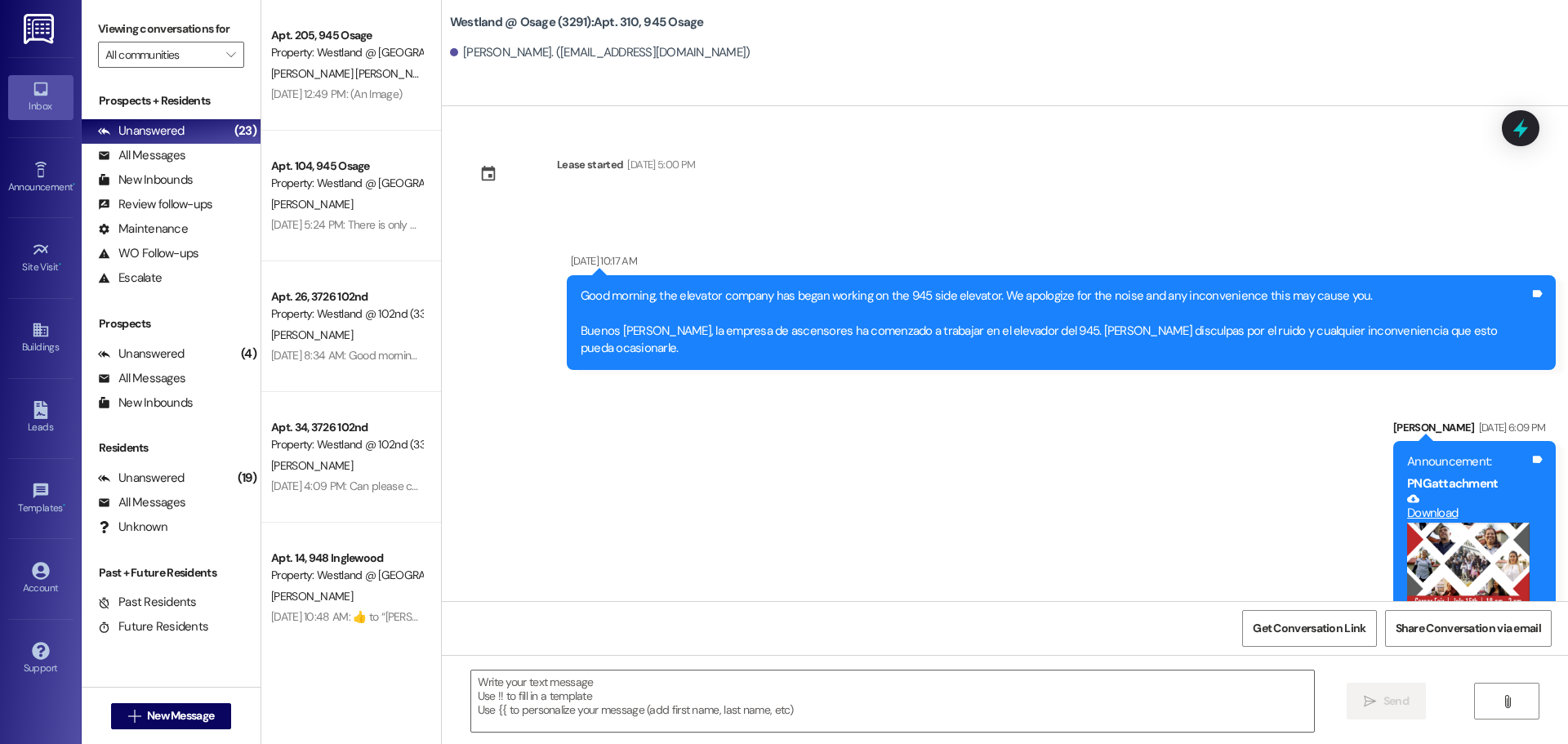
scroll to position [10519, 0]
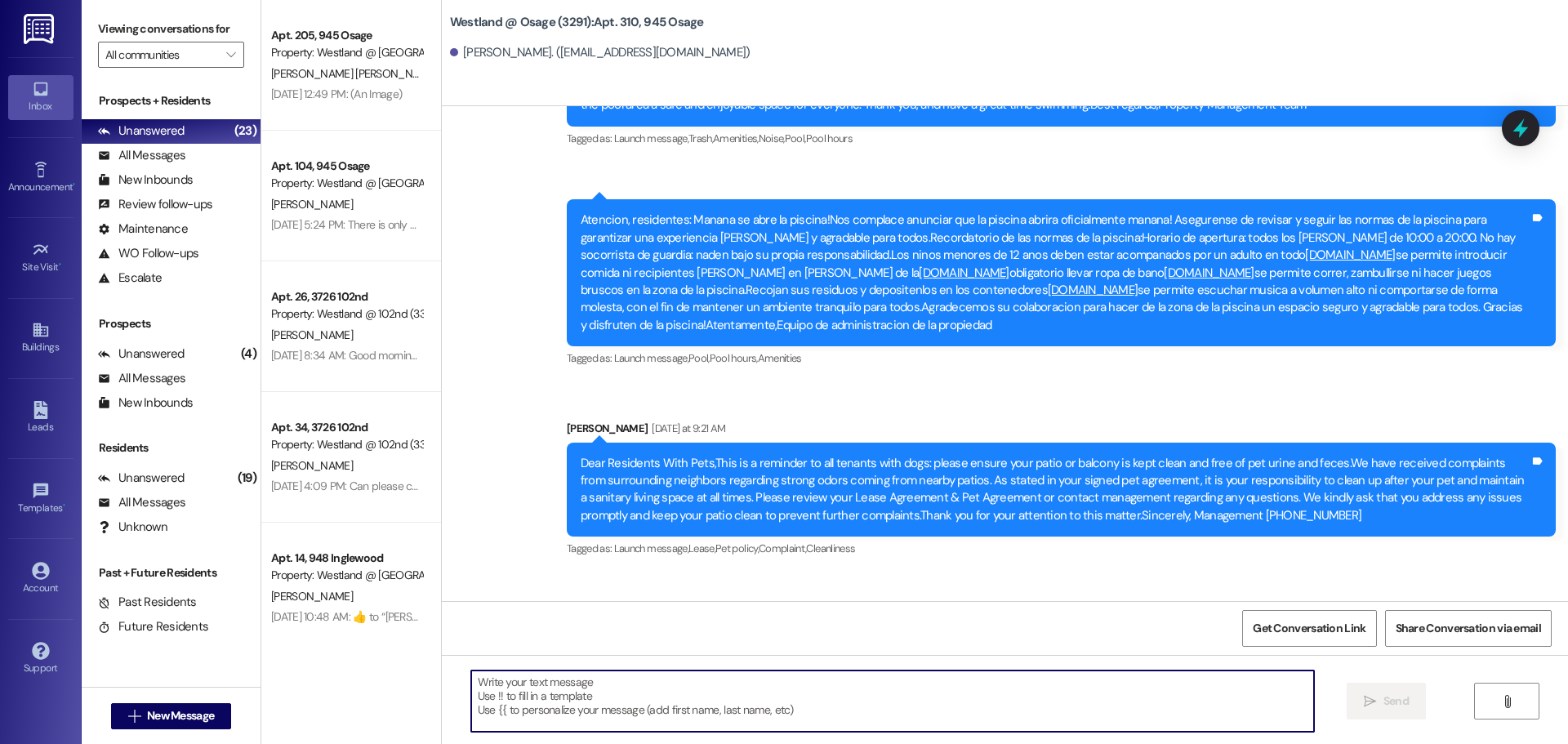
click at [600, 707] on textarea at bounding box center [893, 701] width 843 height 61
paste textarea "Good morning. We would like to inform you that you have a package at the rental…"
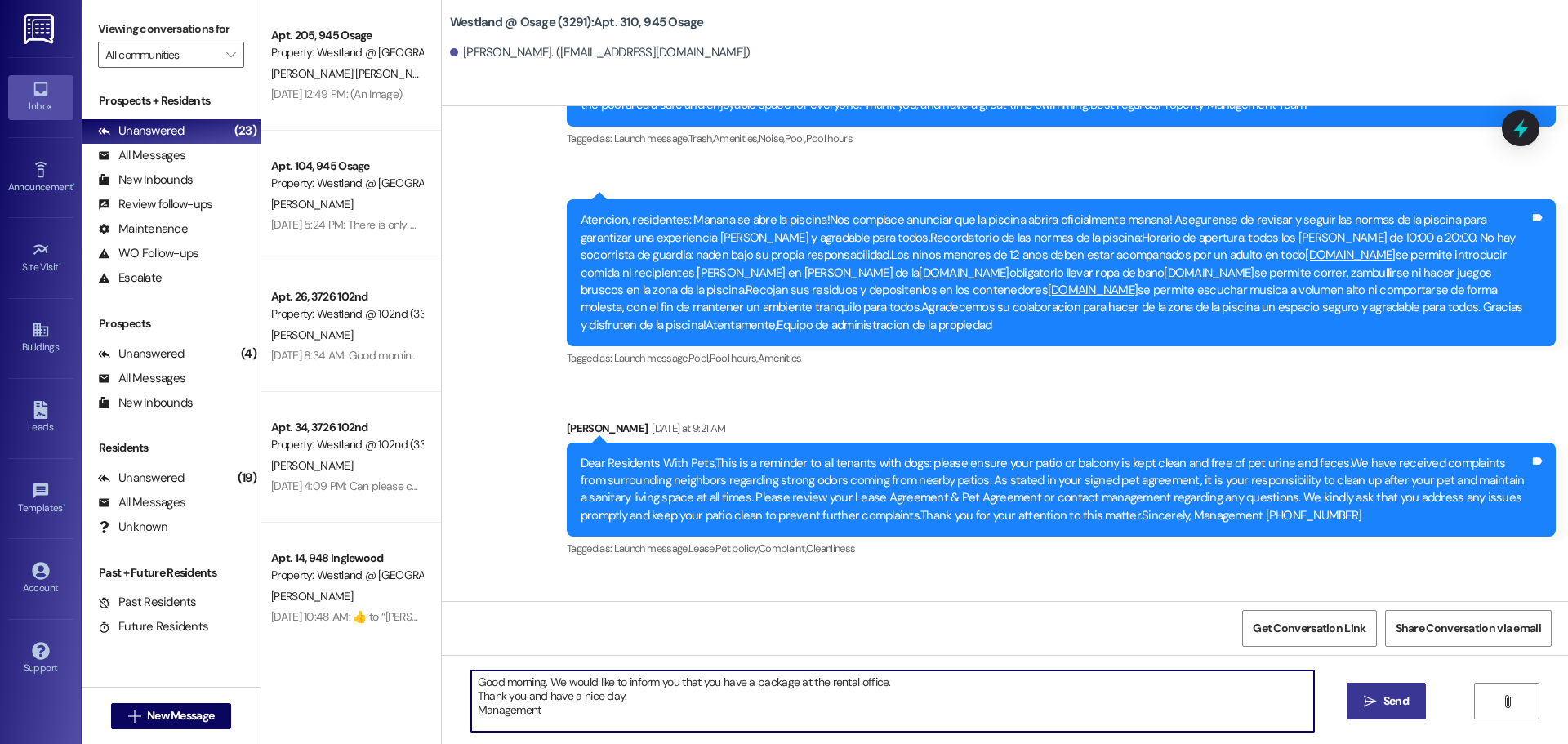
type textarea "Good morning. We would like to inform you that you have a package at the rental…"
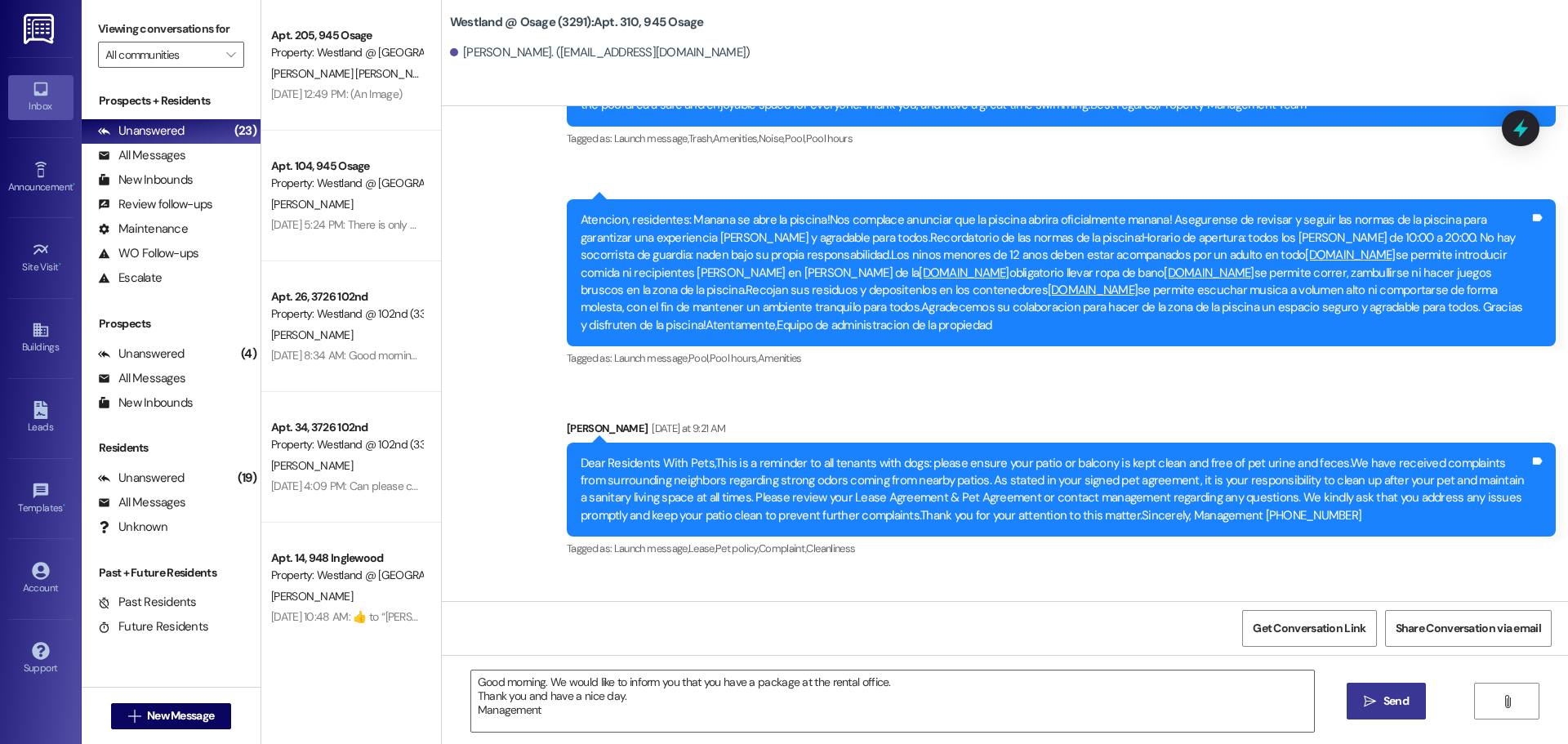
click at [1395, 689] on button " Send" at bounding box center [1385, 701] width 79 height 37
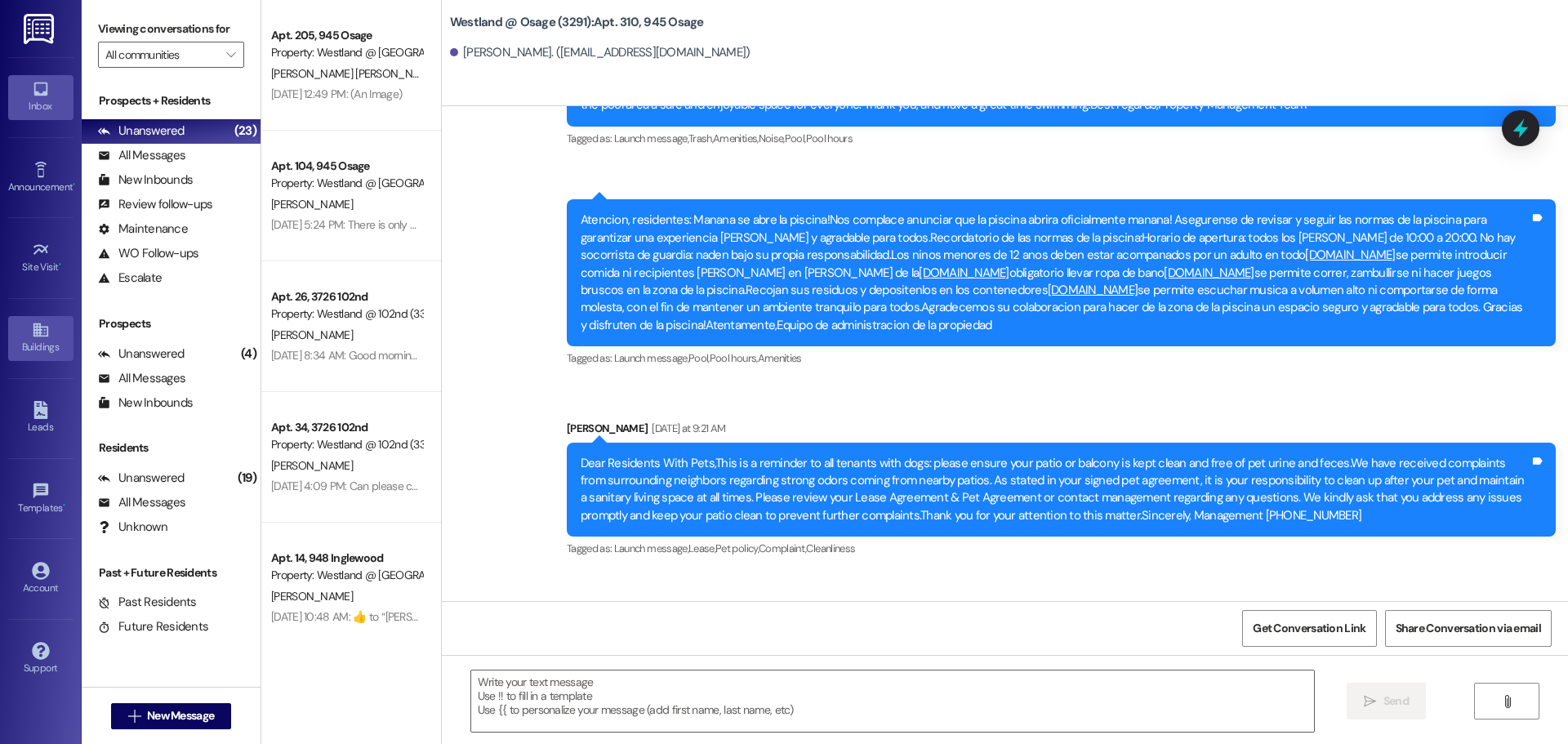
click at [40, 340] on div "Buildings" at bounding box center [41, 347] width 82 height 16
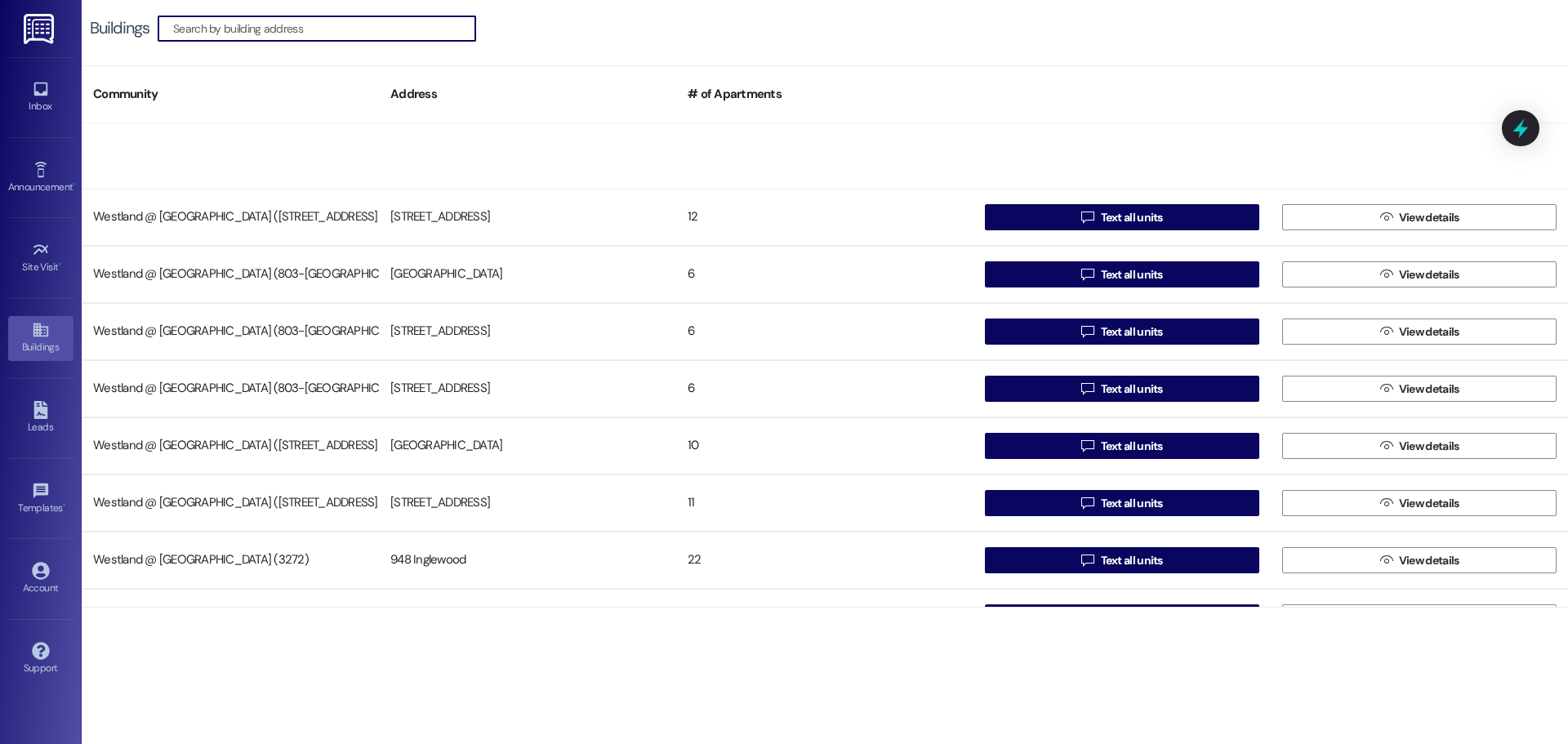
scroll to position [317, 0]
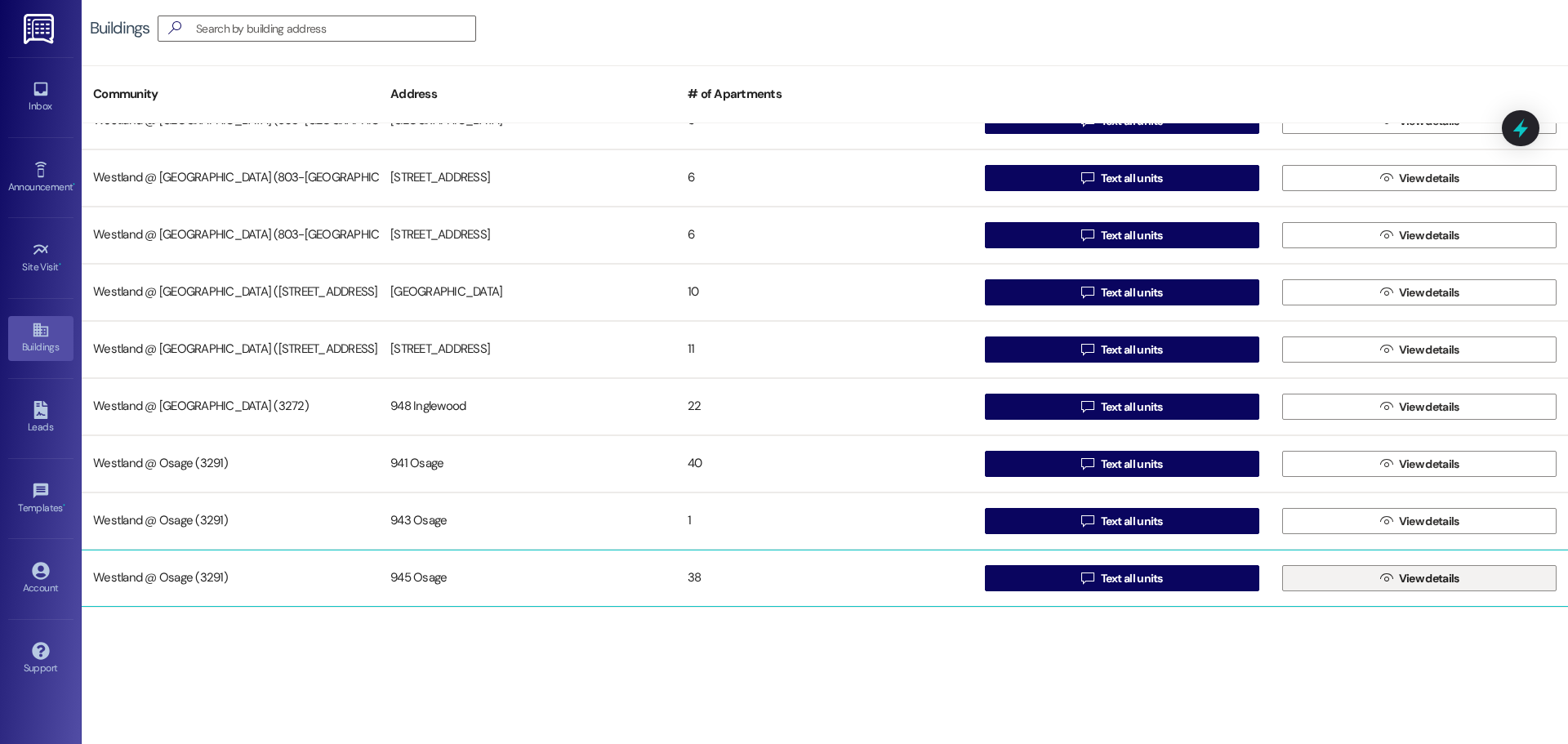
click at [1414, 577] on span "View details" at bounding box center [1428, 578] width 60 height 17
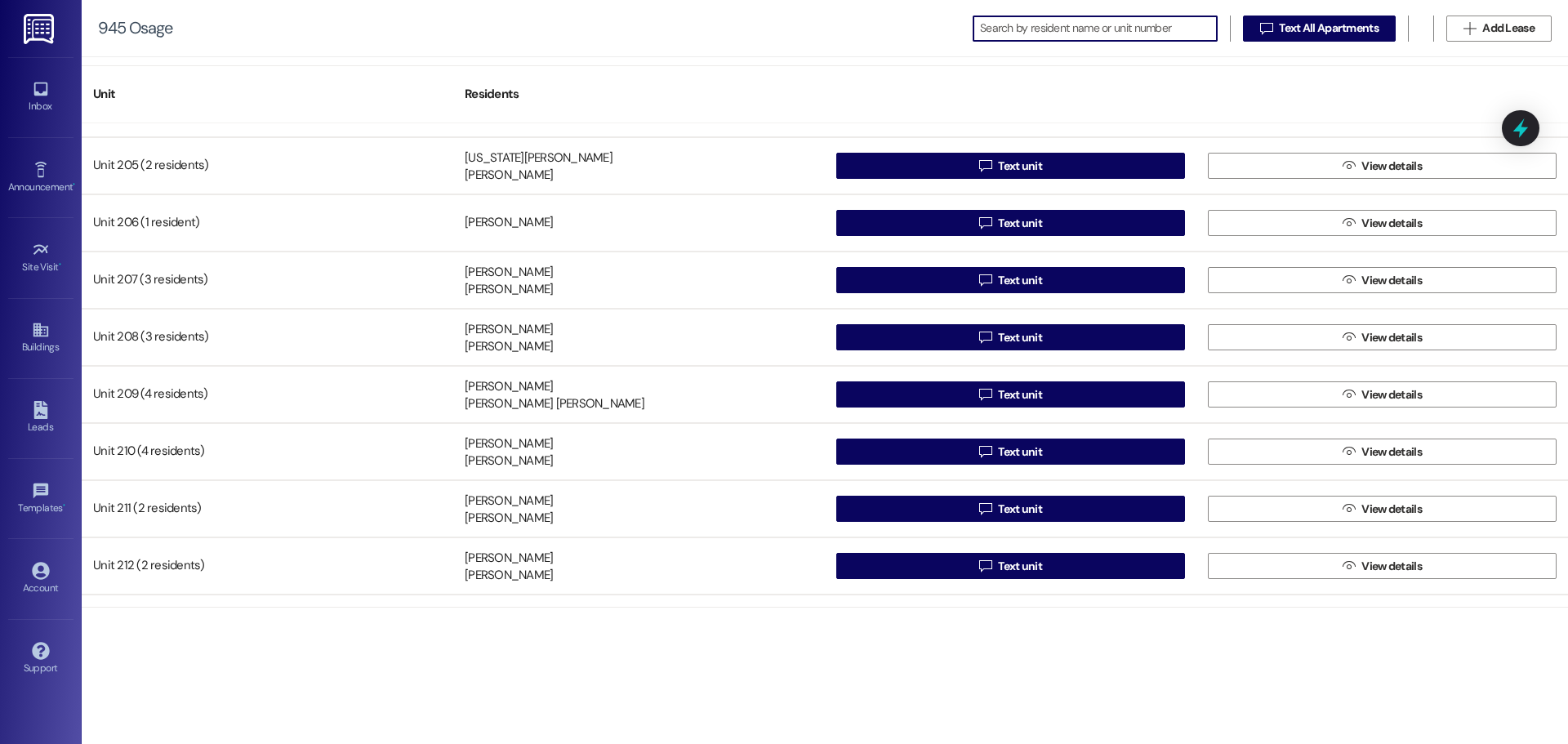
scroll to position [902, 0]
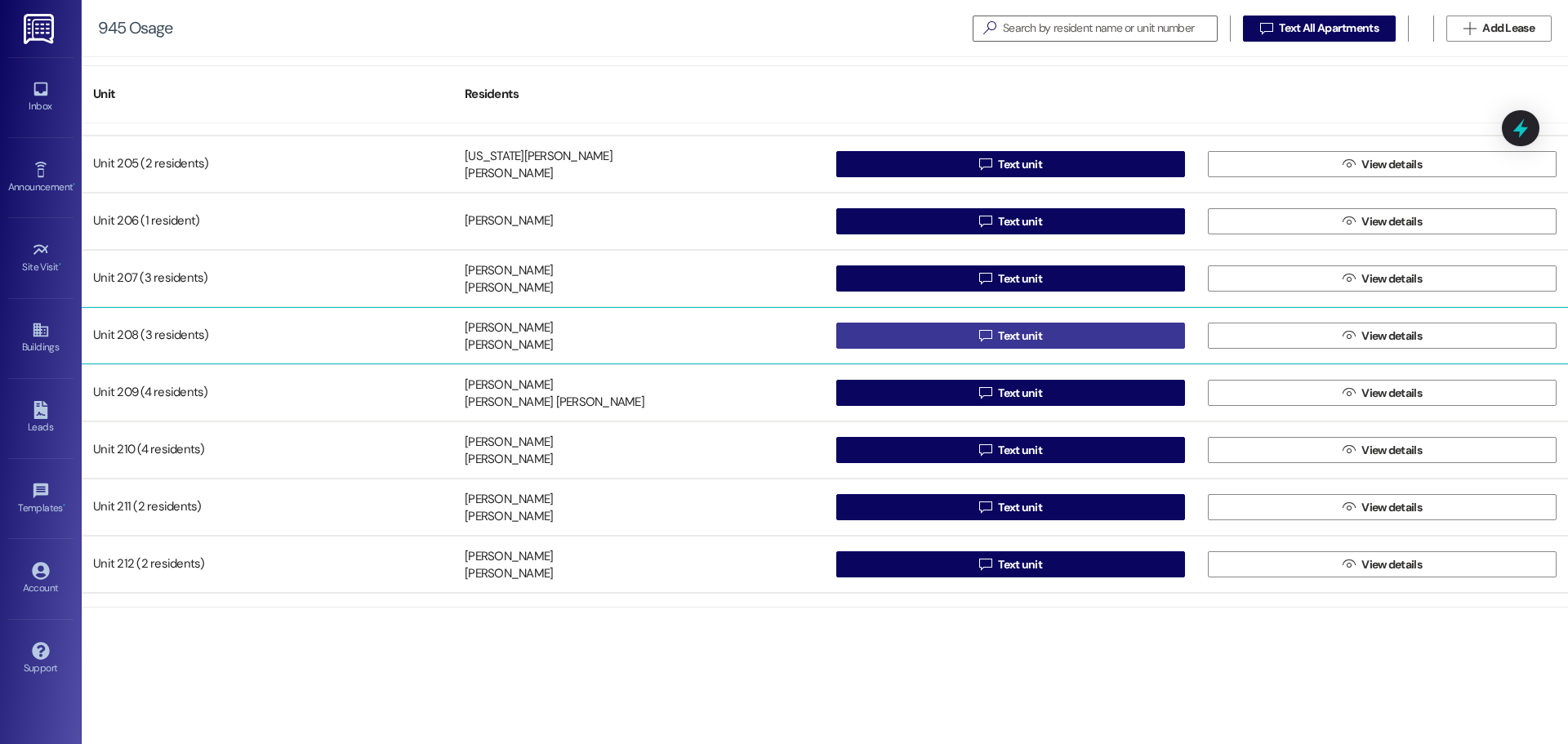
click at [1105, 344] on button " Text unit" at bounding box center [1011, 335] width 349 height 26
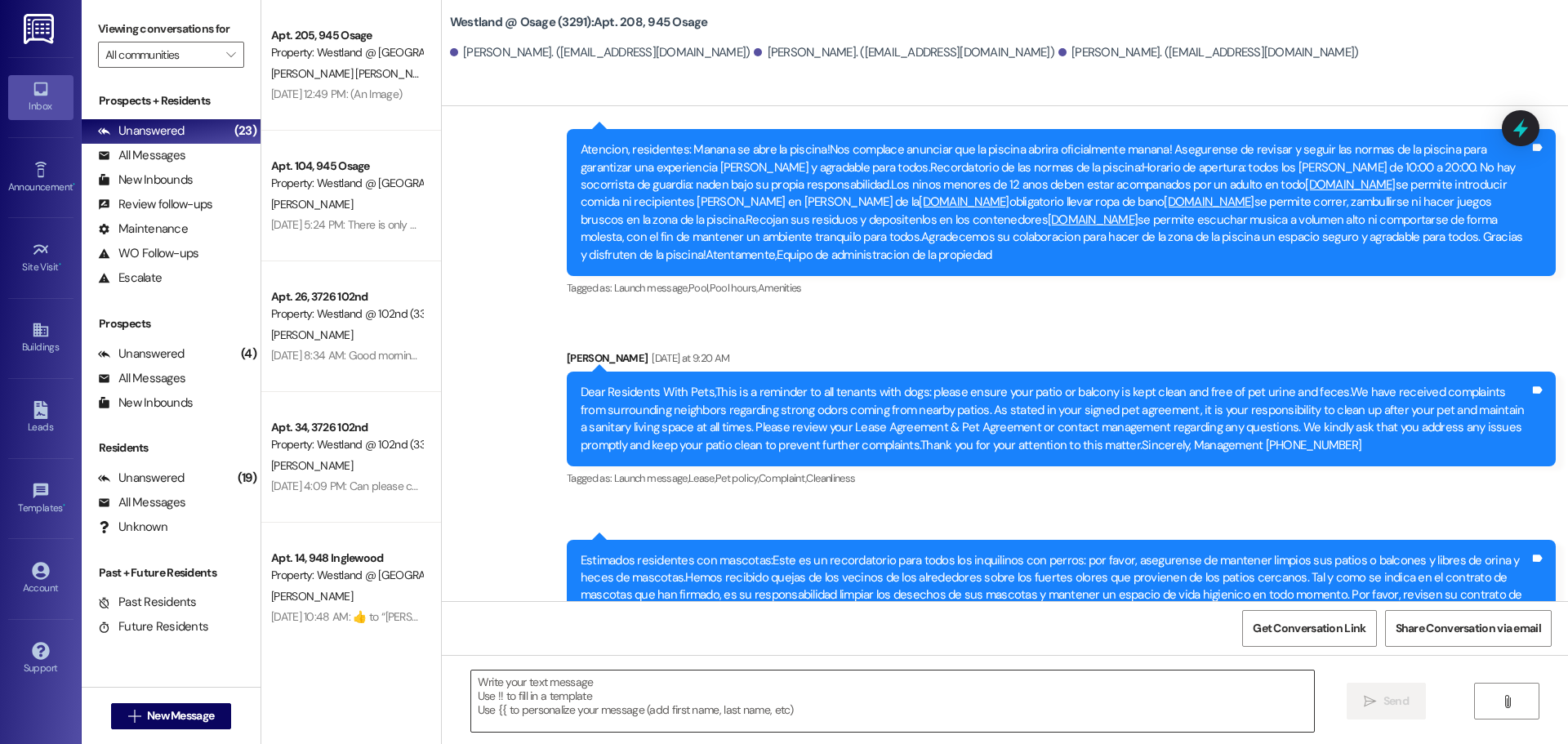
scroll to position [15424, 0]
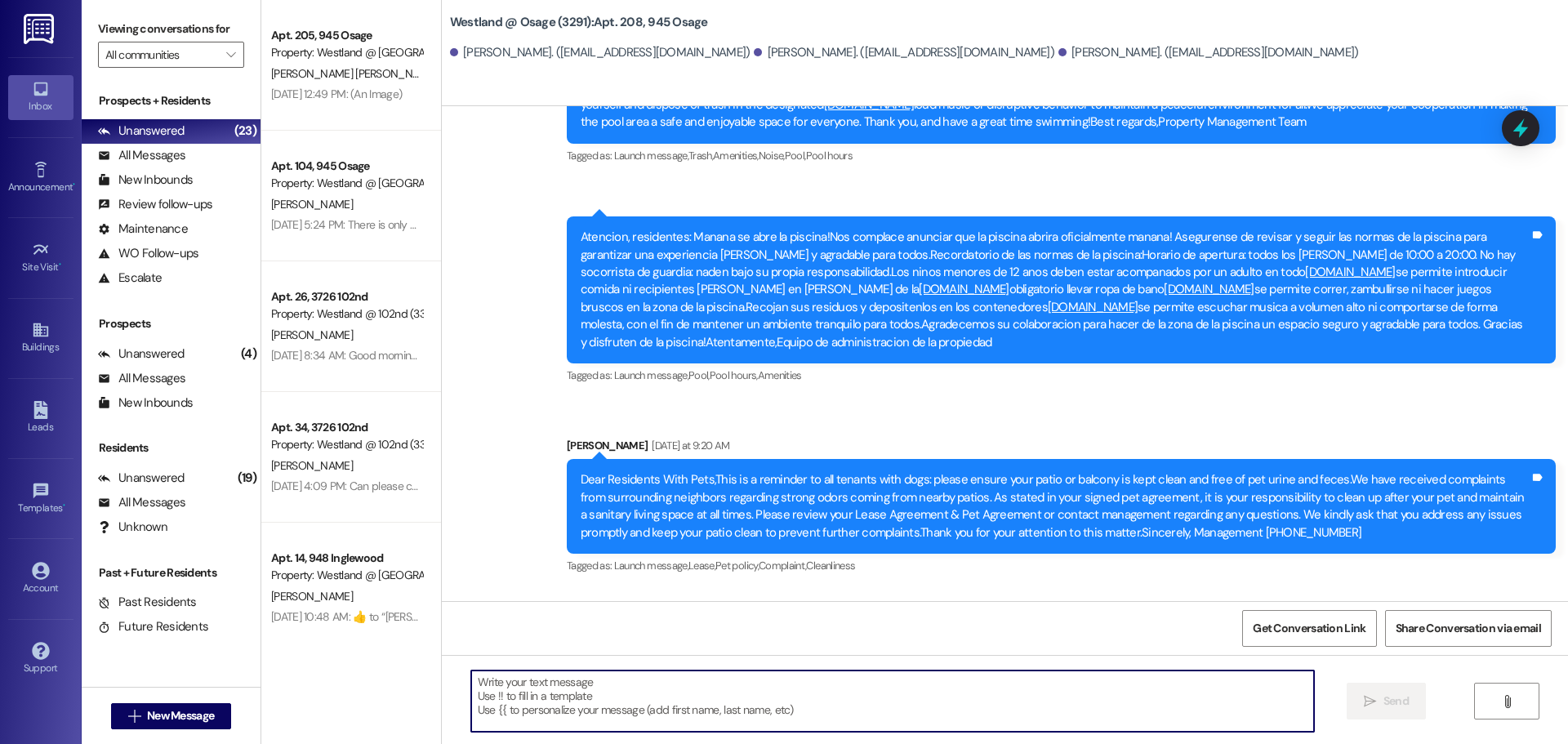
click at [543, 694] on textarea at bounding box center [893, 701] width 843 height 61
paste textarea "Good morning. We would like to inform you that you have a package at the rental…"
type textarea "Good morning. We would like to inform you that you have a package at the rental…"
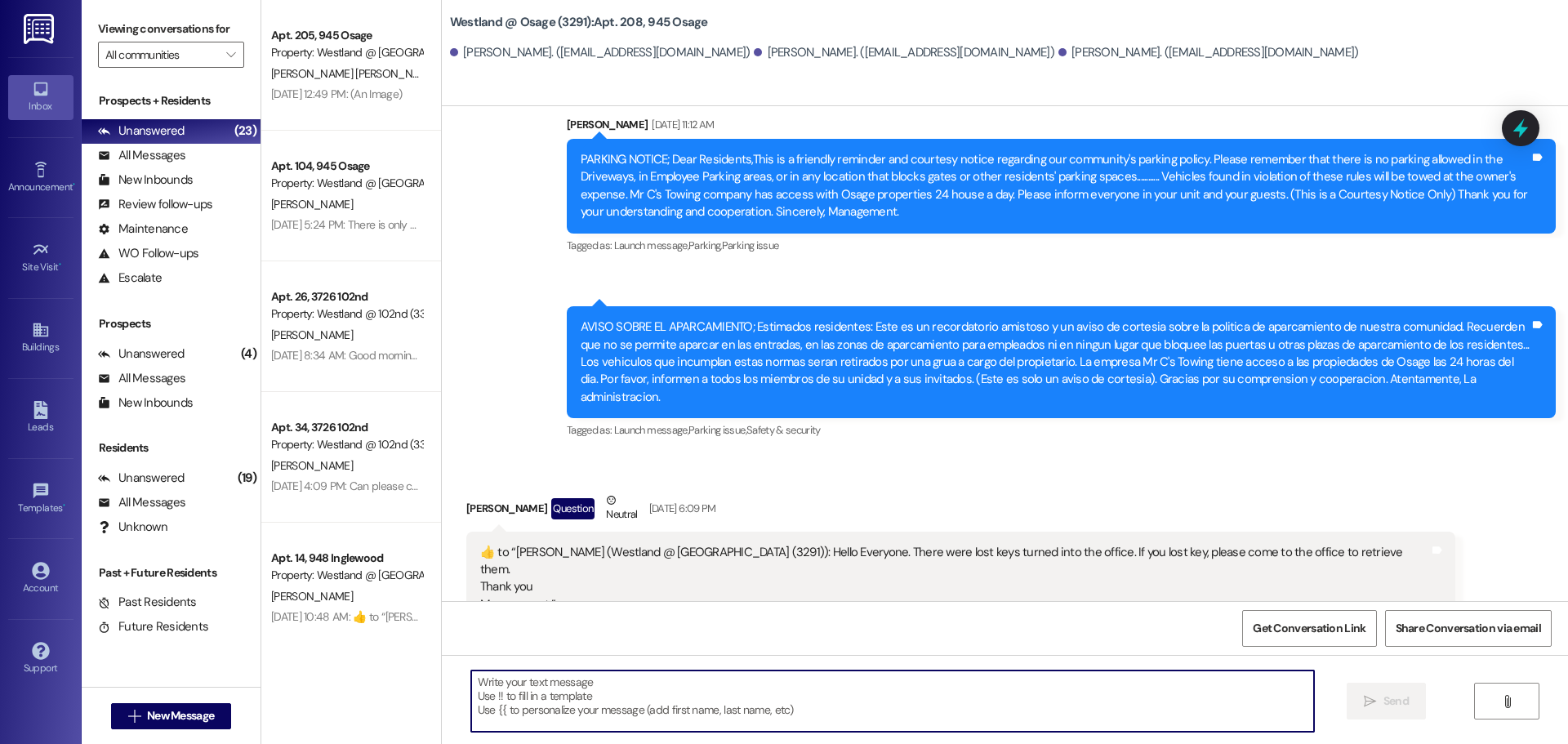
scroll to position [13379, 0]
